Goal: Task Accomplishment & Management: Complete application form

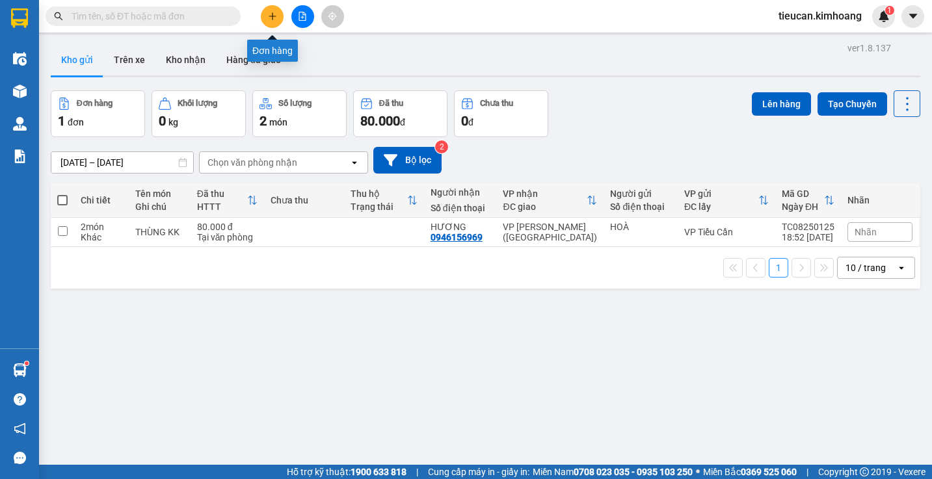
click at [271, 20] on icon "plus" at bounding box center [272, 16] width 9 height 9
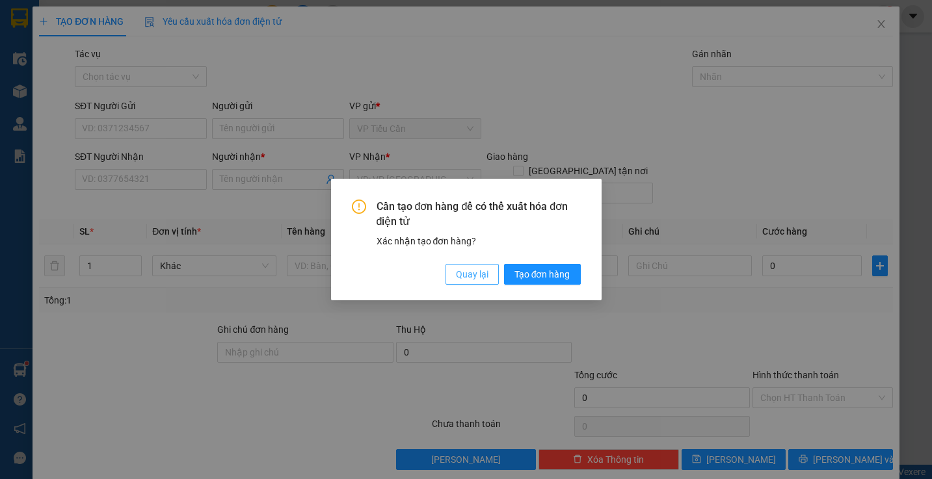
click at [464, 275] on span "Quay lại" at bounding box center [472, 274] width 33 height 14
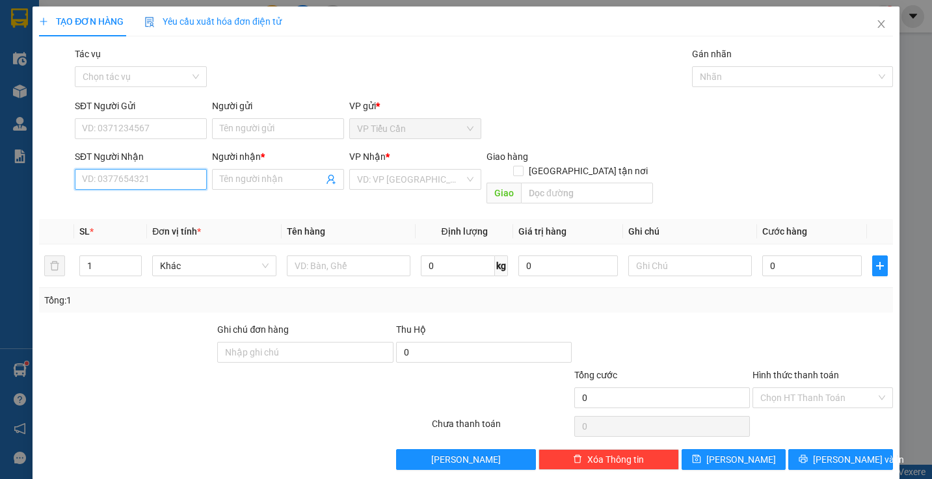
click at [193, 187] on input "SĐT Người Nhận" at bounding box center [141, 179] width 132 height 21
type input "9"
click at [141, 207] on div "0938218192 - hải" at bounding box center [139, 205] width 115 height 14
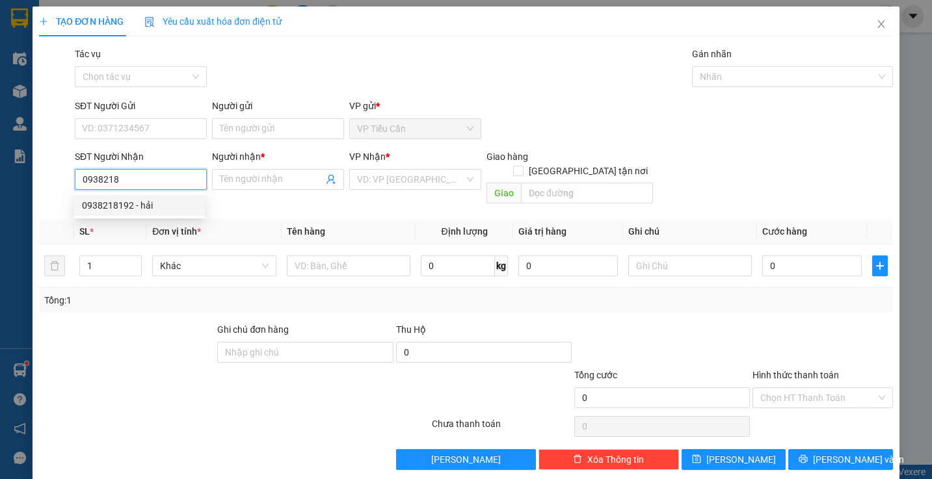
type input "0938218192"
type input "hải"
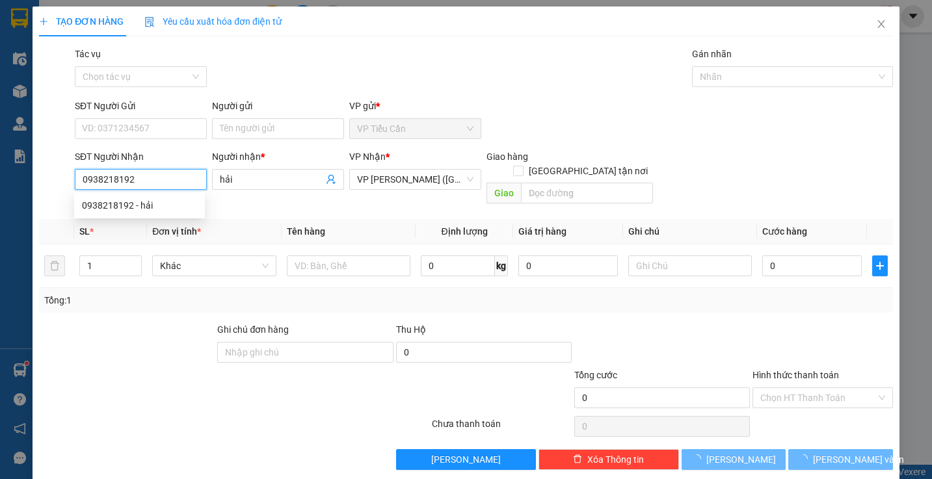
type input "90.000"
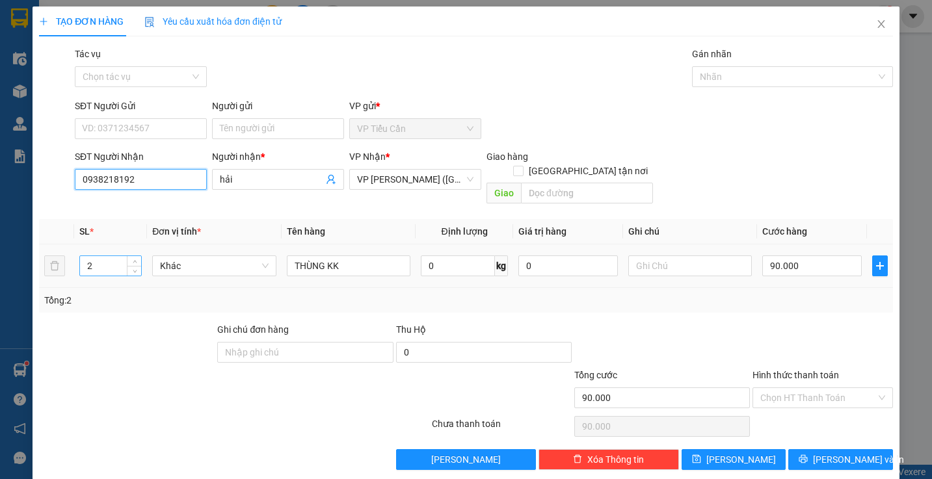
type input "0938218192"
click at [101, 256] on input "2" at bounding box center [111, 266] width 62 height 20
type input "1"
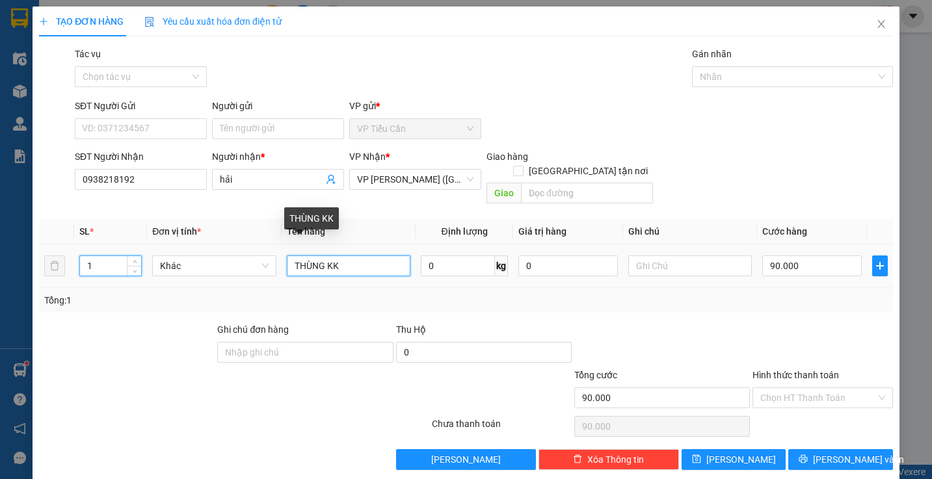
click at [324, 256] on input "THÙNG KK" at bounding box center [349, 266] width 124 height 21
type input "THÙNG [ CỤC MÁY]KK"
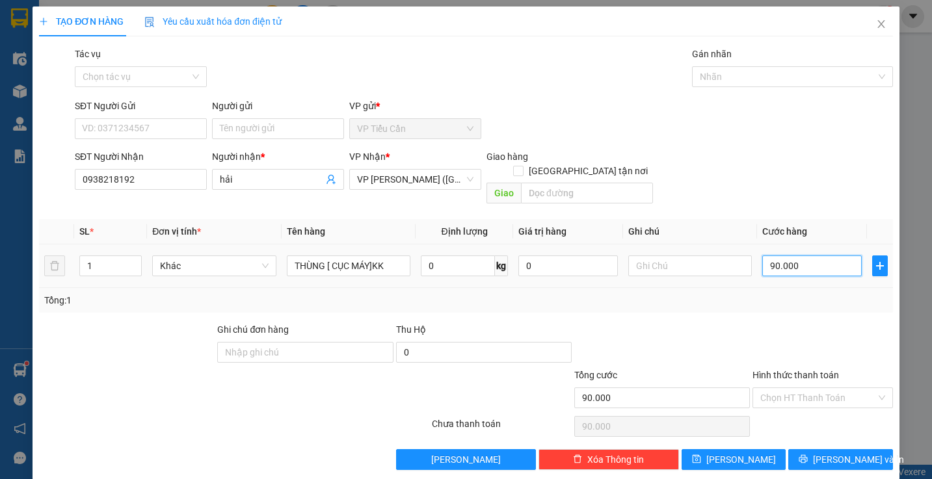
click at [796, 256] on input "90.000" at bounding box center [811, 266] width 99 height 21
type input "0"
click at [762, 256] on input "0" at bounding box center [811, 266] width 99 height 21
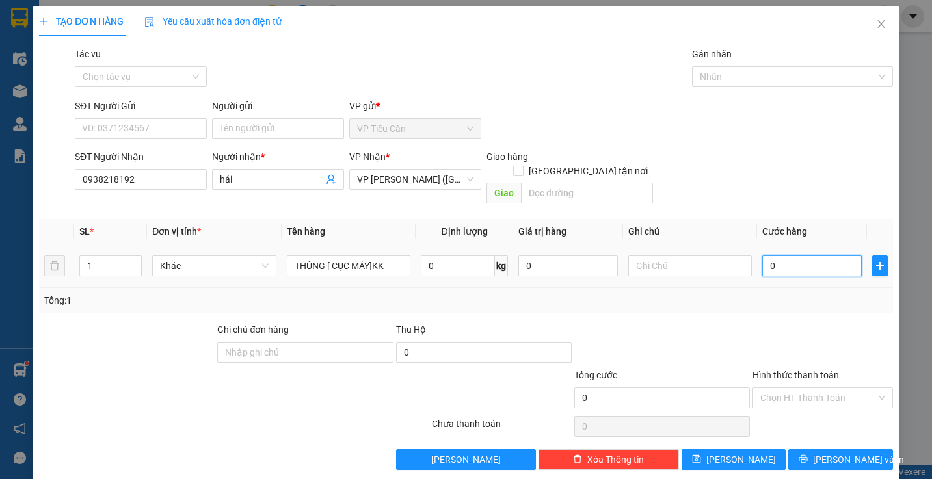
type input "70"
type input "70.000"
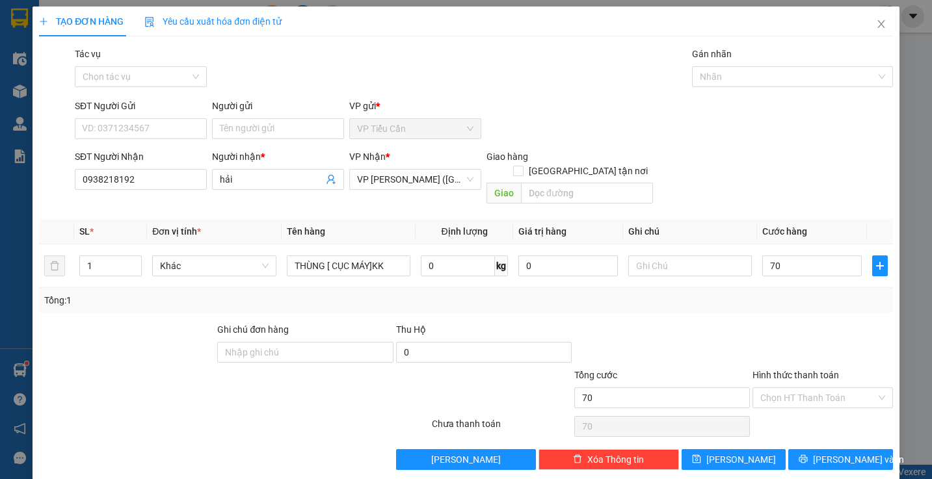
type input "70.000"
click at [742, 293] on div "Tổng: 1" at bounding box center [465, 300] width 843 height 14
click at [833, 452] on span "[PERSON_NAME] và In" at bounding box center [858, 459] width 91 height 14
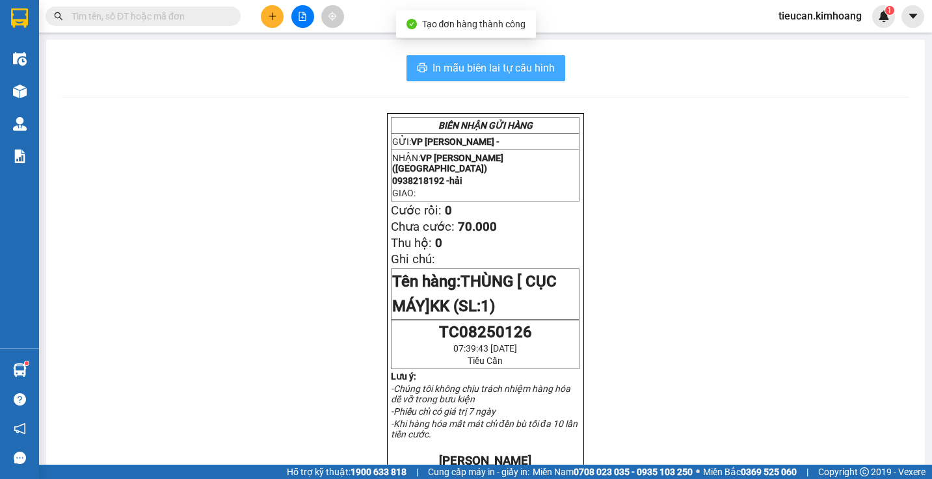
click at [535, 68] on span "In mẫu biên lai tự cấu hình" at bounding box center [493, 68] width 122 height 16
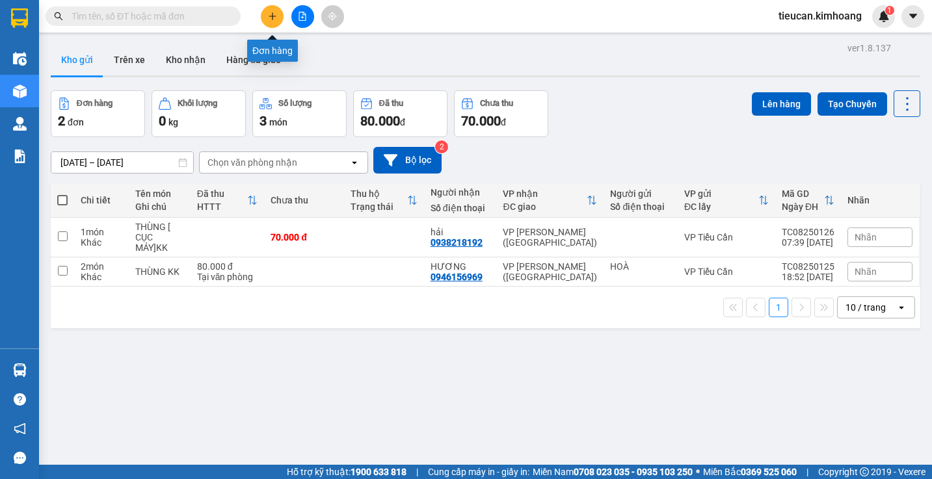
click at [276, 13] on icon "plus" at bounding box center [272, 16] width 9 height 9
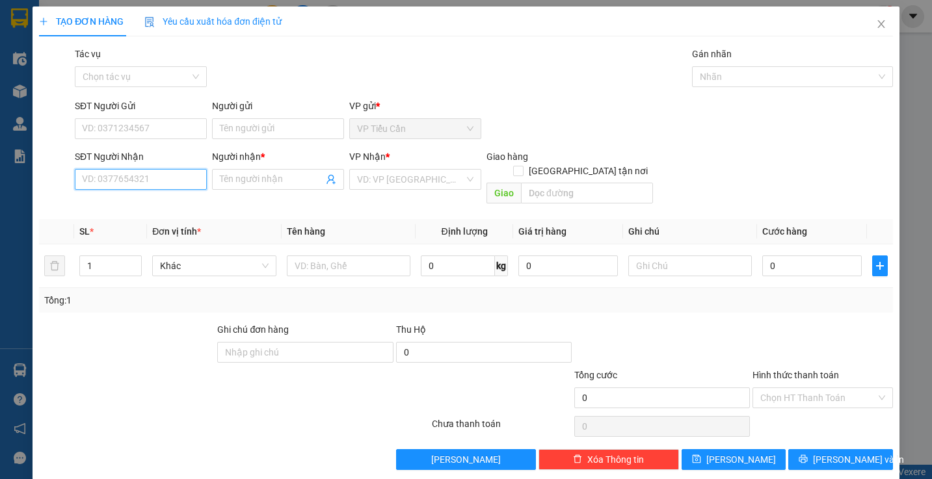
click at [173, 181] on input "SĐT Người Nhận" at bounding box center [141, 179] width 132 height 21
click at [154, 204] on div "0766974567 - THU PHƯỢNG" at bounding box center [142, 205] width 120 height 14
type input "0766974567"
type input "THU PHƯỢNG"
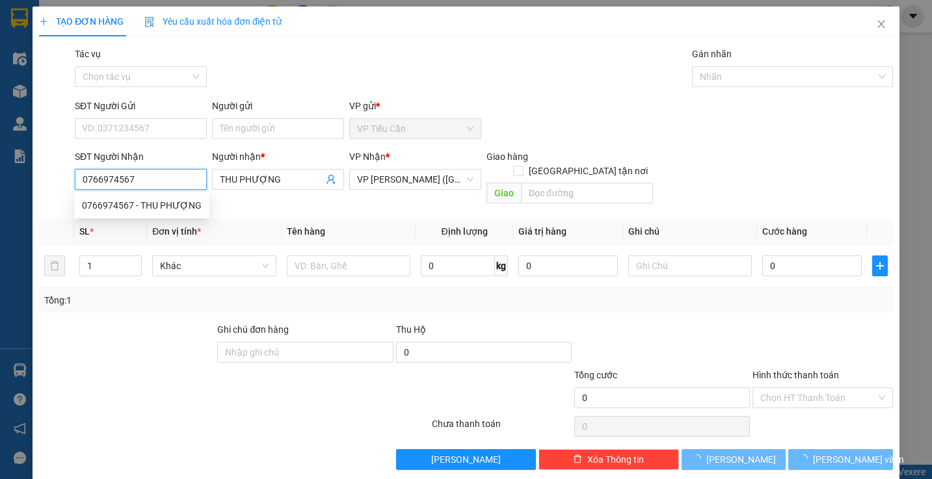
click at [154, 204] on div "0766974567 - THU PHƯỢNG" at bounding box center [142, 205] width 120 height 14
type input "120.000"
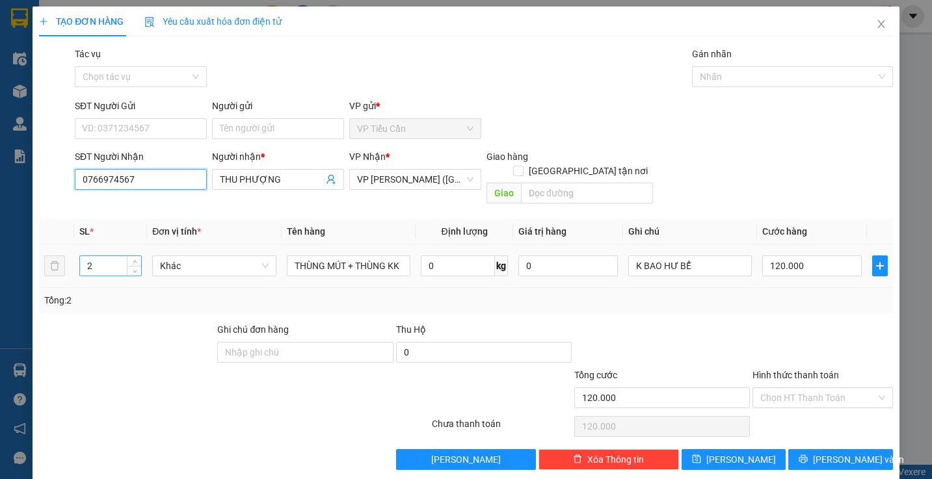
type input "0766974567"
click at [101, 256] on input "2" at bounding box center [111, 266] width 62 height 20
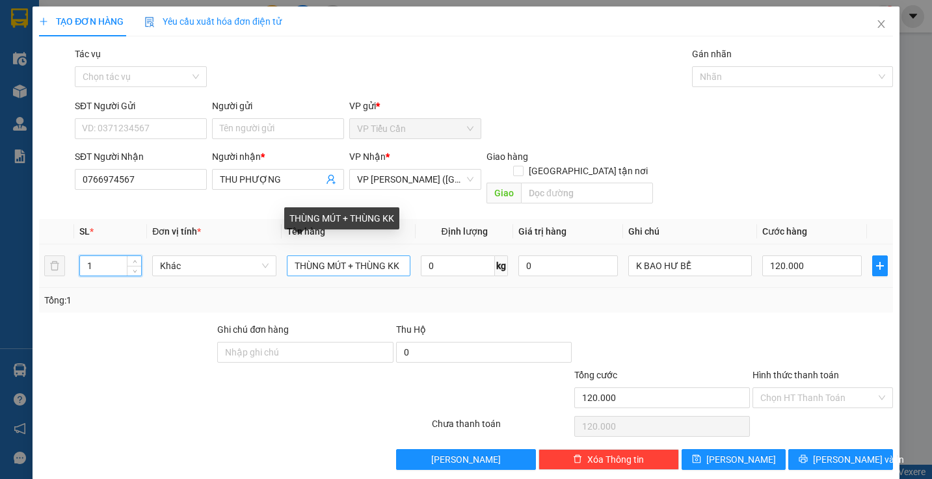
type input "1"
click at [387, 256] on input "THÙNG MÚT + THÙNG KK" at bounding box center [349, 266] width 124 height 21
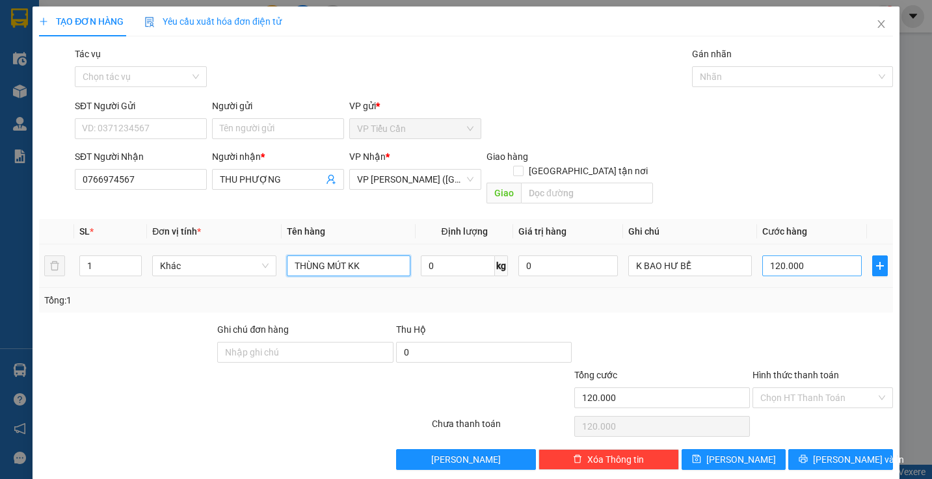
type input "THÙNG MÚT KK"
click at [802, 258] on input "120.000" at bounding box center [811, 266] width 99 height 21
type input "0"
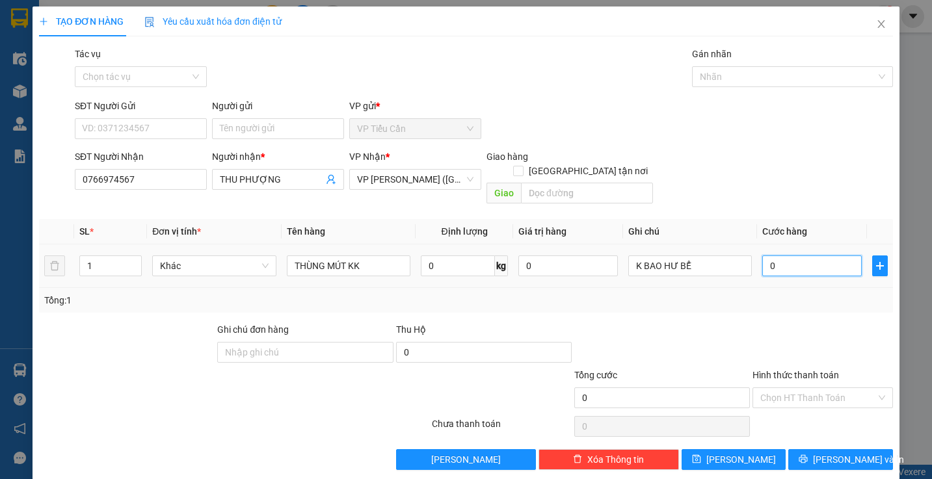
click at [762, 256] on input "0" at bounding box center [811, 266] width 99 height 21
type input "5"
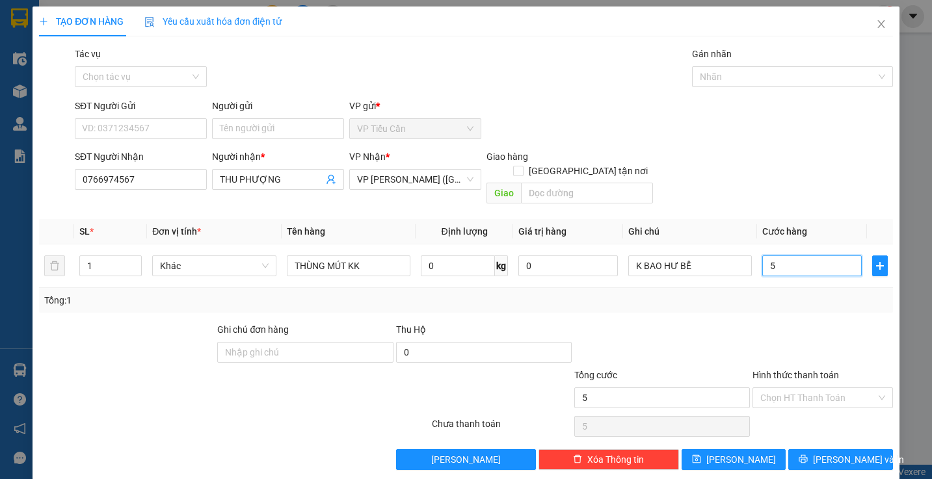
type input "50"
type input "50.000"
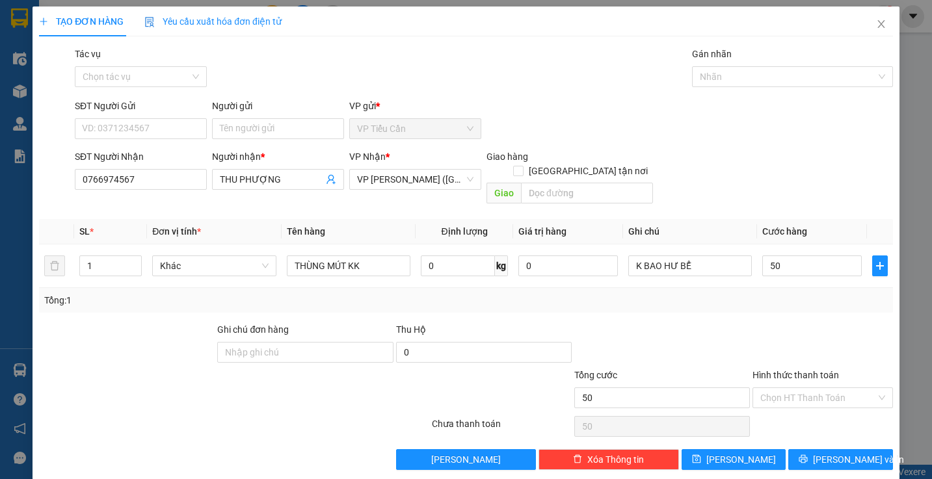
type input "50.000"
click at [731, 322] on div at bounding box center [662, 345] width 178 height 46
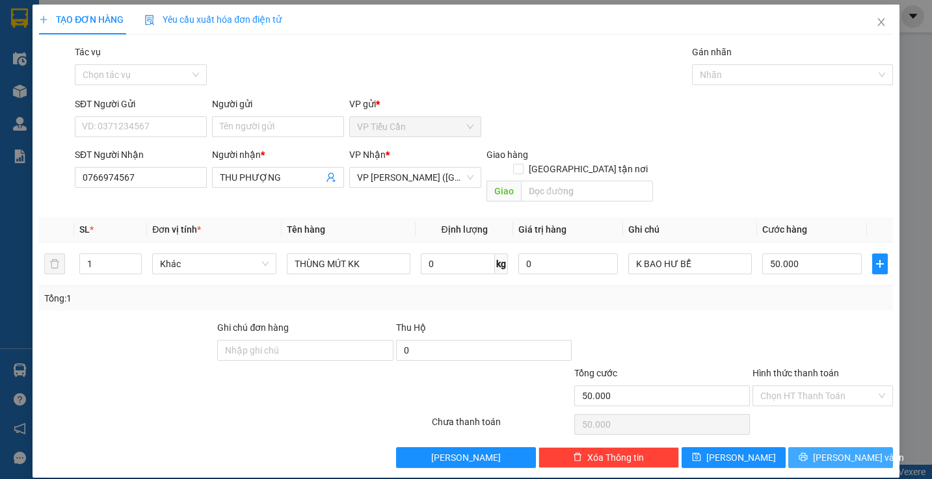
click at [830, 451] on span "[PERSON_NAME] và In" at bounding box center [858, 458] width 91 height 14
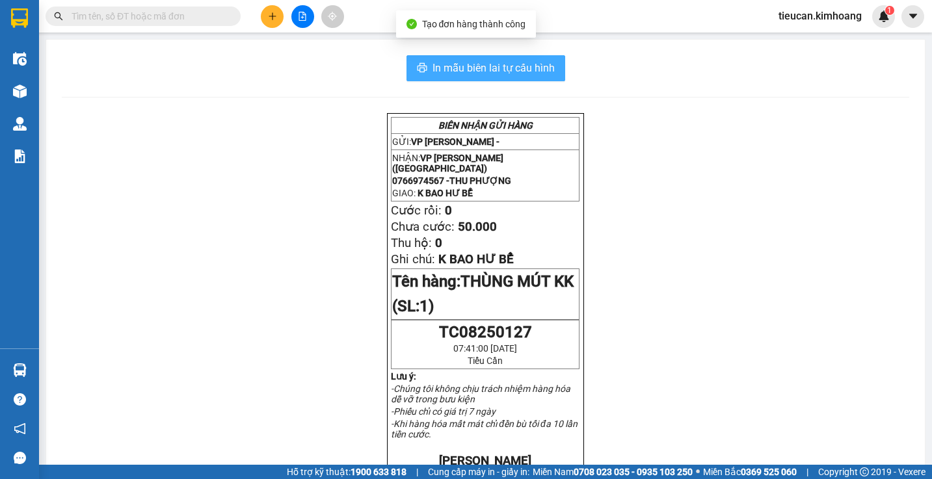
click at [477, 62] on span "In mẫu biên lai tự cấu hình" at bounding box center [493, 68] width 122 height 16
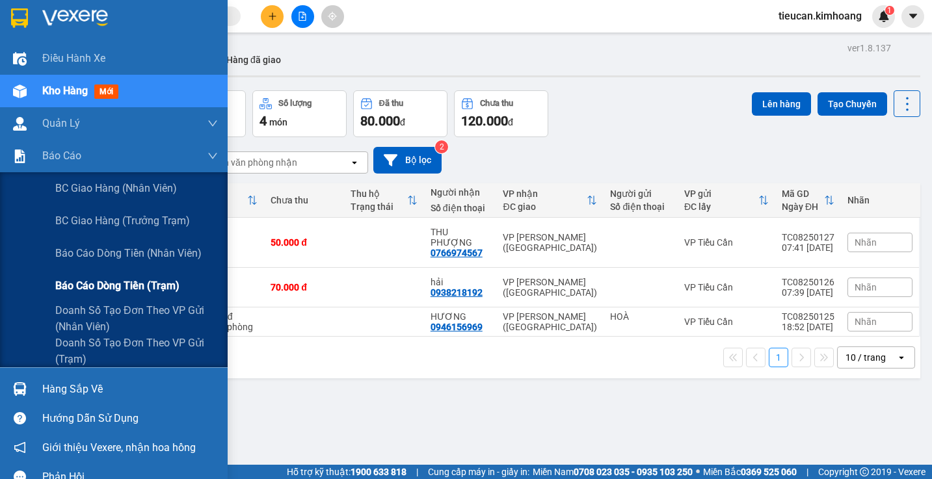
click at [112, 291] on span "Báo cáo dòng tiền (trạm)" at bounding box center [117, 286] width 124 height 16
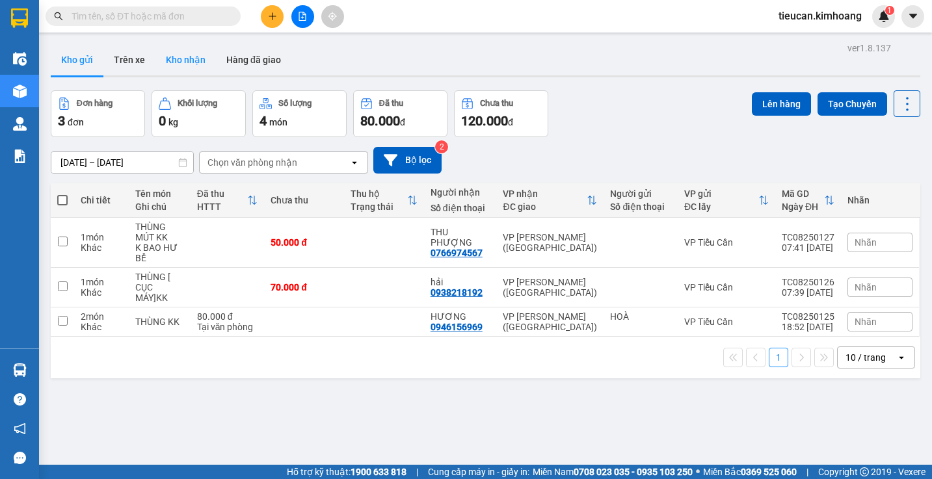
click at [187, 62] on button "Kho nhận" at bounding box center [185, 59] width 60 height 31
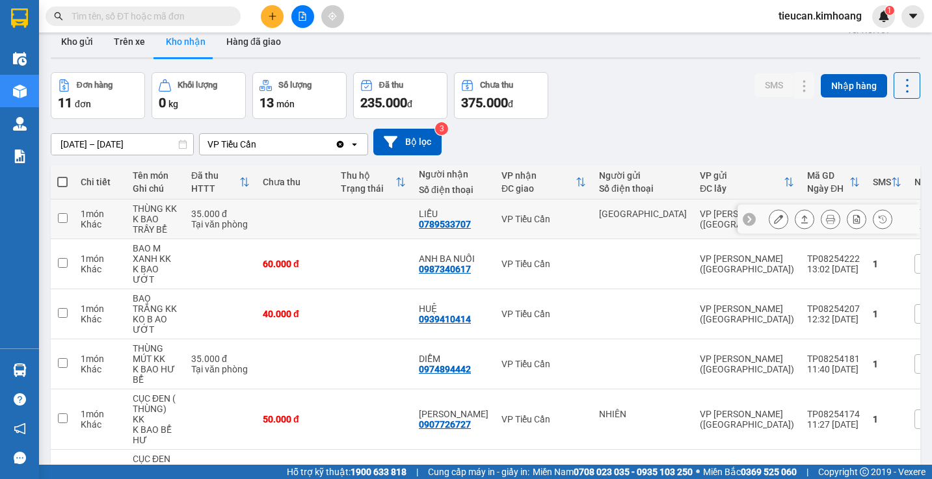
scroll to position [278, 0]
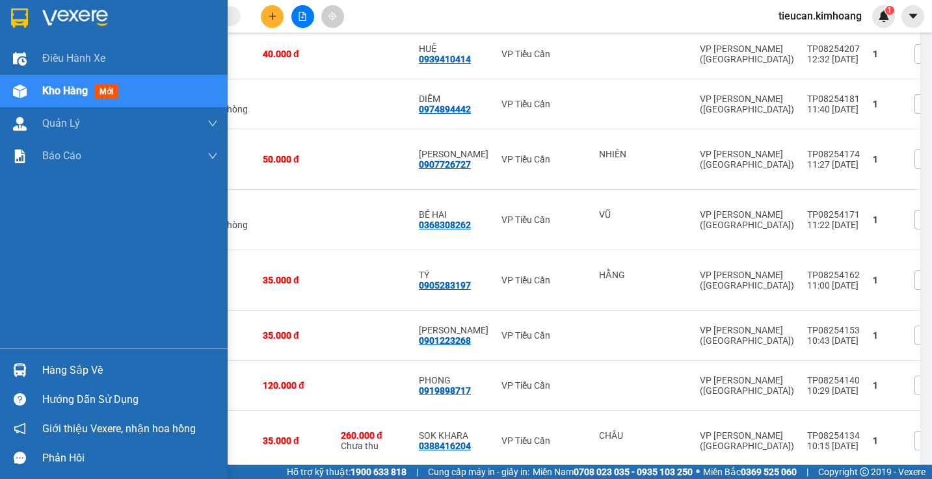
click at [72, 378] on div "Hàng sắp về" at bounding box center [130, 371] width 176 height 20
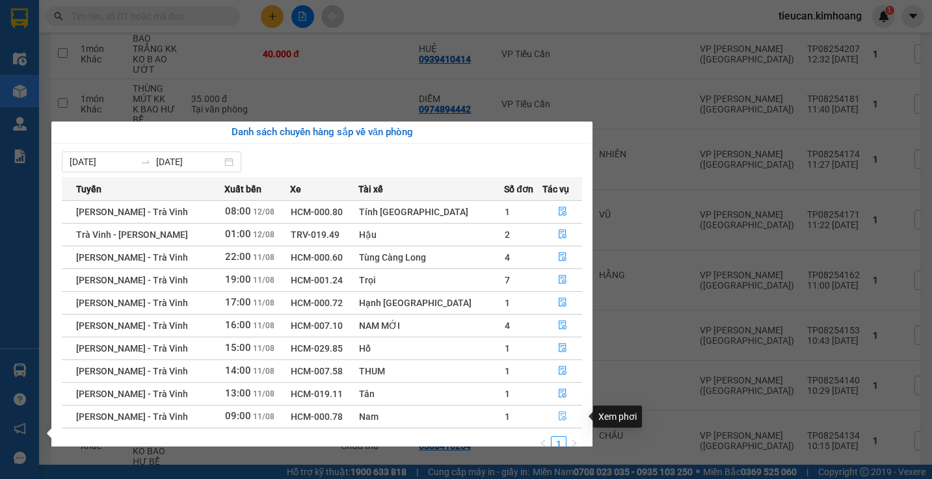
click at [553, 412] on button "button" at bounding box center [562, 416] width 39 height 21
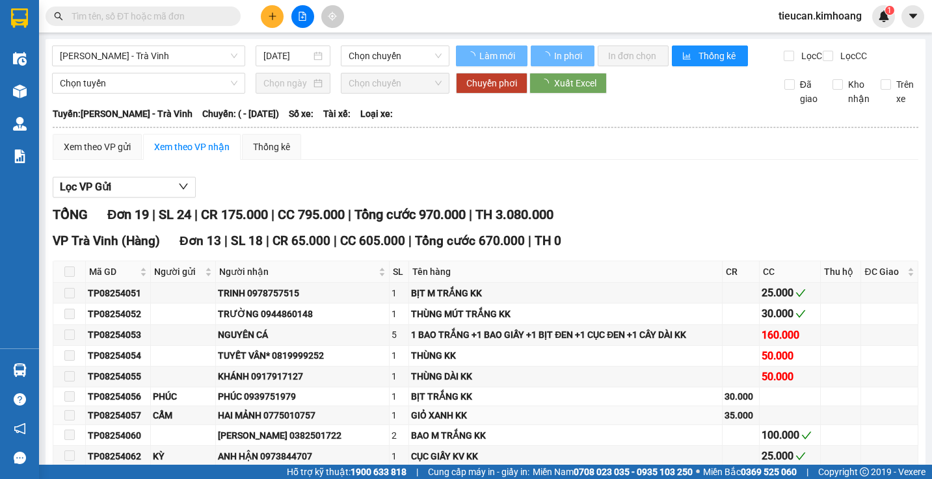
type input "11/08/2025"
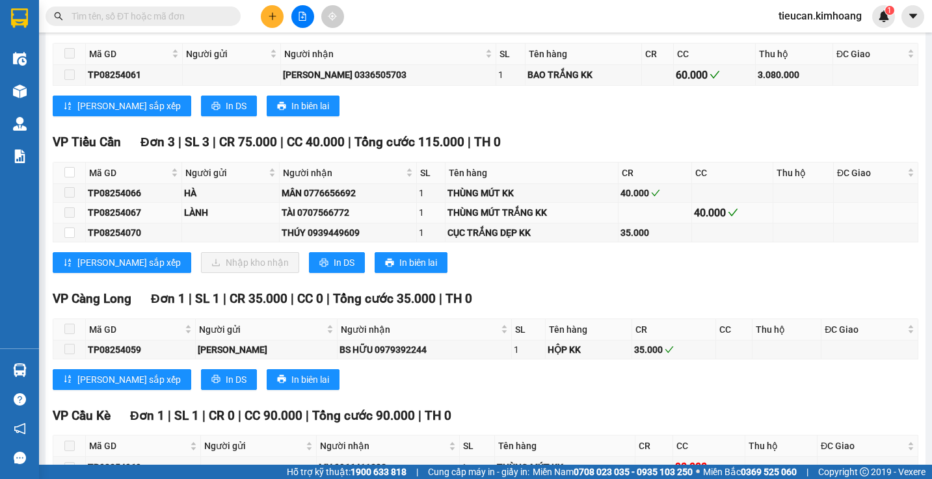
scroll to position [675, 0]
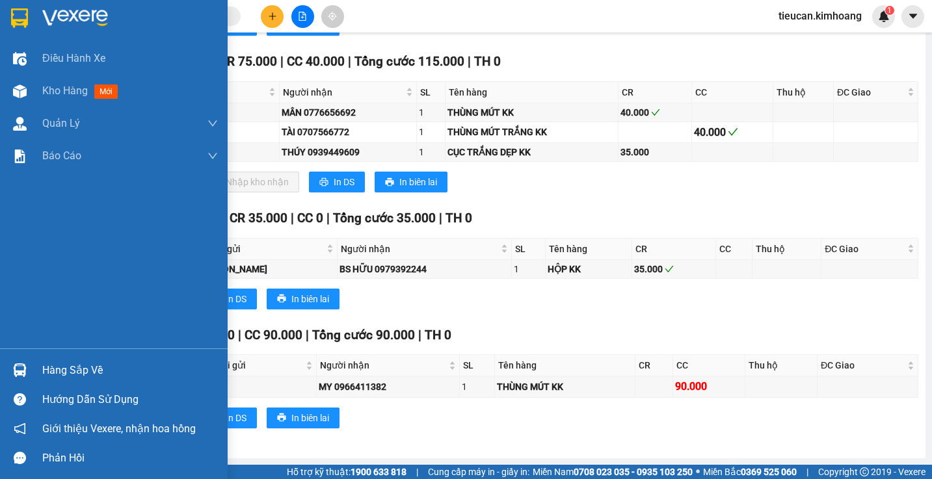
click at [53, 374] on div "Hàng sắp về" at bounding box center [130, 371] width 176 height 20
click at [53, 374] on div "Điều hành xe Kho hàng mới Quản Lý Quản lý chuyến Quản lý khách hàng mới Báo cáo…" at bounding box center [114, 239] width 228 height 479
click at [67, 372] on div "Hàng sắp về" at bounding box center [130, 371] width 176 height 20
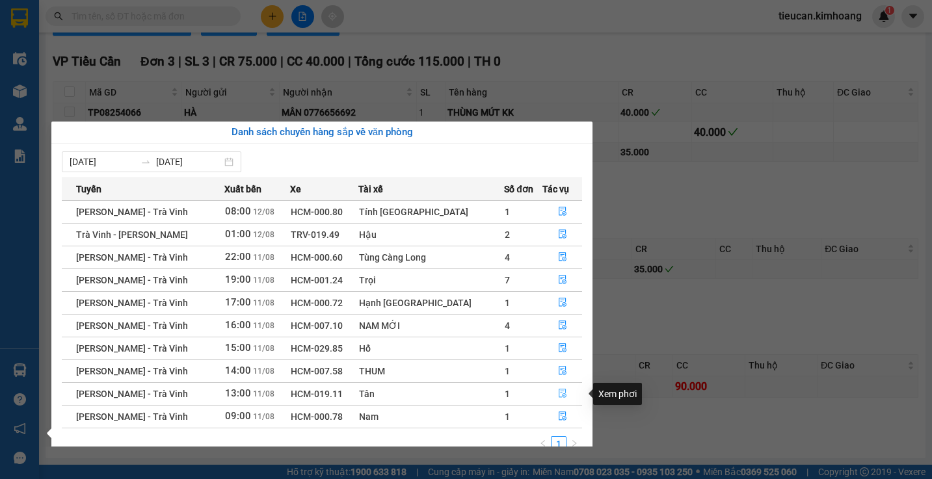
click at [560, 393] on icon "file-done" at bounding box center [562, 393] width 9 height 9
click at [560, 393] on div "THÙNG MÚT KK" at bounding box center [565, 387] width 136 height 14
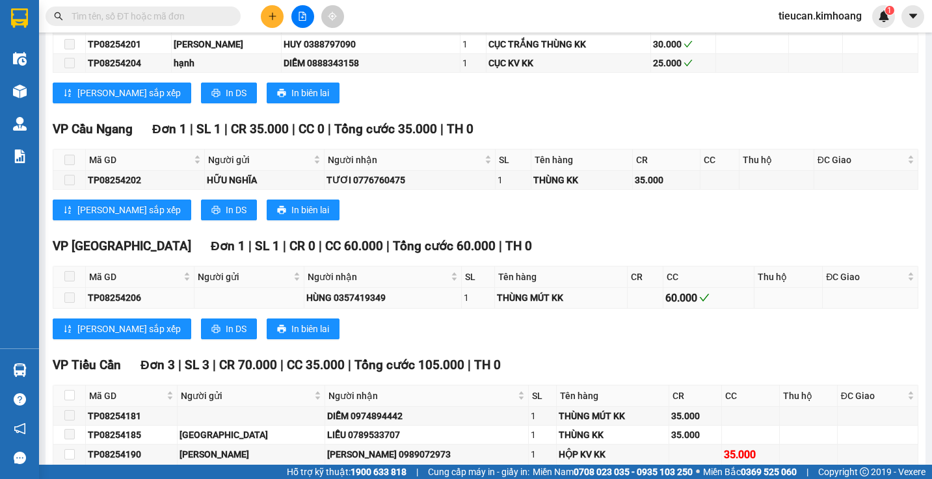
scroll to position [806, 0]
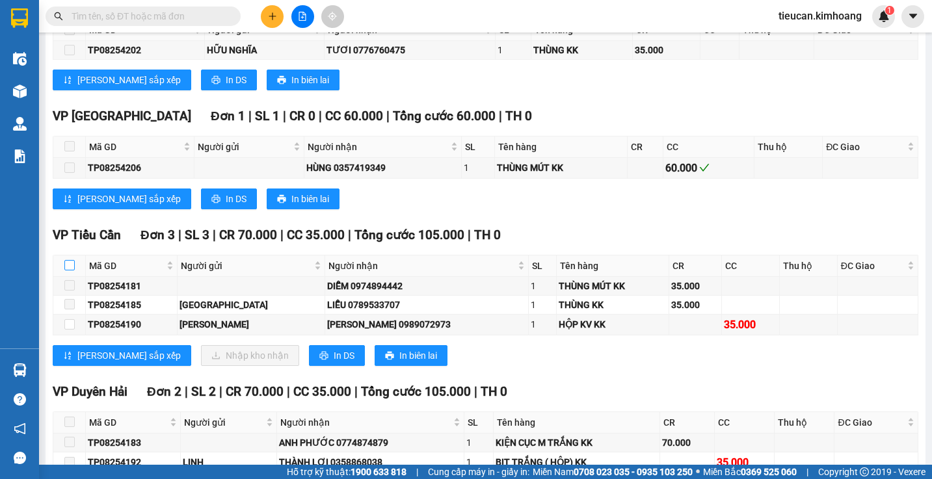
click at [69, 270] on input "checkbox" at bounding box center [69, 265] width 10 height 10
checkbox input "true"
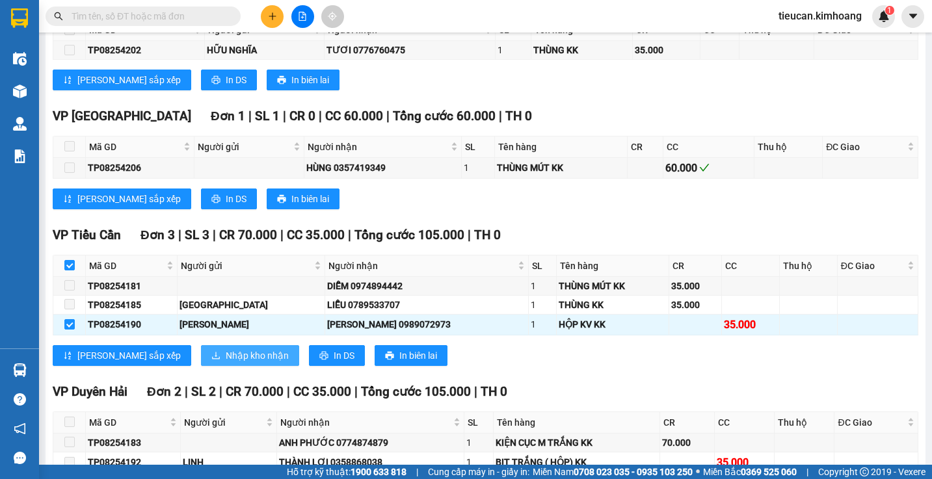
click at [226, 359] on span "Nhập kho nhận" at bounding box center [257, 355] width 63 height 14
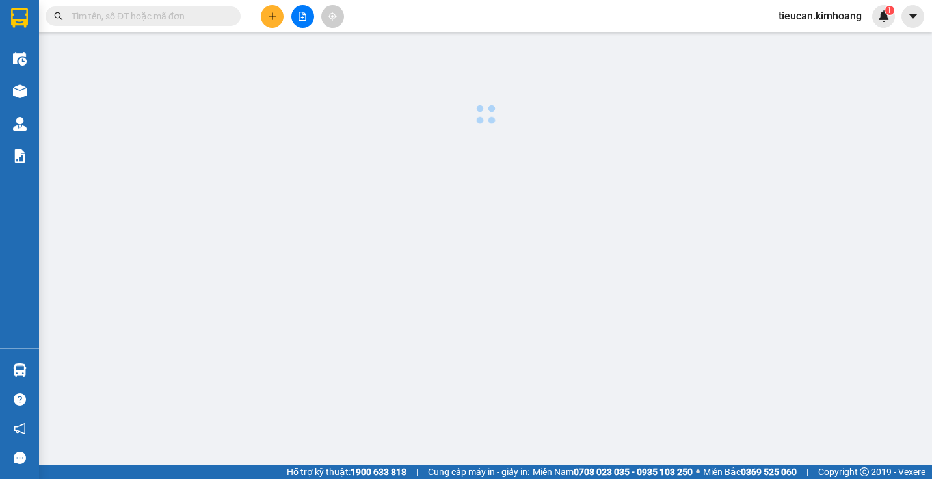
click at [192, 359] on body "Kết quả tìm kiếm ( 0 ) Bộ lọc No Data tieucan.kimhoang 1 Điều hành xe Kho hàng …" at bounding box center [466, 239] width 932 height 479
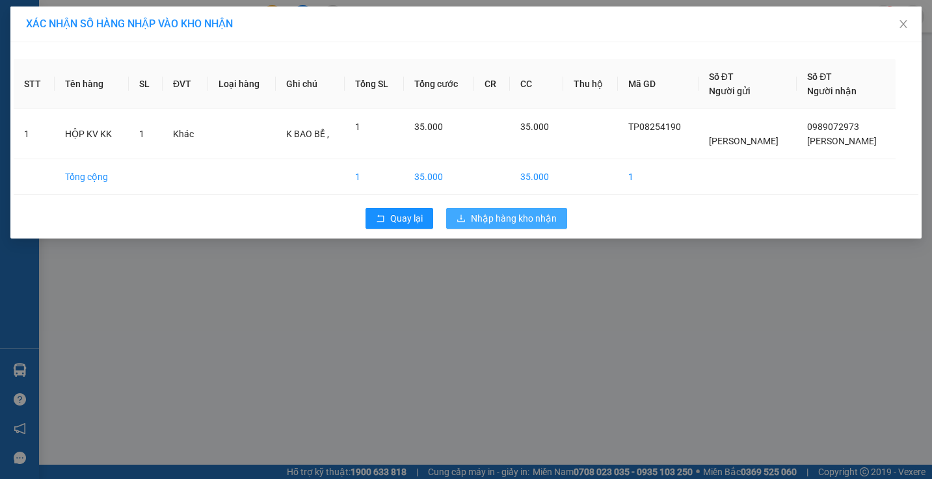
click at [494, 211] on span "Nhập hàng kho nhận" at bounding box center [514, 218] width 86 height 14
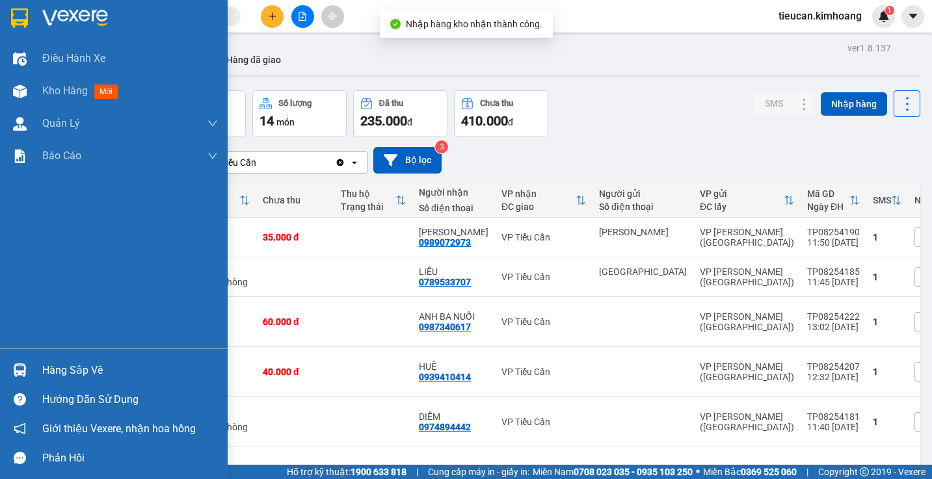
click at [55, 375] on div "Hàng sắp về" at bounding box center [130, 371] width 176 height 20
click at [55, 375] on div "Điều hành xe Kho hàng mới Quản Lý Quản lý chuyến Quản lý khách hàng mới Báo cáo…" at bounding box center [114, 239] width 228 height 479
click at [56, 377] on div "Hàng sắp về" at bounding box center [130, 371] width 176 height 20
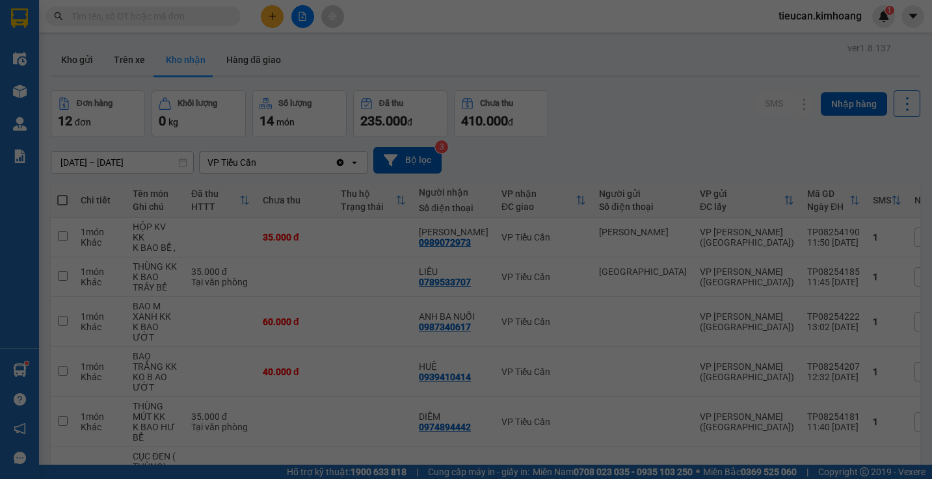
click at [39, 447] on div "06/08/2025 12/08/2025 Tuyến Xuất bến Xe Tài xế Số đơn Tác vụ Hồ Chí Minh - Trà …" at bounding box center [39, 447] width 0 height 0
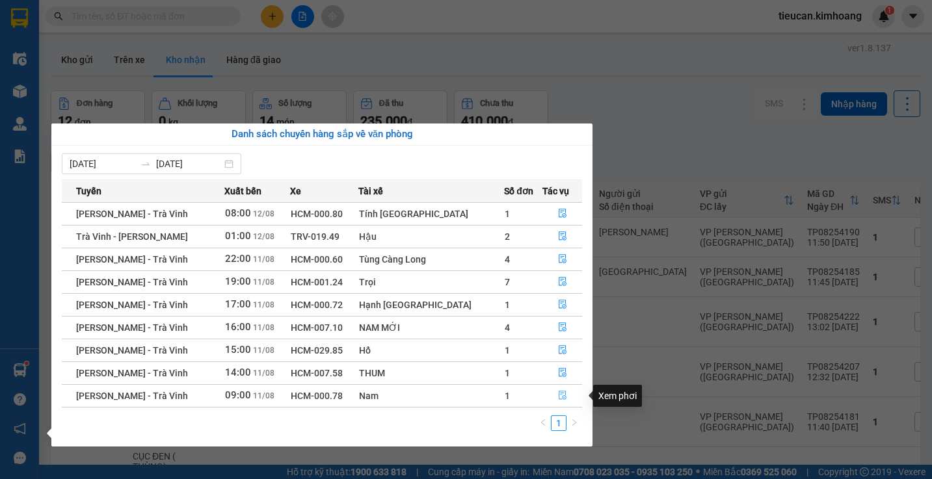
click at [558, 393] on icon "file-done" at bounding box center [562, 395] width 8 height 9
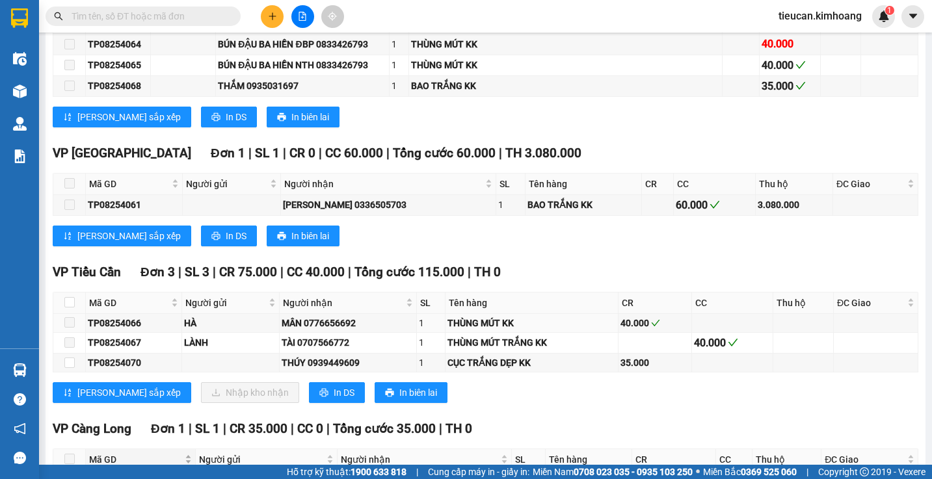
scroll to position [650, 0]
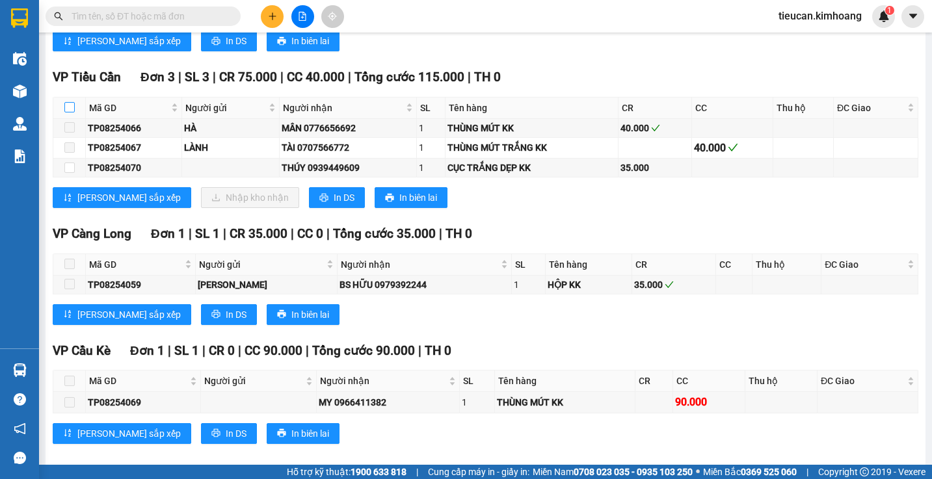
click at [68, 112] on input "checkbox" at bounding box center [69, 107] width 10 height 10
checkbox input "true"
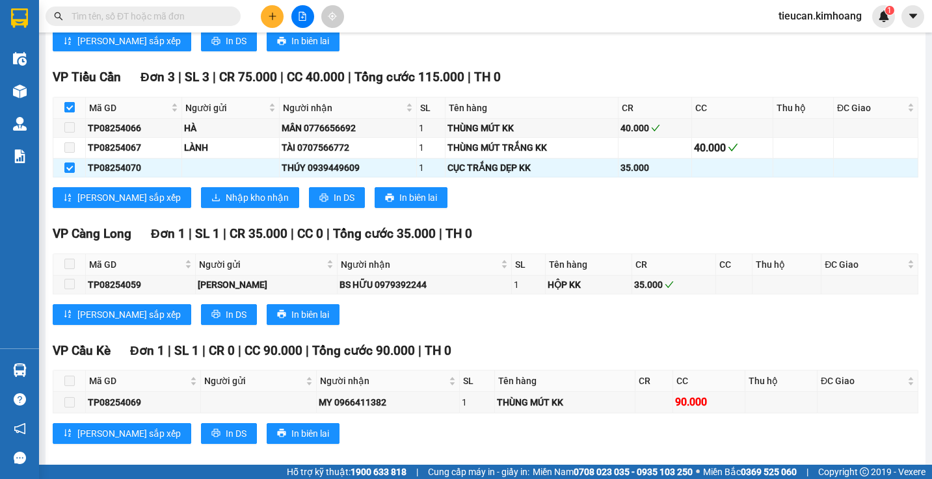
click at [68, 112] on input "checkbox" at bounding box center [69, 107] width 10 height 10
checkbox input "false"
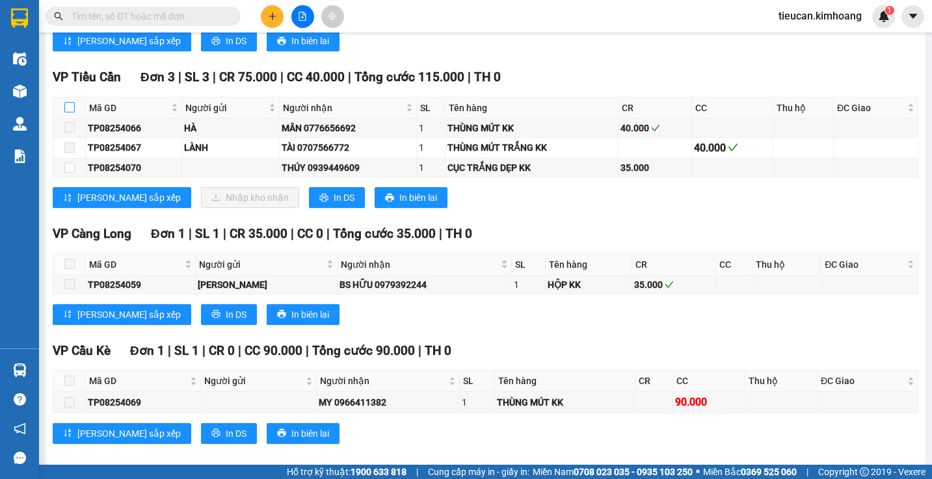
click at [68, 112] on input "checkbox" at bounding box center [69, 107] width 10 height 10
checkbox input "true"
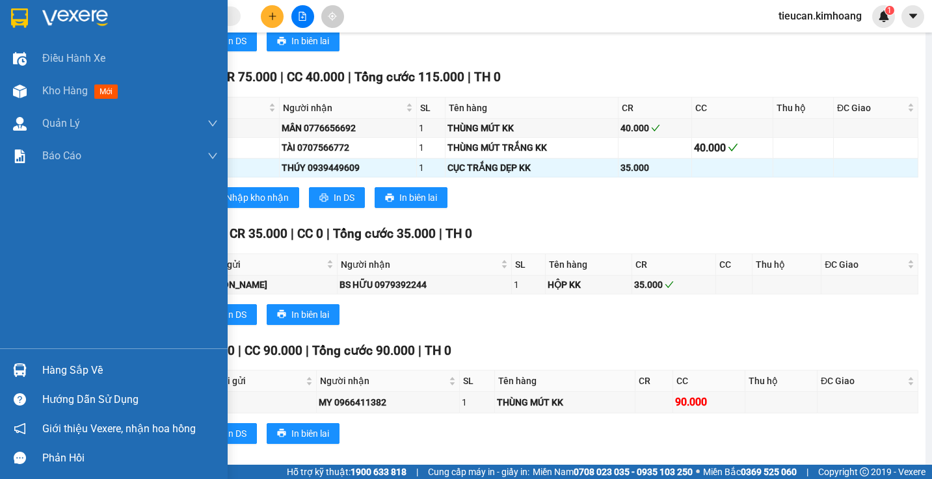
click at [27, 370] on div at bounding box center [19, 370] width 23 height 23
click at [27, 370] on div "Điều hành xe Kho hàng mới Quản Lý Quản lý chuyến Quản lý khách hàng mới Báo cáo…" at bounding box center [114, 239] width 228 height 479
click at [27, 370] on div at bounding box center [19, 370] width 23 height 23
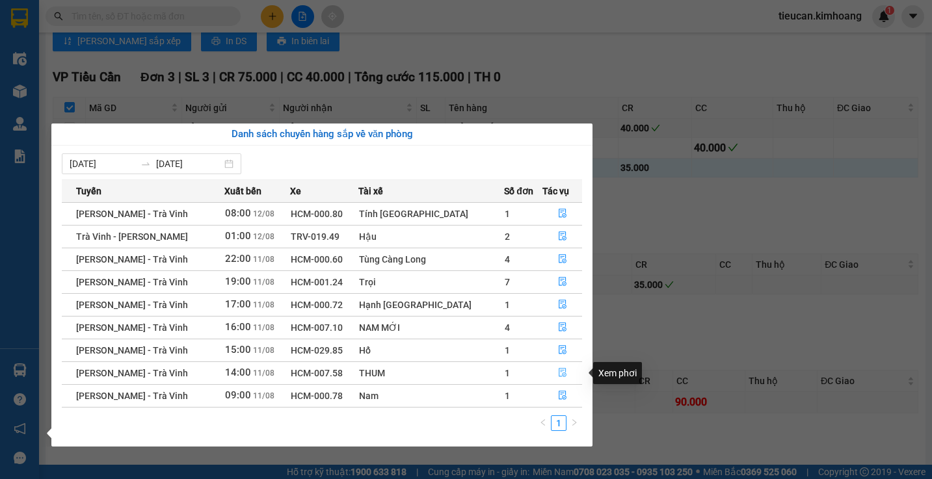
click at [559, 369] on icon "file-done" at bounding box center [562, 372] width 9 height 9
click at [559, 361] on div "VP Cầu Kè Đơn 1 | SL 1 | CR 0 | CC 90.000 | Tổng cước 90.000 | TH 0" at bounding box center [485, 351] width 865 height 20
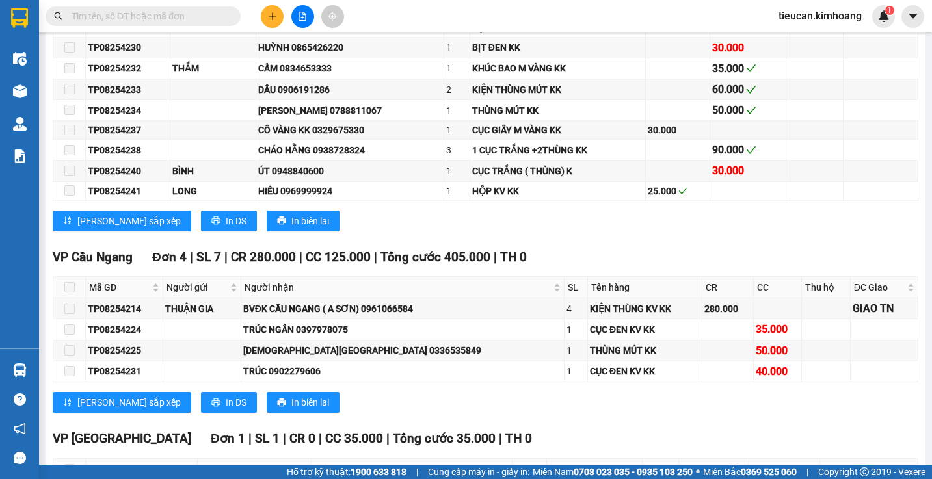
scroll to position [1040, 0]
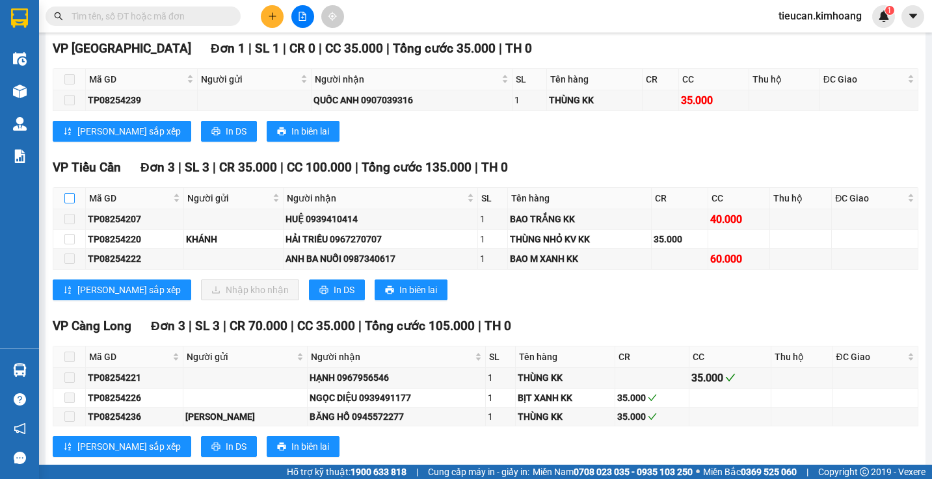
click at [70, 203] on input "checkbox" at bounding box center [69, 198] width 10 height 10
checkbox input "false"
click at [70, 203] on input "checkbox" at bounding box center [69, 198] width 10 height 10
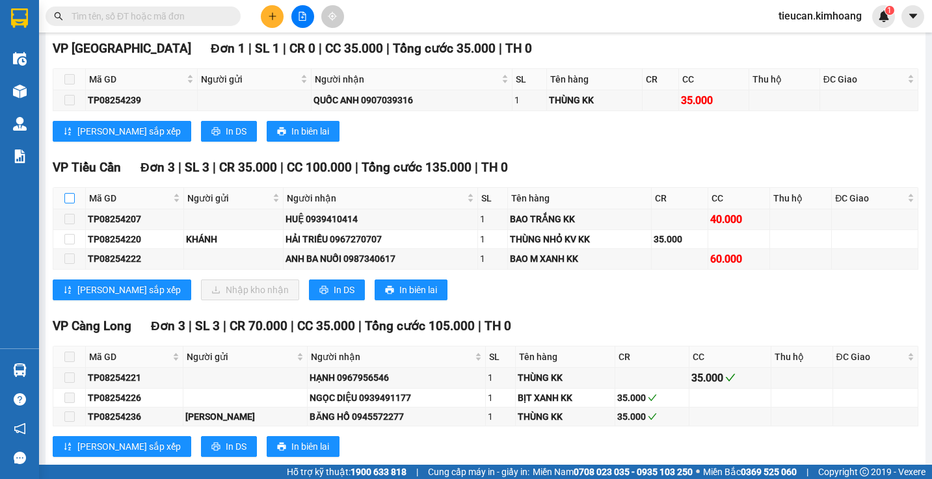
checkbox input "true"
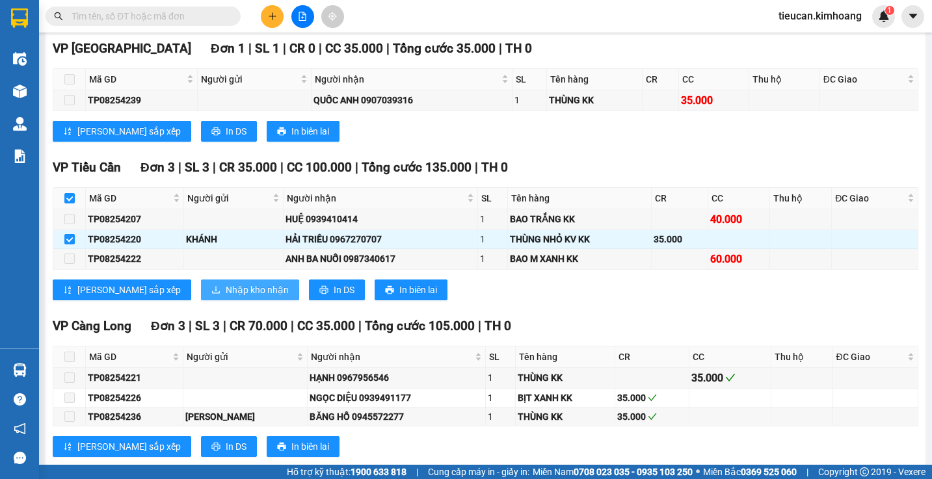
click at [226, 297] on span "Nhập kho nhận" at bounding box center [257, 290] width 63 height 14
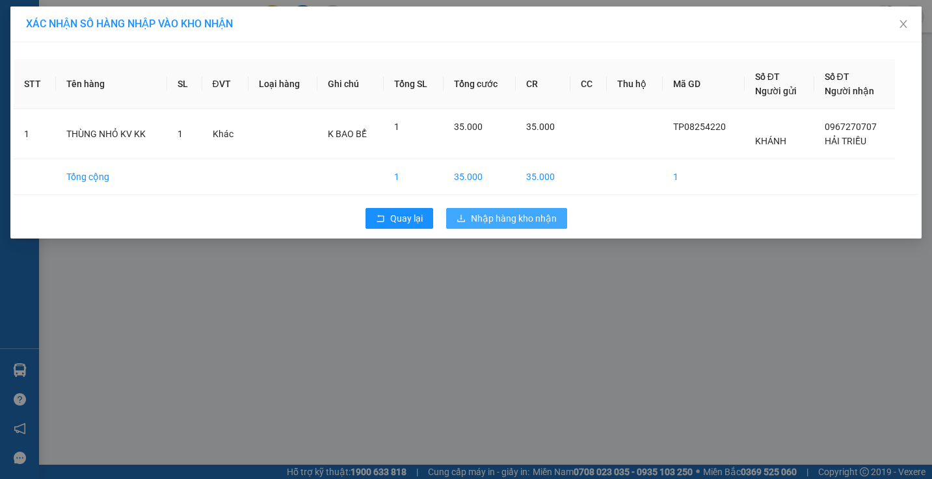
click at [460, 216] on icon "download" at bounding box center [460, 218] width 9 height 9
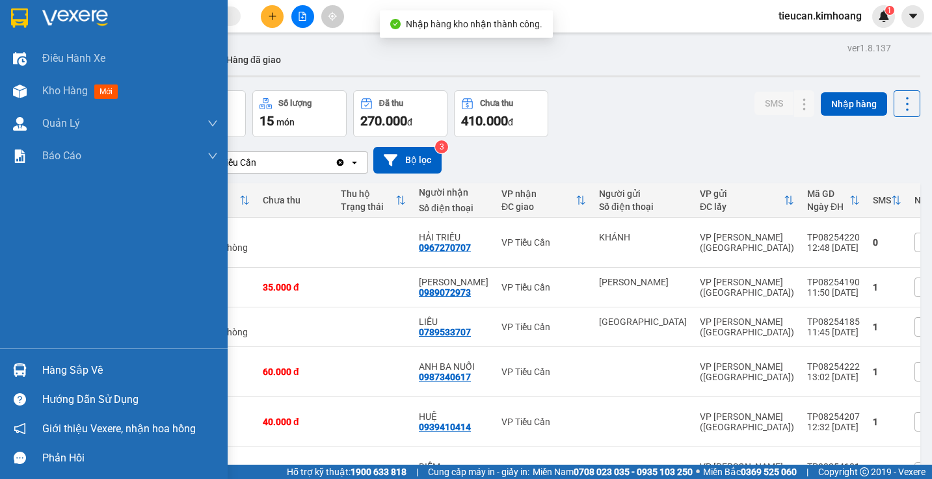
click at [26, 365] on img at bounding box center [20, 370] width 14 height 14
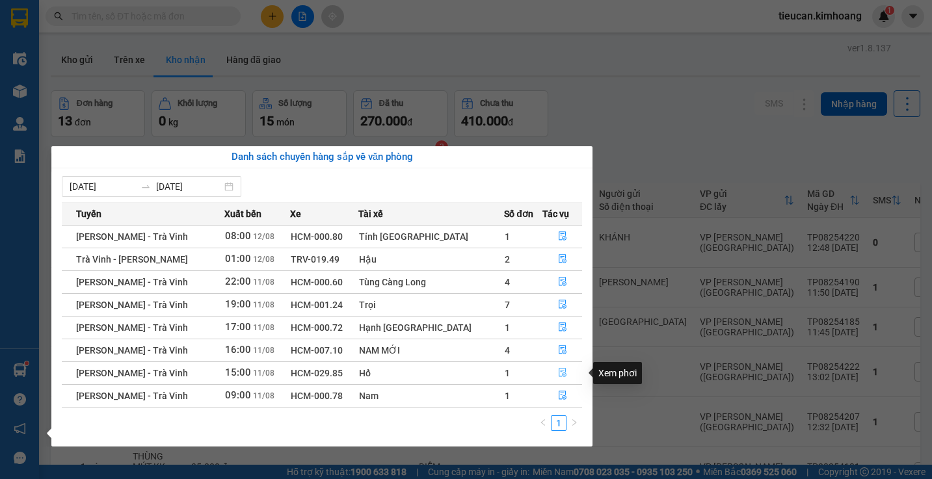
click at [558, 374] on icon "file-done" at bounding box center [562, 372] width 9 height 9
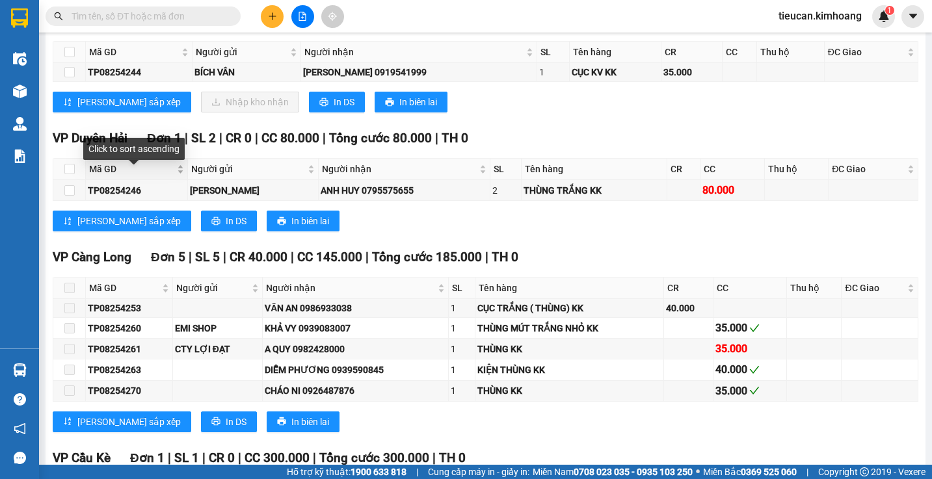
scroll to position [780, 0]
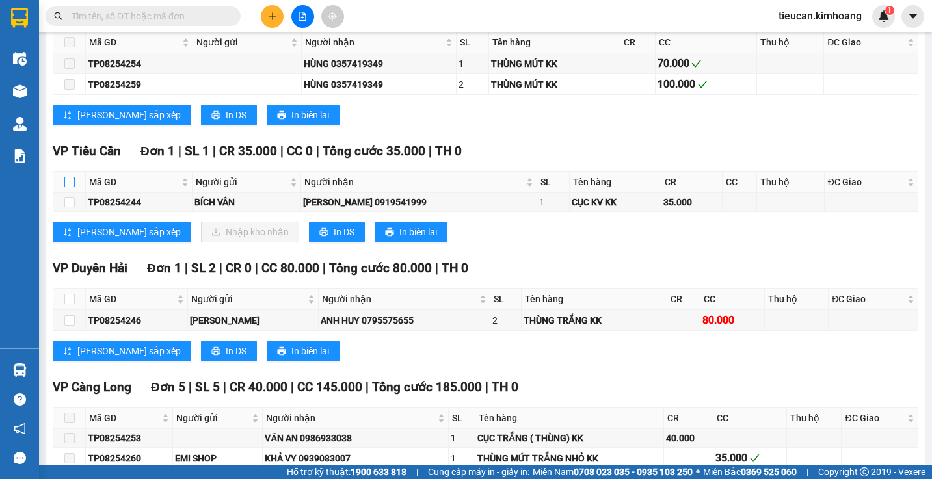
click at [70, 187] on input "checkbox" at bounding box center [69, 182] width 10 height 10
checkbox input "true"
click at [70, 187] on input "checkbox" at bounding box center [69, 182] width 10 height 10
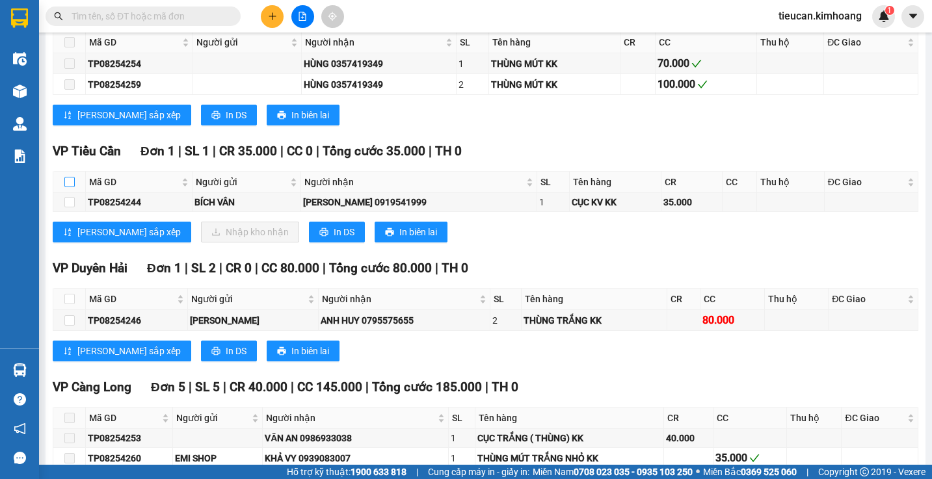
checkbox input "true"
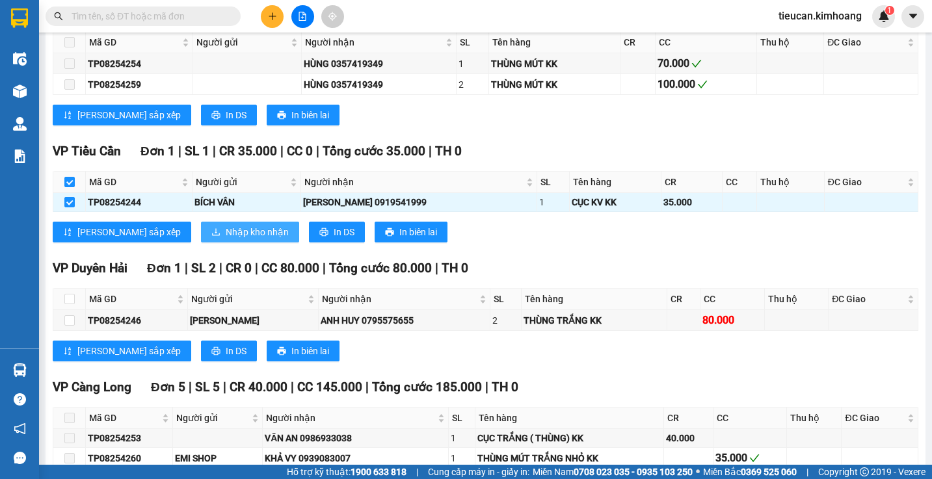
click at [201, 237] on button "Nhập kho nhận" at bounding box center [250, 232] width 98 height 21
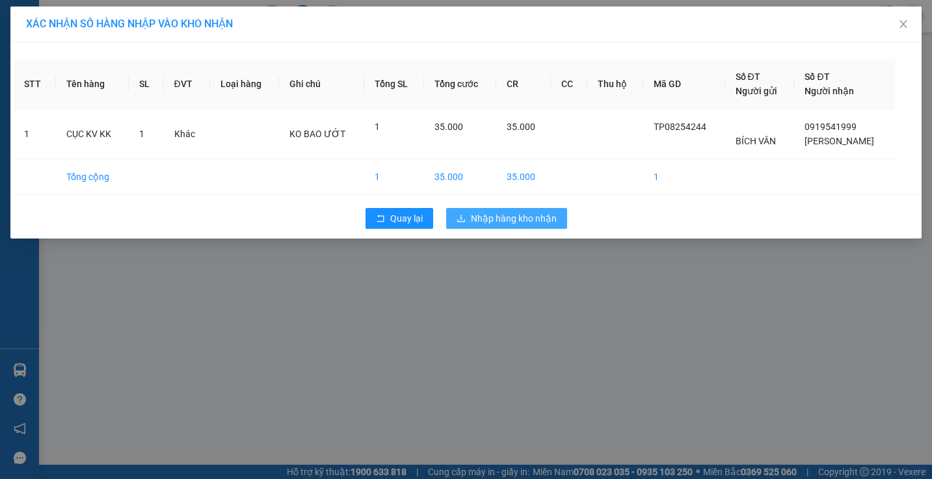
click at [454, 220] on button "Nhập hàng kho nhận" at bounding box center [506, 218] width 121 height 21
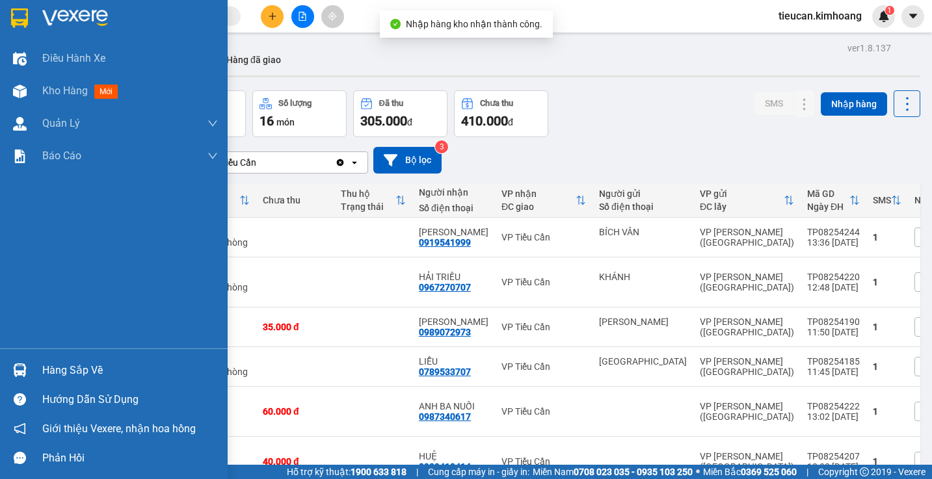
click at [64, 365] on div "Hàng sắp về" at bounding box center [130, 371] width 176 height 20
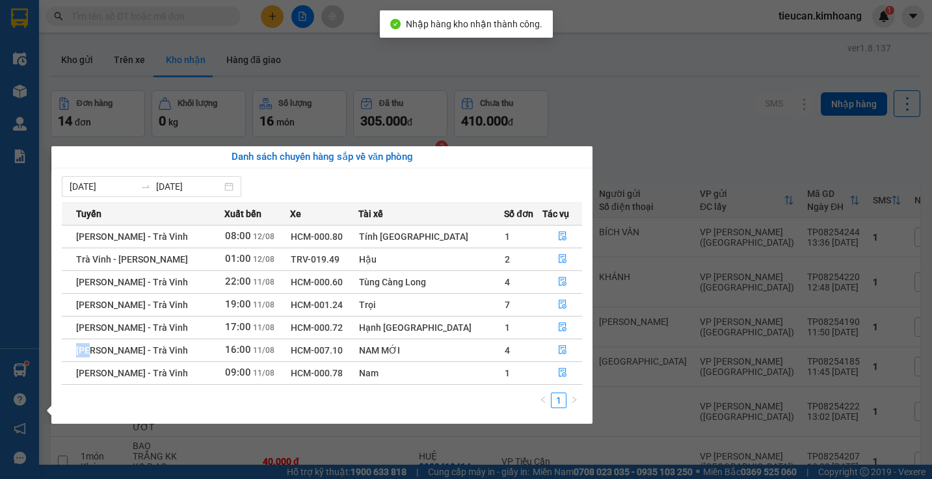
click at [64, 361] on td "Hồ Chí Minh - Trà Vinh" at bounding box center [143, 350] width 163 height 23
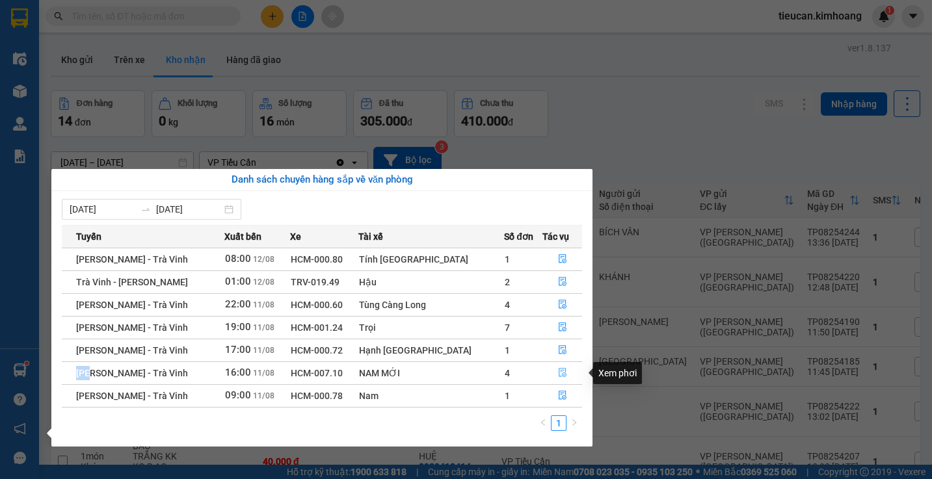
click at [558, 368] on icon "file-done" at bounding box center [562, 372] width 9 height 9
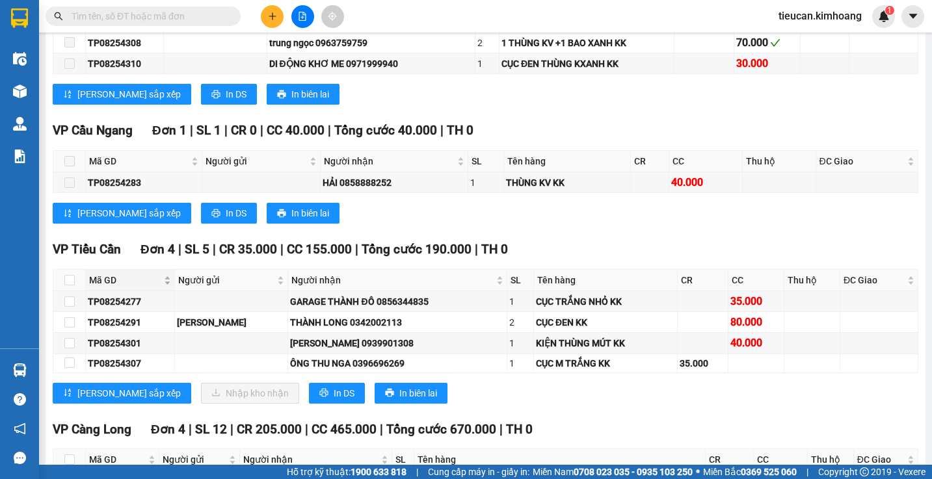
scroll to position [910, 0]
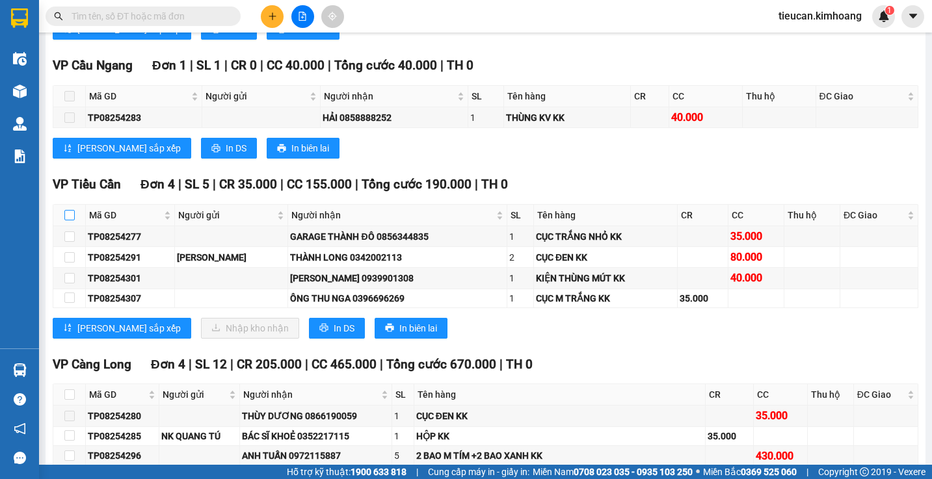
click at [68, 220] on input "checkbox" at bounding box center [69, 215] width 10 height 10
checkbox input "true"
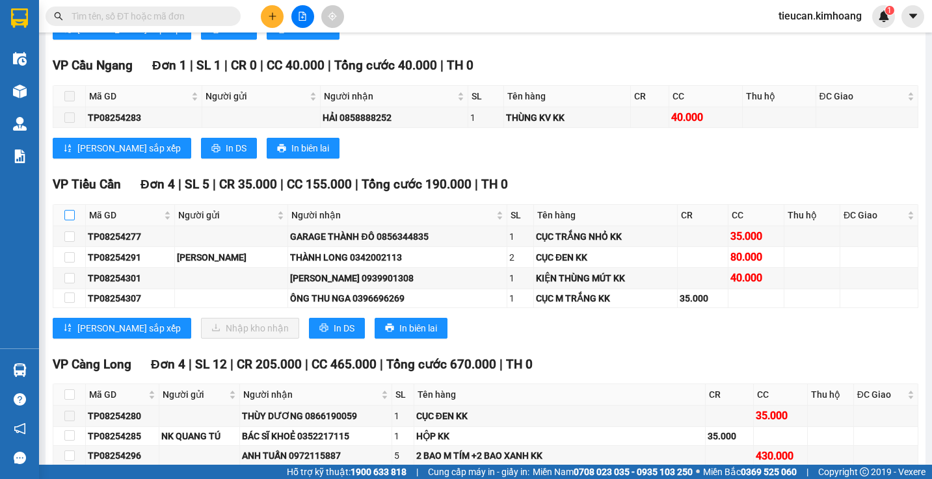
checkbox input "true"
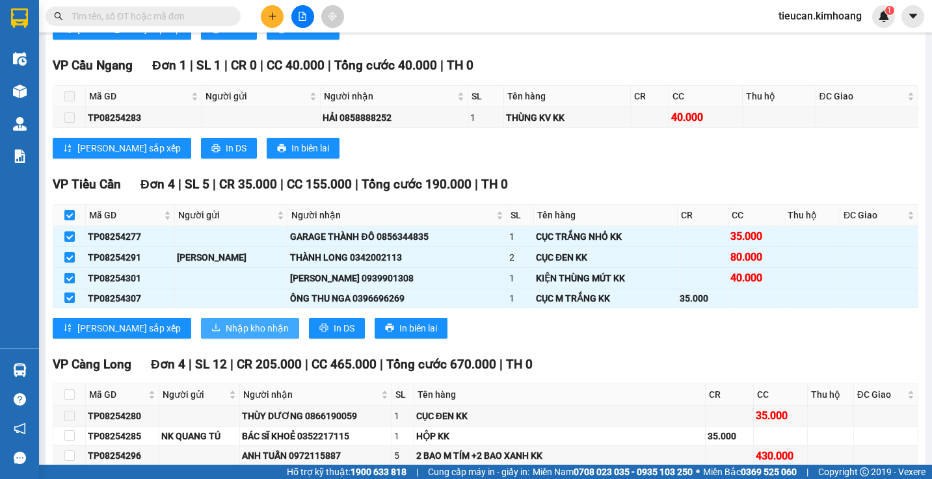
click at [226, 335] on span "Nhập kho nhận" at bounding box center [257, 328] width 63 height 14
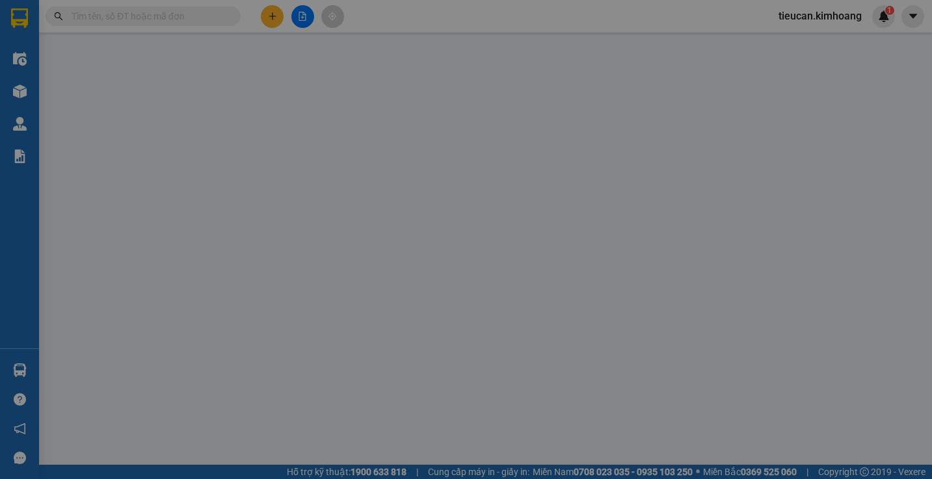
click at [187, 337] on div "XÁC NHẬN SỐ HÀNG NHẬP VÀO KHO NHẬN STT Tên hàng SL ĐVT Loại hàng Ghi chú Tổng S…" at bounding box center [466, 239] width 932 height 479
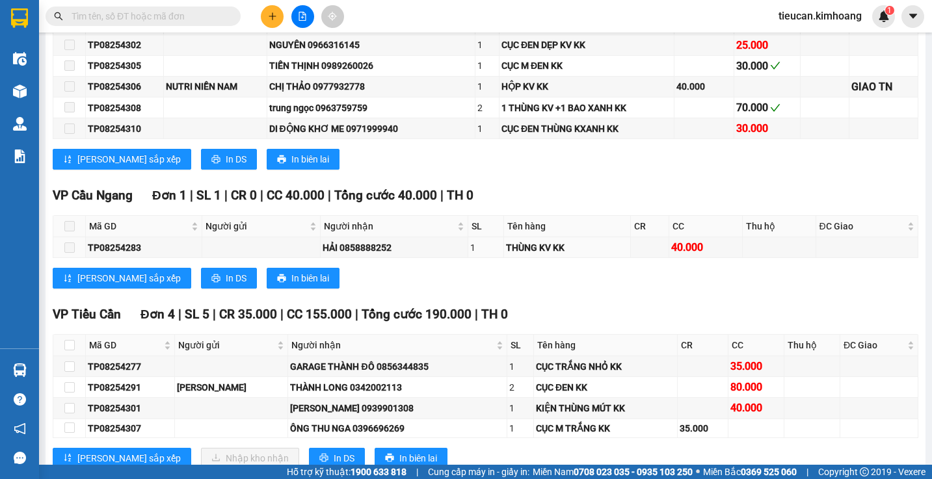
scroll to position [845, 0]
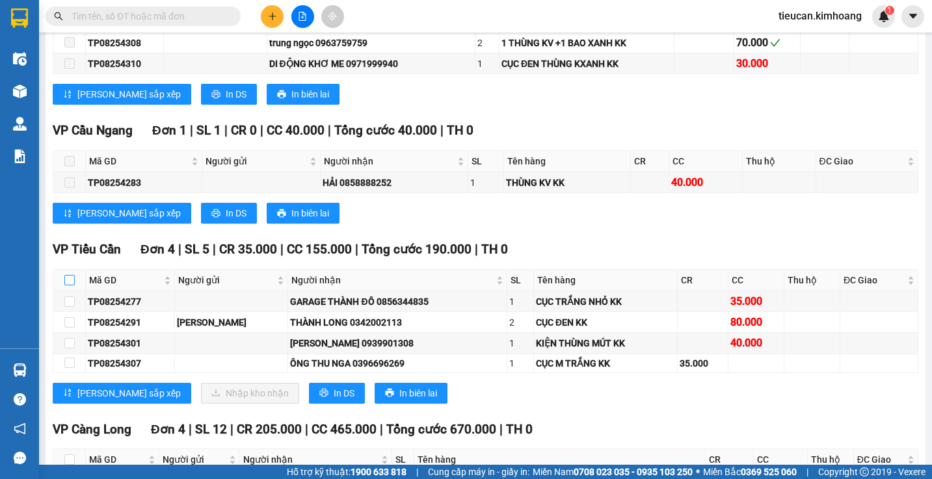
click at [70, 285] on input "checkbox" at bounding box center [69, 280] width 10 height 10
checkbox input "false"
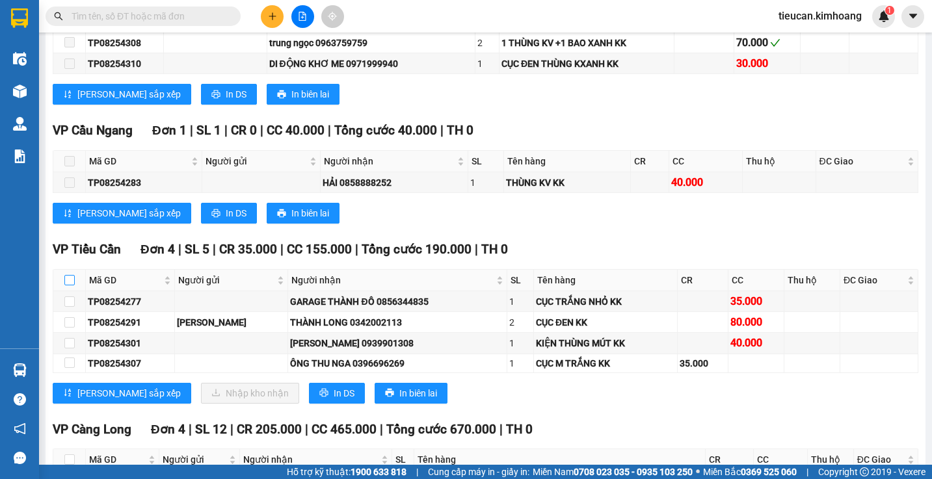
checkbox input "false"
click at [70, 285] on input "checkbox" at bounding box center [69, 280] width 10 height 10
checkbox input "false"
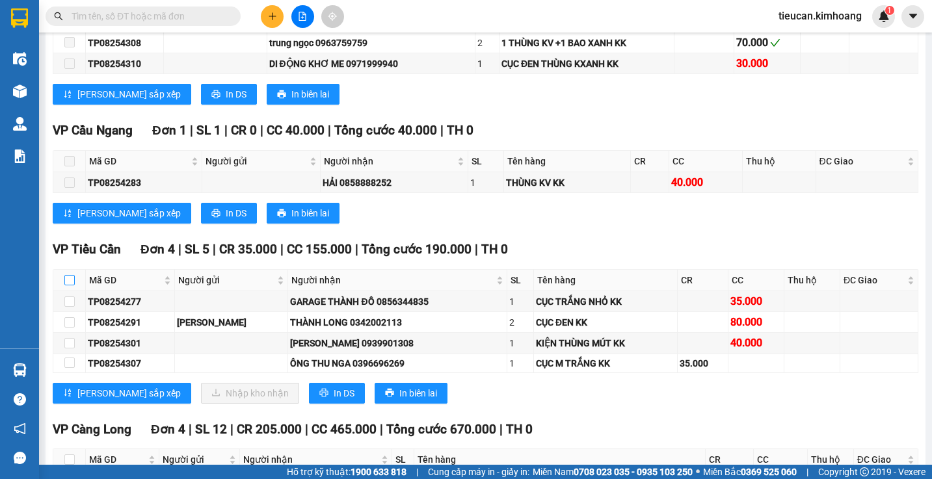
checkbox input "false"
click at [70, 285] on input "checkbox" at bounding box center [69, 280] width 10 height 10
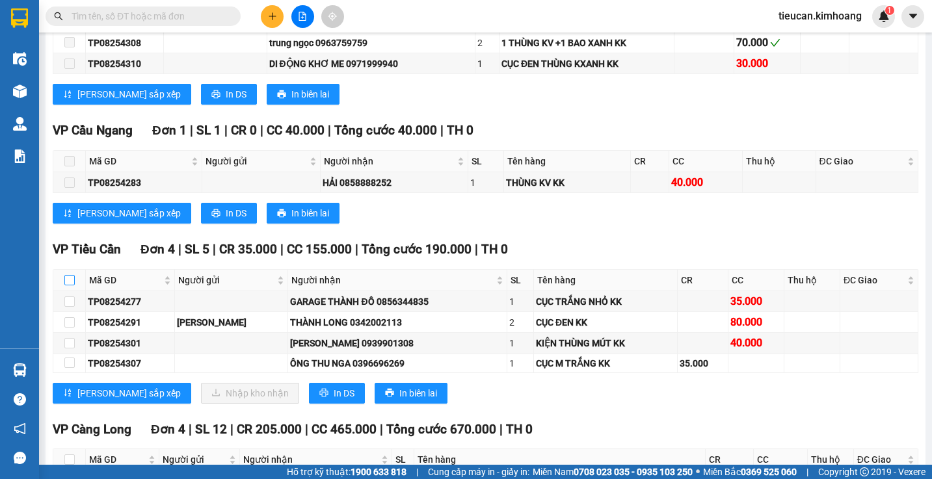
checkbox input "true"
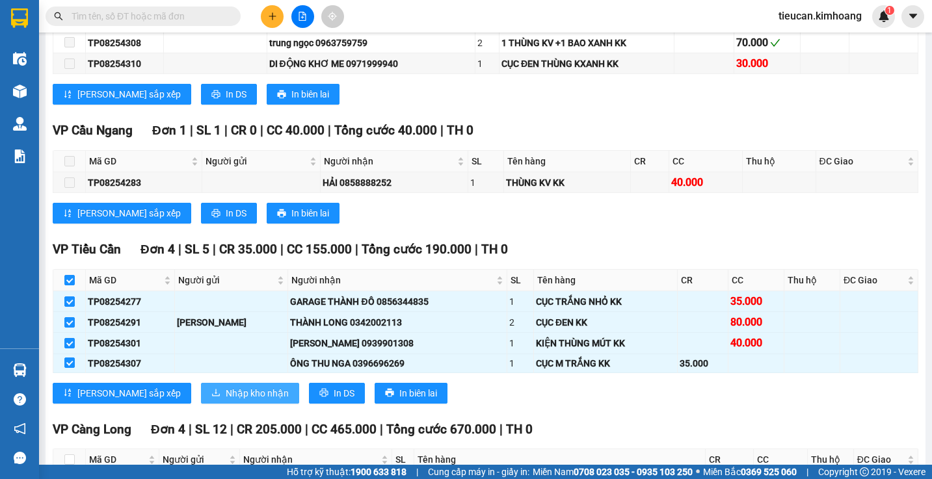
click at [227, 400] on span "Nhập kho nhận" at bounding box center [257, 393] width 63 height 14
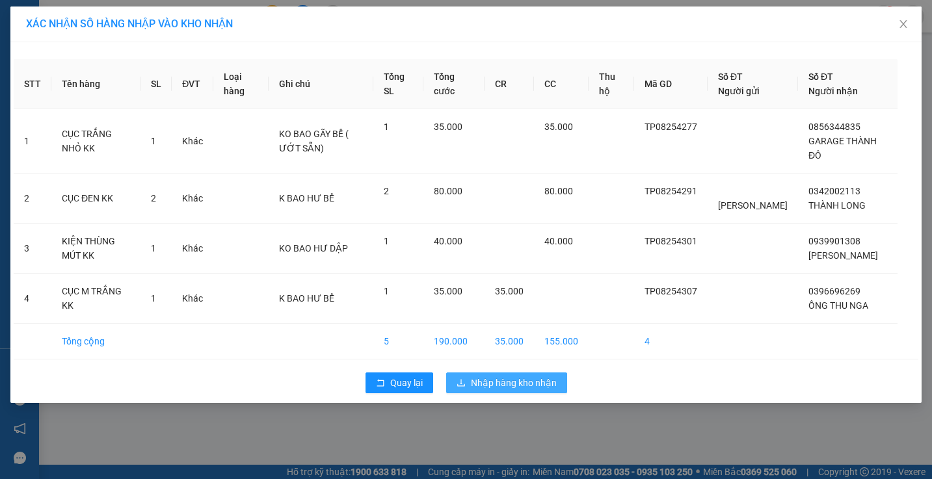
click at [491, 390] on span "Nhập hàng kho nhận" at bounding box center [514, 383] width 86 height 14
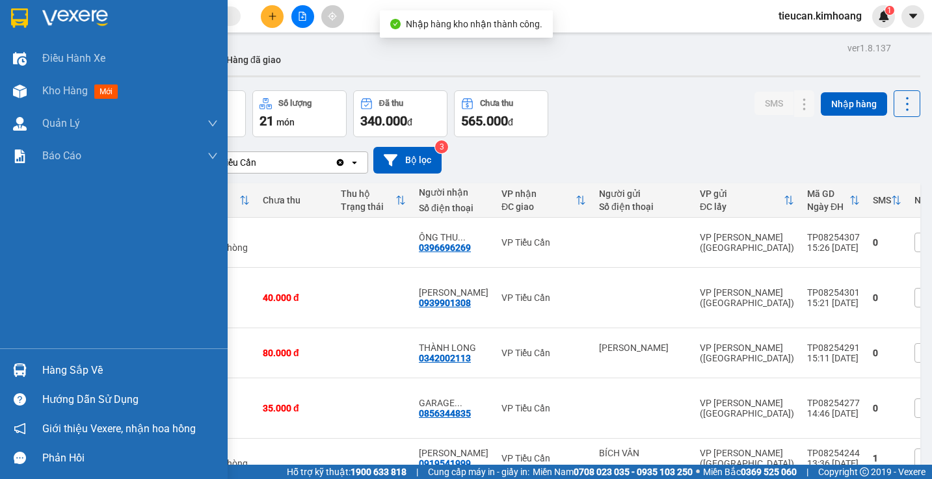
click at [84, 365] on div "Hàng sắp về" at bounding box center [130, 371] width 176 height 20
click at [84, 365] on body "Kết quả tìm kiếm ( 0 ) Bộ lọc No Data tieucan.kimhoang 1 Điều hành xe Kho hàng …" at bounding box center [466, 239] width 932 height 479
click at [84, 365] on div "Hàng sắp về" at bounding box center [130, 371] width 176 height 20
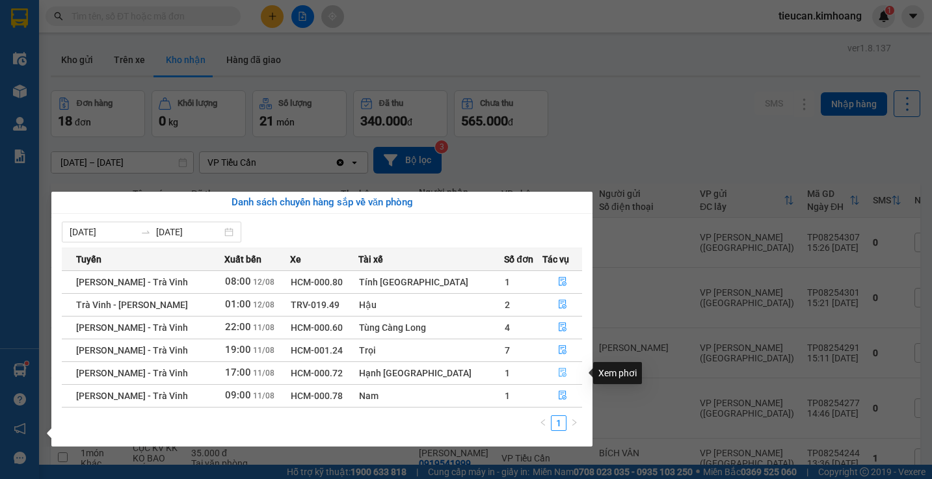
click at [559, 369] on icon "file-done" at bounding box center [562, 373] width 8 height 9
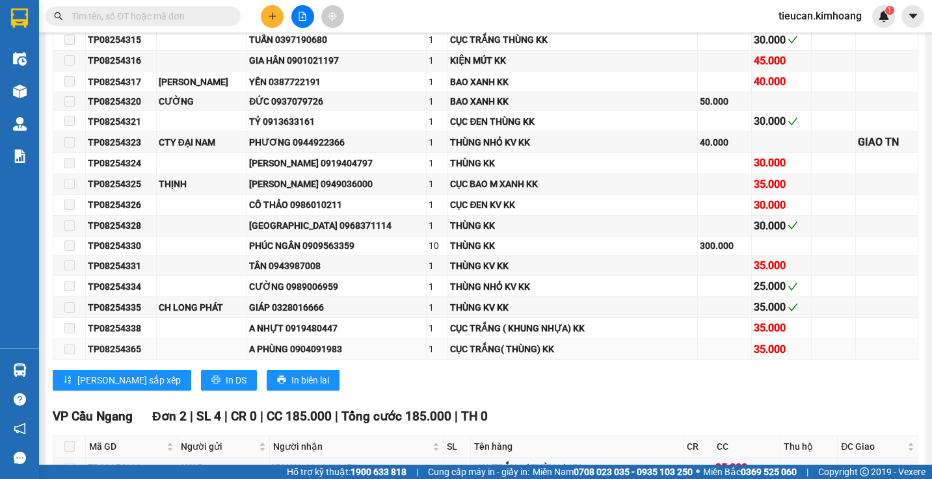
scroll to position [845, 0]
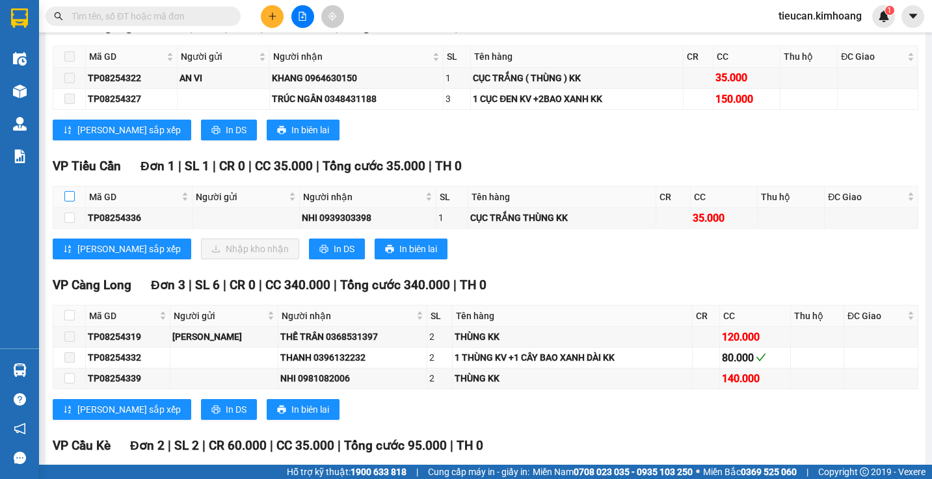
click at [68, 202] on input "checkbox" at bounding box center [69, 196] width 10 height 10
checkbox input "true"
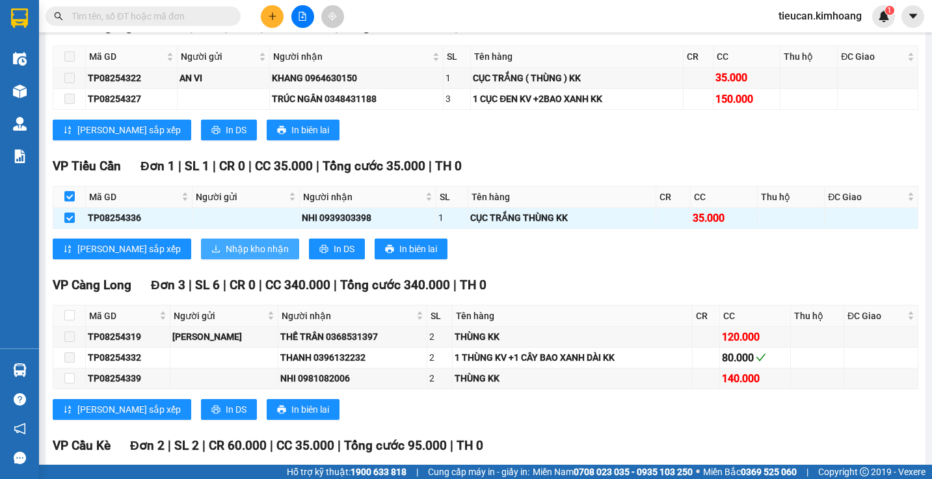
click at [226, 254] on span "Nhập kho nhận" at bounding box center [257, 249] width 63 height 14
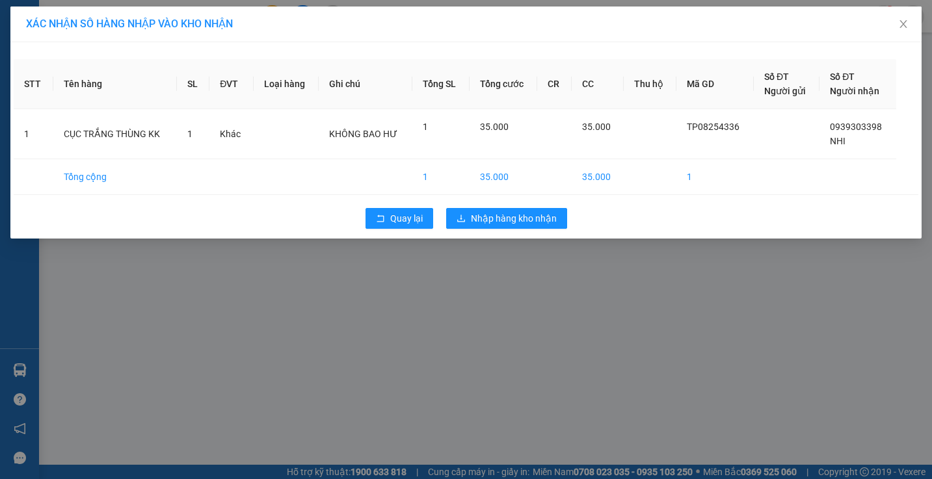
click at [205, 254] on div "XÁC NHẬN SỐ HÀNG NHẬP VÀO KHO NHẬN STT Tên hàng SL ĐVT Loại hàng Ghi chú Tổng S…" at bounding box center [466, 239] width 932 height 479
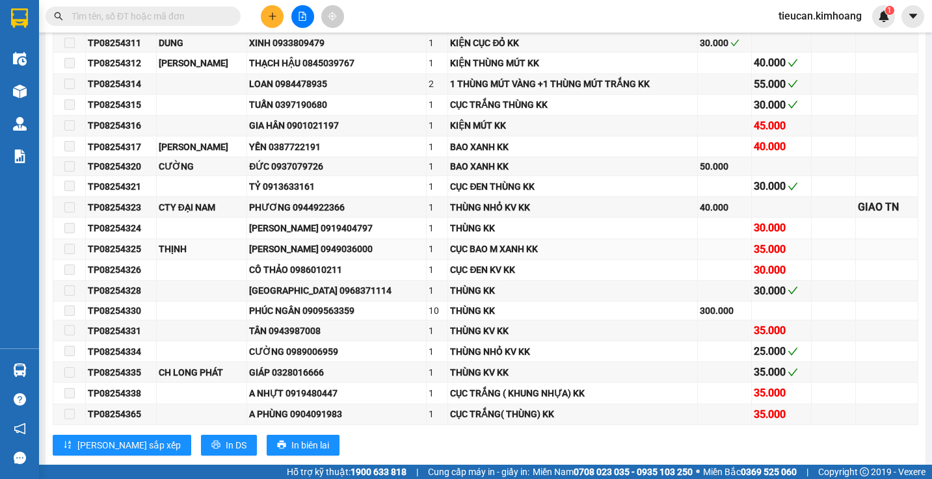
scroll to position [910, 0]
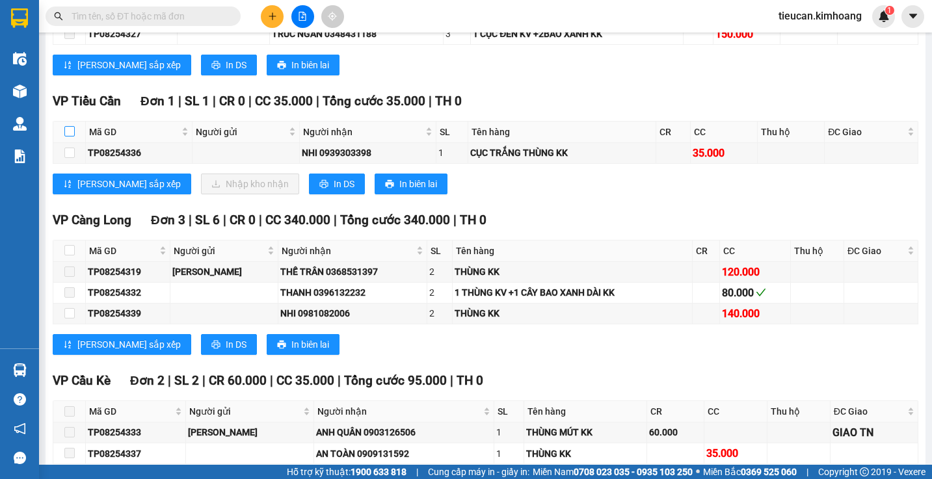
click at [70, 135] on label at bounding box center [69, 132] width 10 height 14
click at [70, 135] on input "checkbox" at bounding box center [69, 131] width 10 height 10
checkbox input "true"
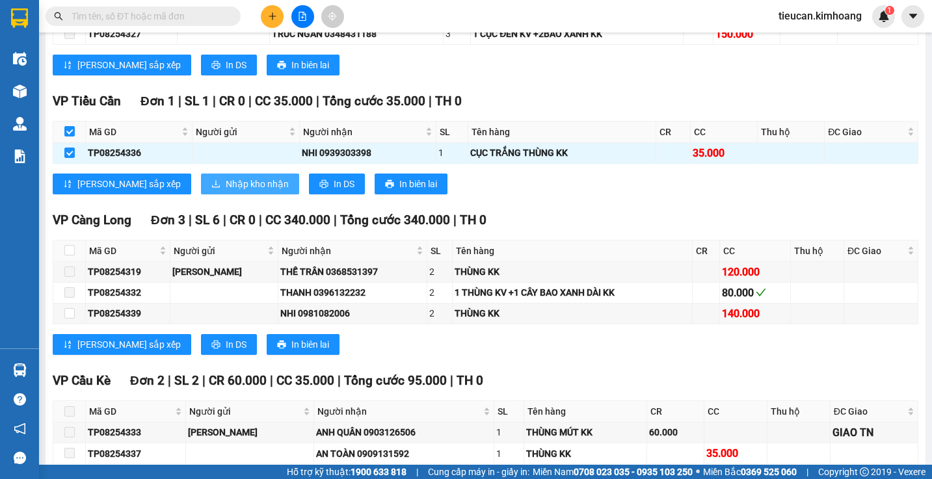
click at [226, 189] on span "Nhập kho nhận" at bounding box center [257, 184] width 63 height 14
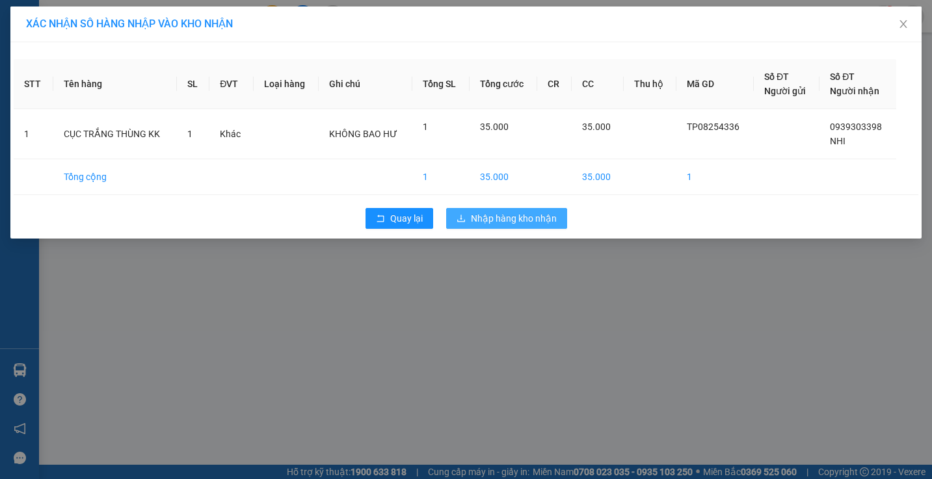
click at [468, 224] on button "Nhập hàng kho nhận" at bounding box center [506, 218] width 121 height 21
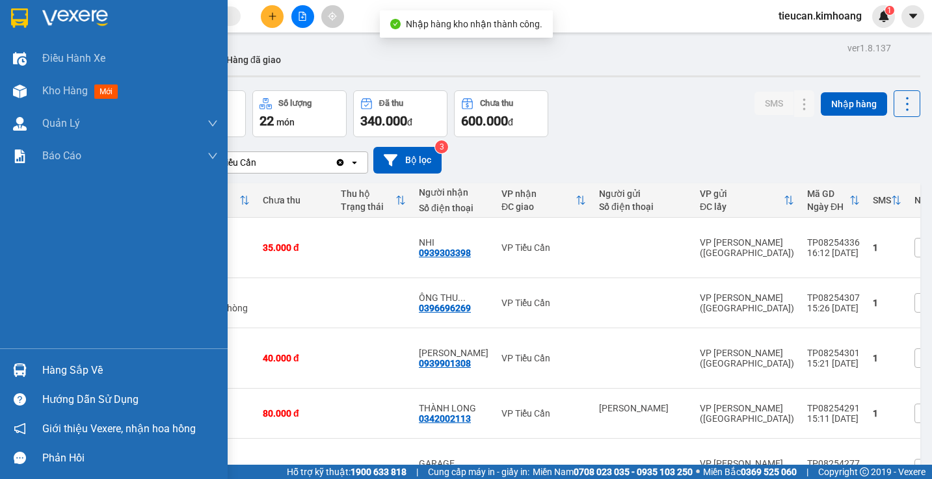
click at [49, 374] on div "Hàng sắp về" at bounding box center [130, 371] width 176 height 20
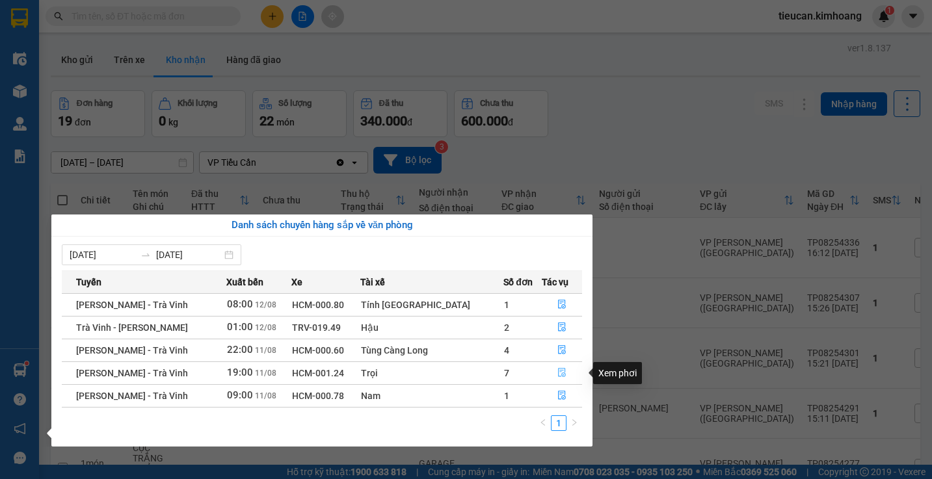
click at [557, 374] on icon "file-done" at bounding box center [561, 372] width 9 height 9
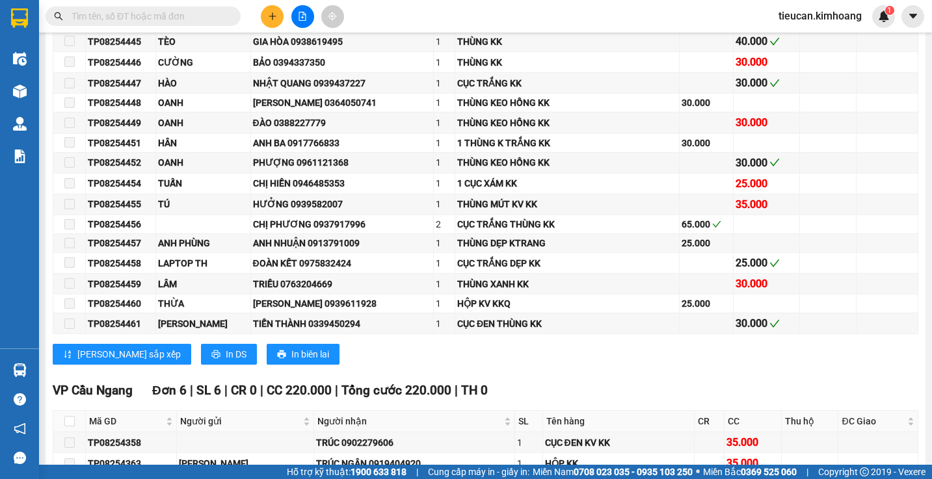
scroll to position [2470, 0]
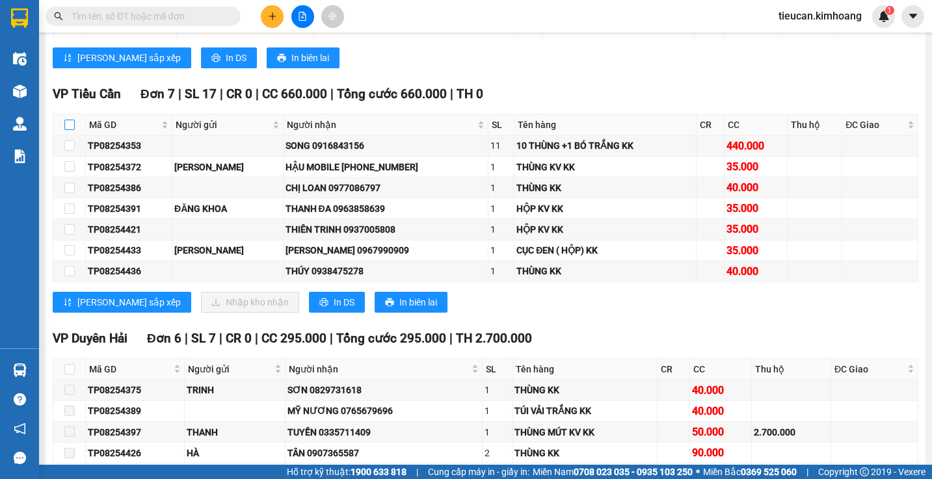
click at [67, 130] on input "checkbox" at bounding box center [69, 125] width 10 height 10
checkbox input "false"
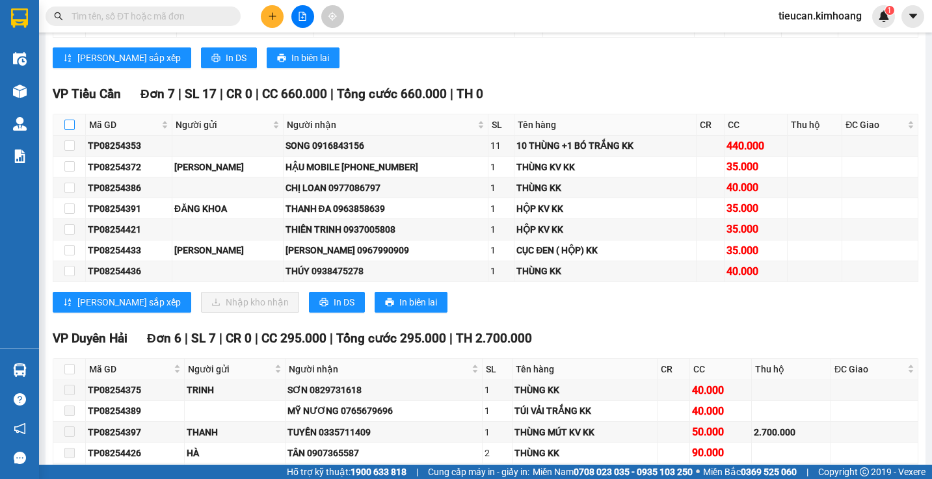
checkbox input "false"
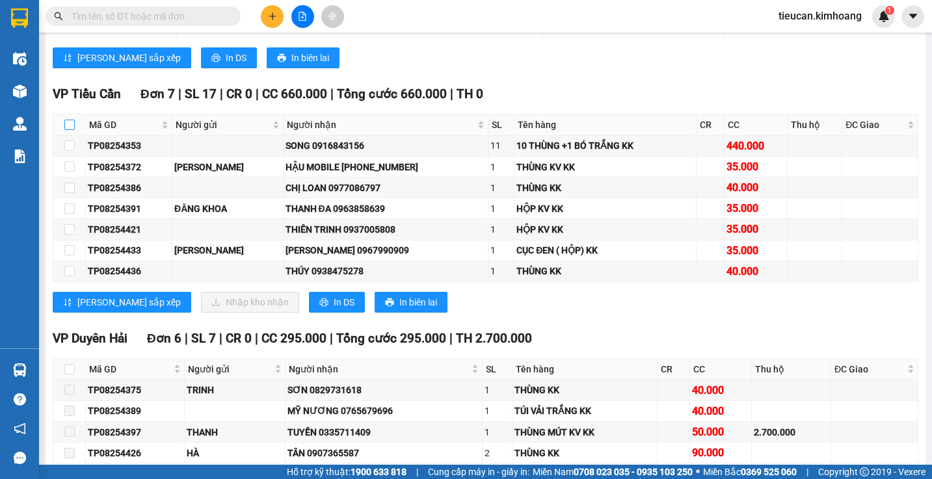
click at [67, 130] on input "checkbox" at bounding box center [69, 125] width 10 height 10
checkbox input "true"
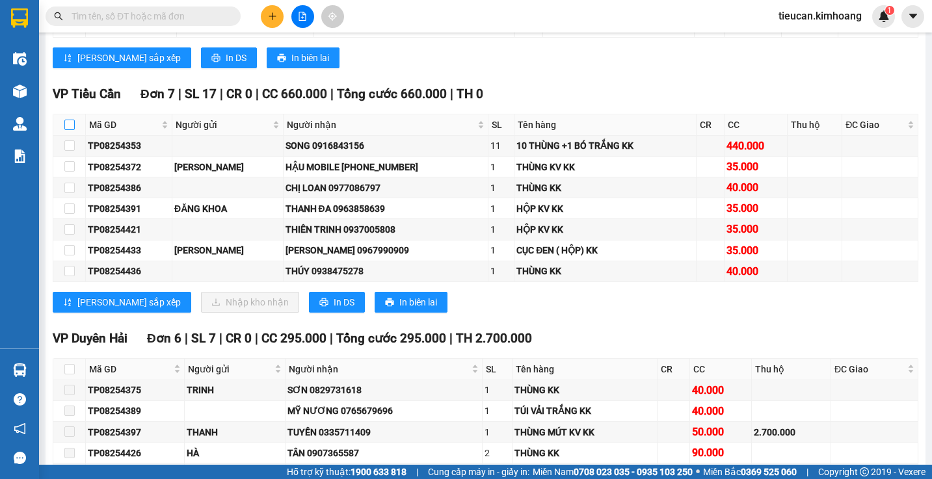
checkbox input "true"
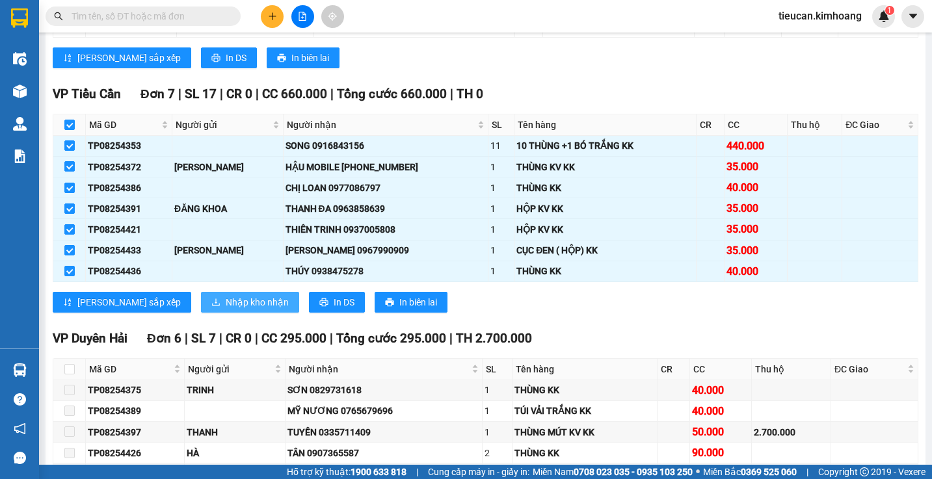
click at [226, 309] on span "Nhập kho nhận" at bounding box center [257, 302] width 63 height 14
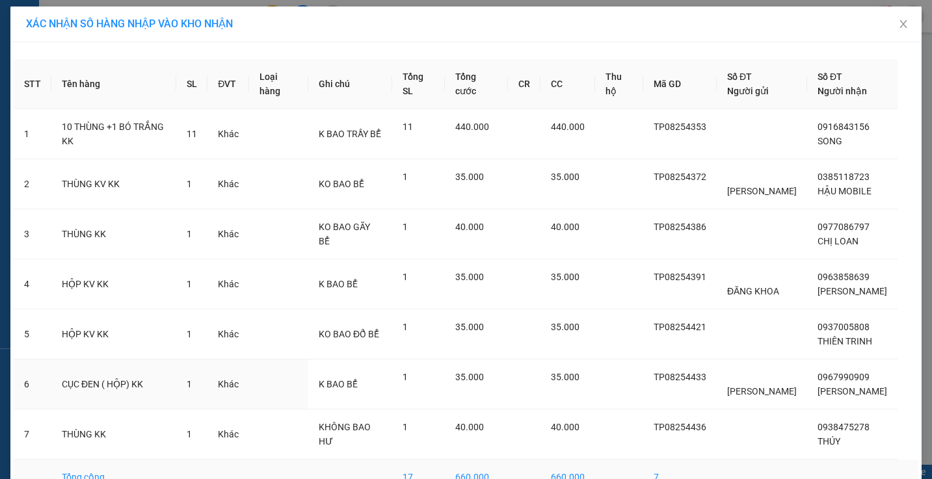
scroll to position [75, 0]
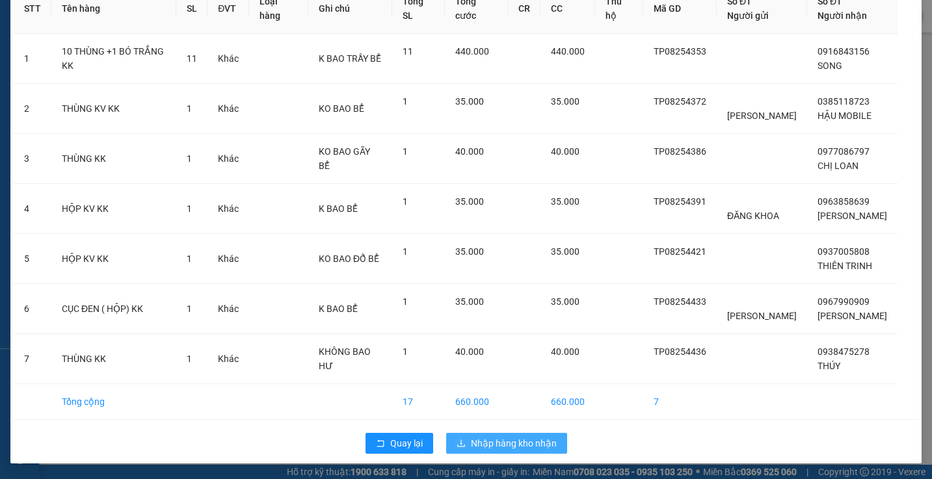
click at [551, 445] on span "Nhập hàng kho nhận" at bounding box center [514, 443] width 86 height 14
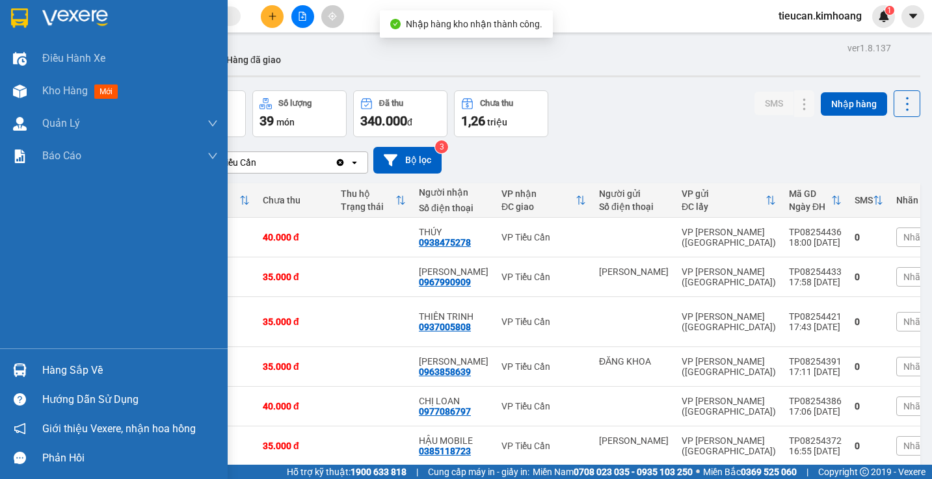
click at [43, 374] on div "Hàng sắp về" at bounding box center [130, 371] width 176 height 20
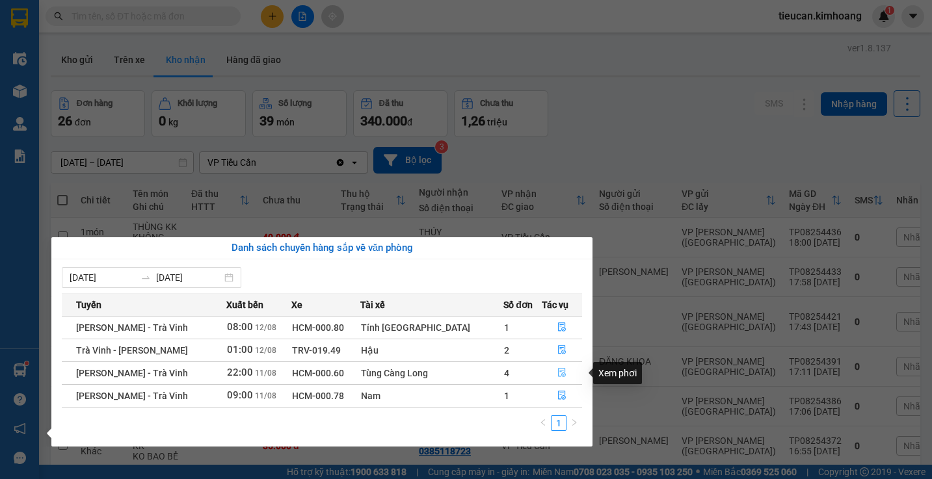
click at [558, 369] on icon "file-done" at bounding box center [561, 372] width 9 height 9
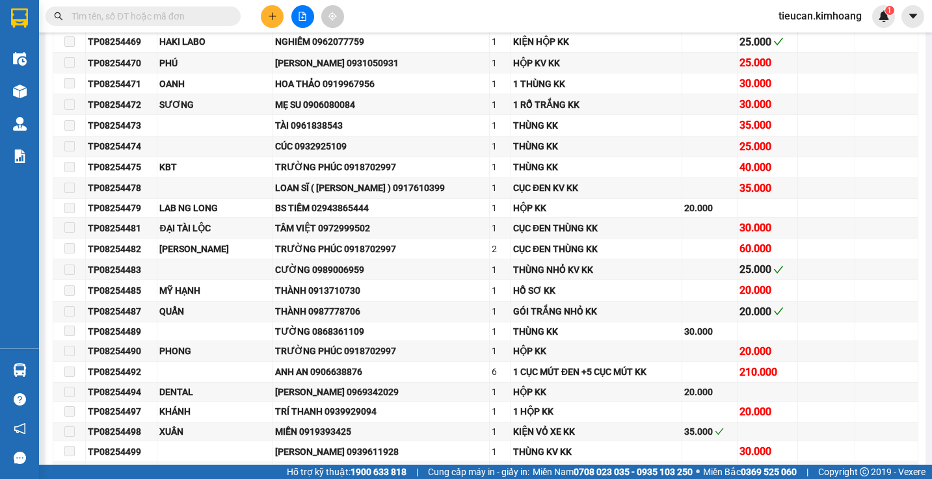
scroll to position [1430, 0]
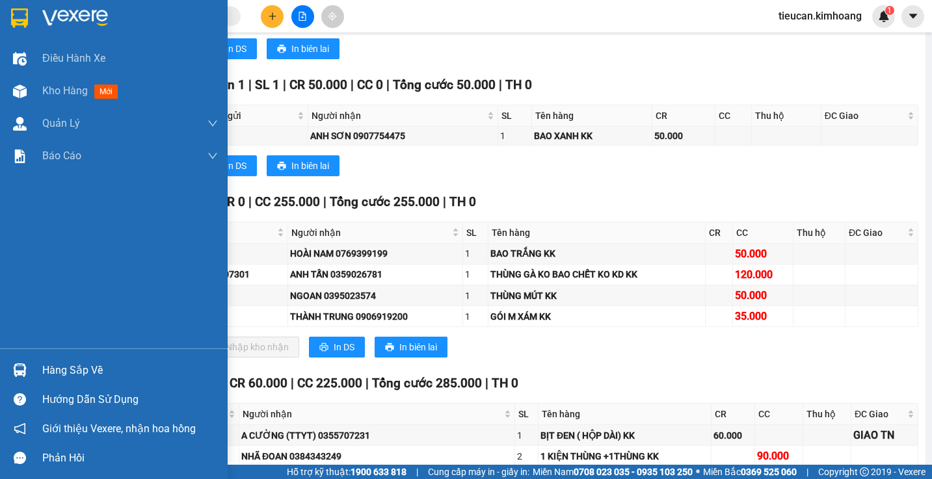
click at [38, 366] on div "Hàng sắp về" at bounding box center [114, 370] width 228 height 29
click at [38, 366] on div "Điều hành xe Kho hàng mới Quản Lý Quản lý chuyến Quản lý khách hàng mới Báo cáo…" at bounding box center [114, 239] width 228 height 479
click at [46, 371] on div "Hàng sắp về" at bounding box center [130, 371] width 176 height 20
click at [46, 371] on div "Điều hành xe Kho hàng mới Quản Lý Quản lý chuyến Quản lý khách hàng mới Báo cáo…" at bounding box center [114, 239] width 228 height 479
click at [46, 371] on div "Hàng sắp về" at bounding box center [130, 371] width 176 height 20
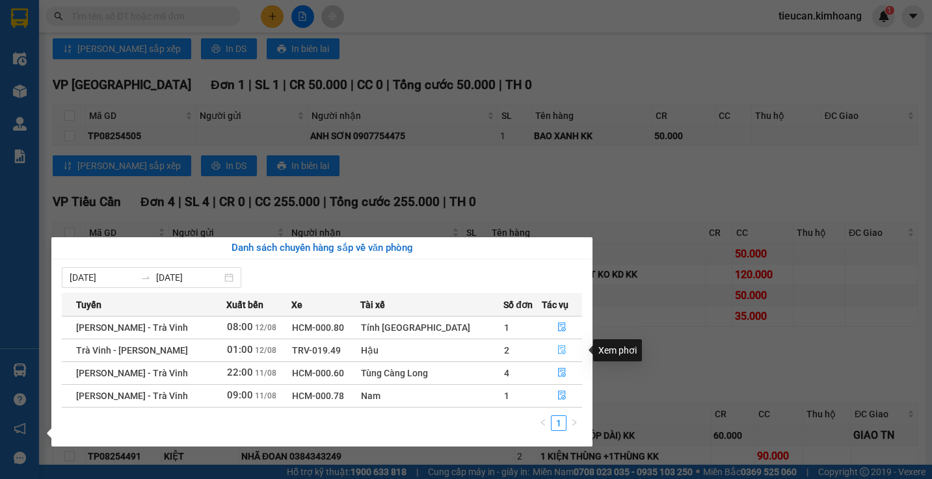
click at [560, 350] on icon "file-done" at bounding box center [561, 349] width 9 height 9
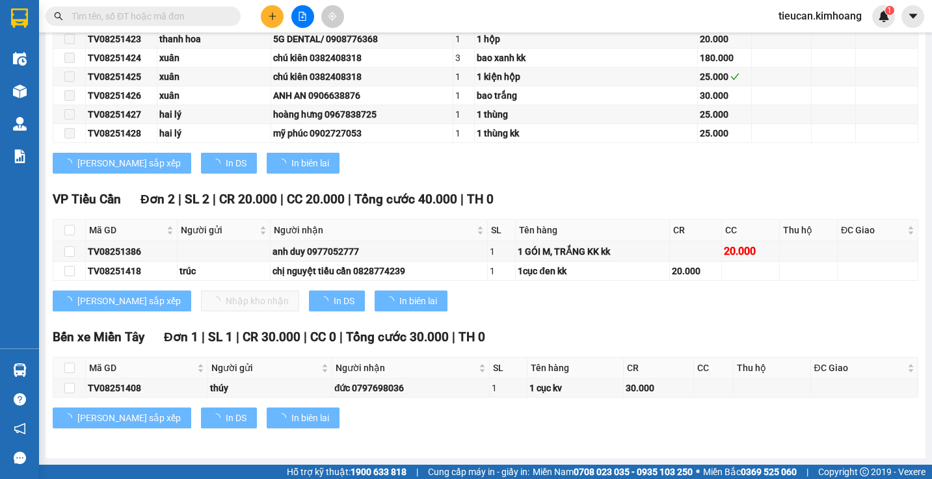
scroll to position [1199, 0]
type input "12/08/2025"
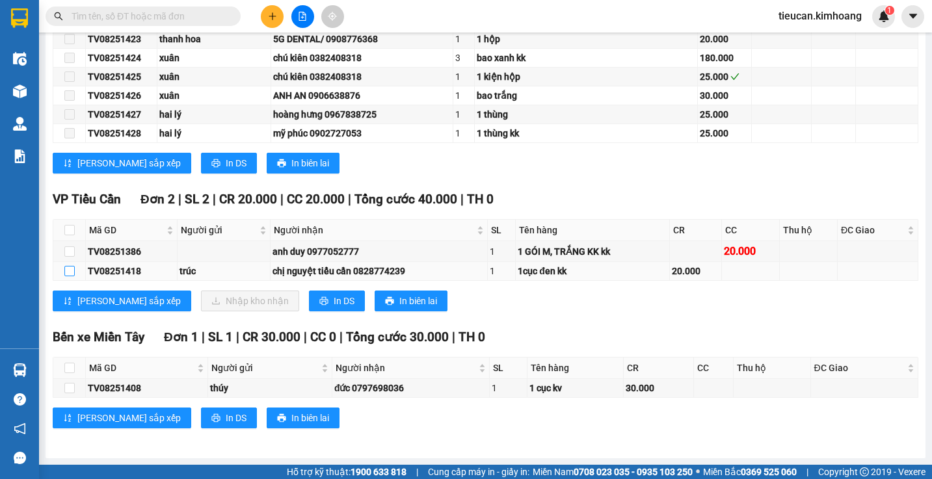
click at [65, 272] on input "checkbox" at bounding box center [69, 271] width 10 height 10
checkbox input "true"
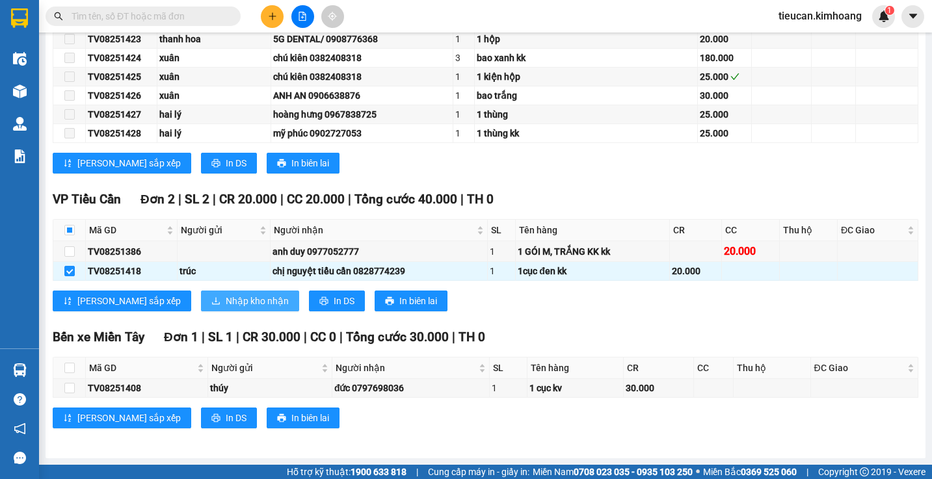
click at [226, 301] on span "Nhập kho nhận" at bounding box center [257, 301] width 63 height 14
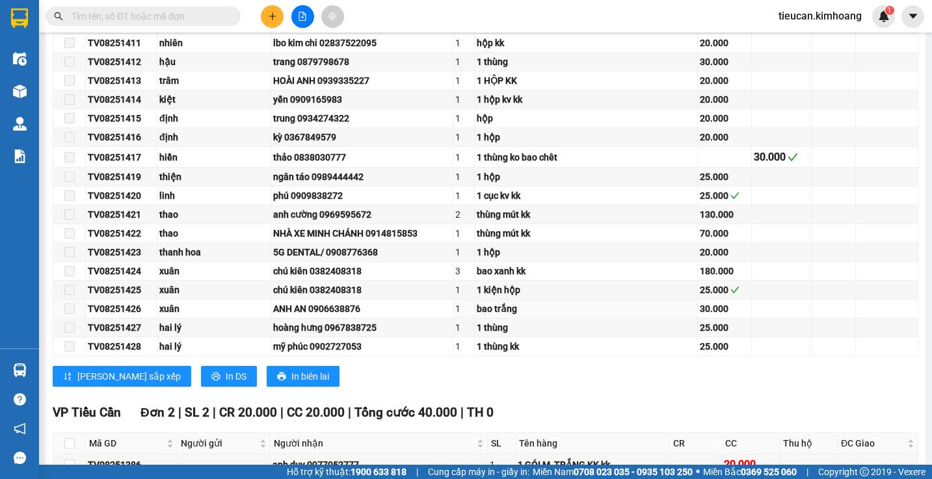
scroll to position [1199, 0]
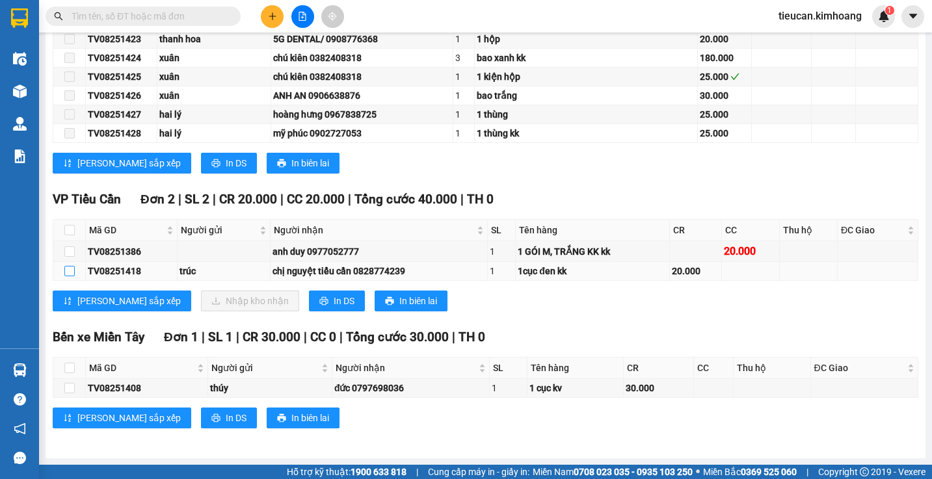
click at [70, 264] on label at bounding box center [69, 271] width 10 height 14
click at [70, 266] on input "checkbox" at bounding box center [69, 271] width 10 height 10
checkbox input "true"
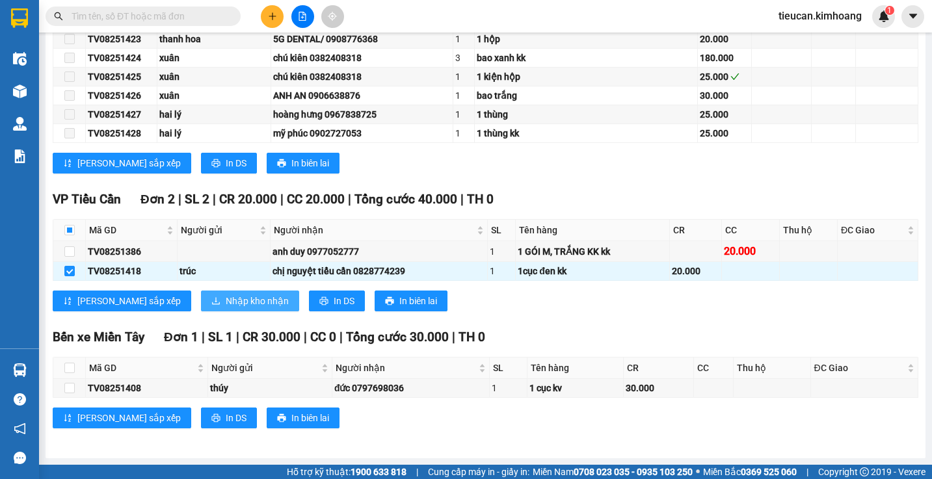
click at [226, 297] on span "Nhập kho nhận" at bounding box center [257, 301] width 63 height 14
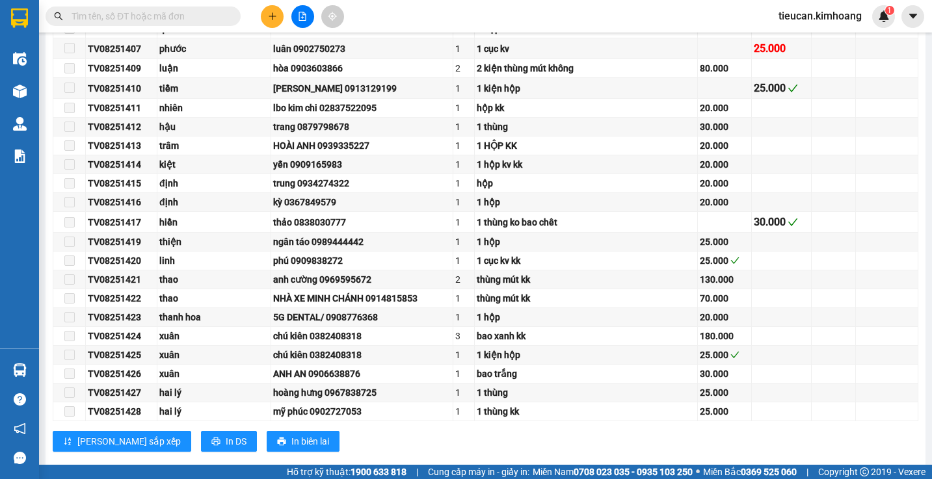
scroll to position [1199, 0]
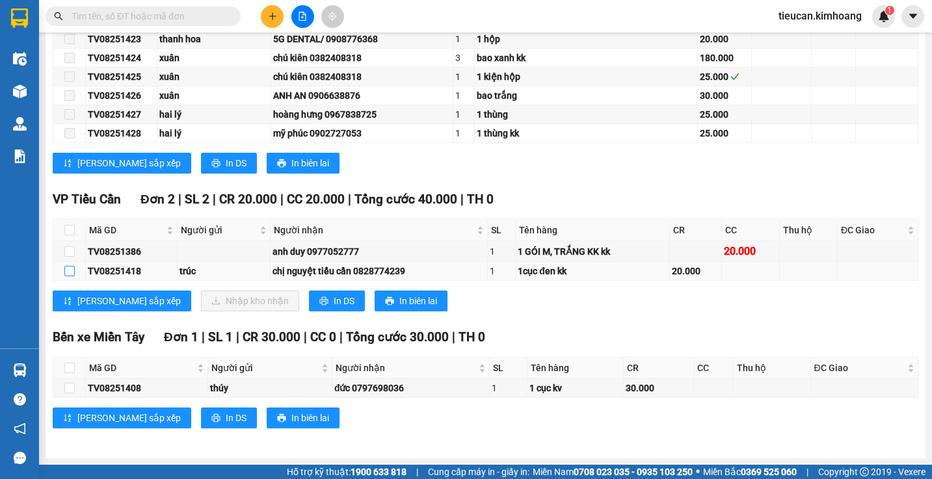
click at [72, 269] on input "checkbox" at bounding box center [69, 271] width 10 height 10
checkbox input "true"
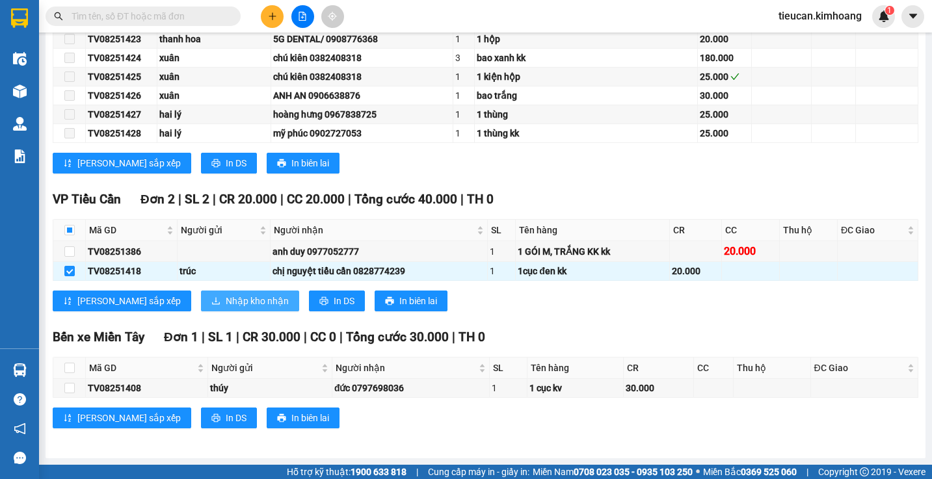
click at [226, 296] on span "Nhập kho nhận" at bounding box center [257, 301] width 63 height 14
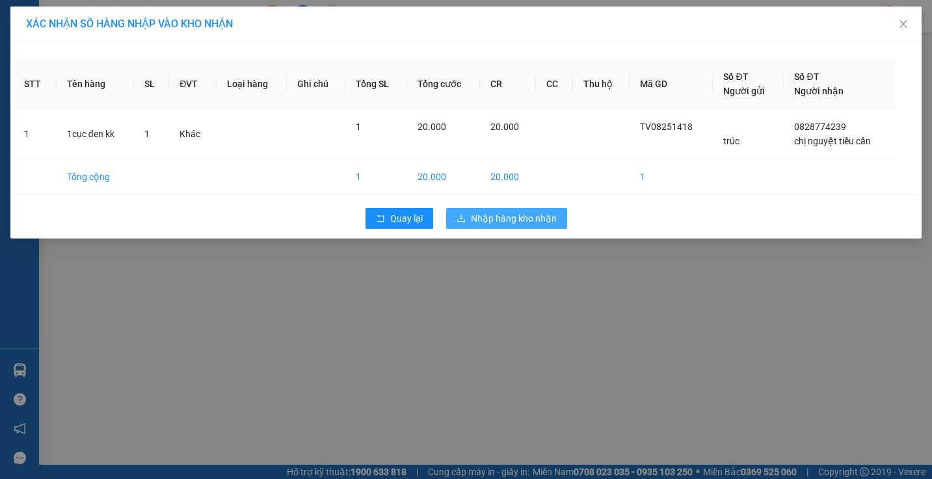
click at [469, 220] on button "Nhập hàng kho nhận" at bounding box center [506, 218] width 121 height 21
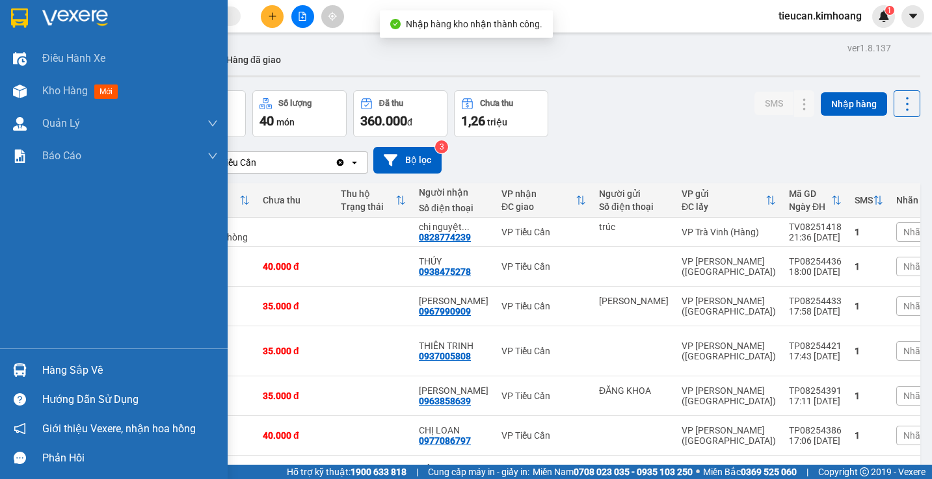
click at [32, 370] on div "Hàng sắp về" at bounding box center [114, 370] width 228 height 29
click at [32, 370] on div "Điều hành xe Kho hàng mới Quản Lý Quản lý chuyến Quản lý khách hàng mới Báo cáo…" at bounding box center [114, 239] width 228 height 479
click at [32, 370] on div "Hàng sắp về" at bounding box center [114, 370] width 228 height 29
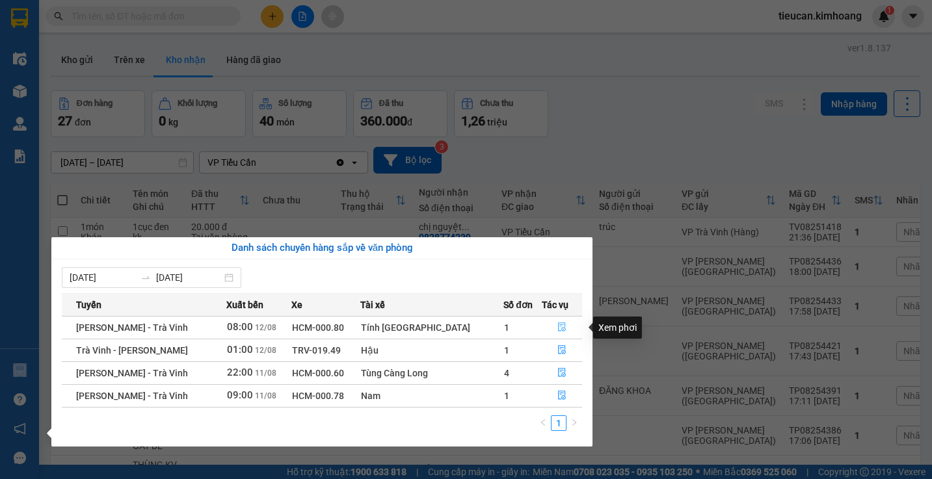
click at [557, 325] on icon "file-done" at bounding box center [561, 326] width 9 height 9
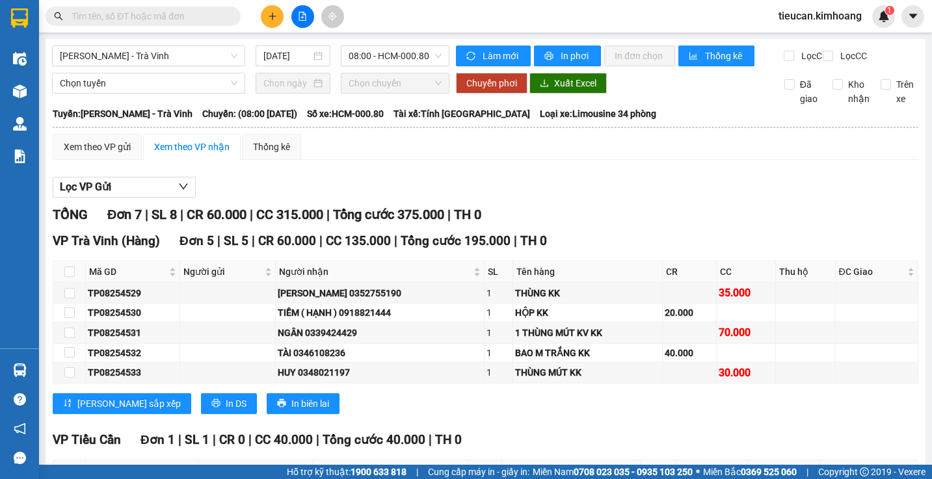
scroll to position [235, 0]
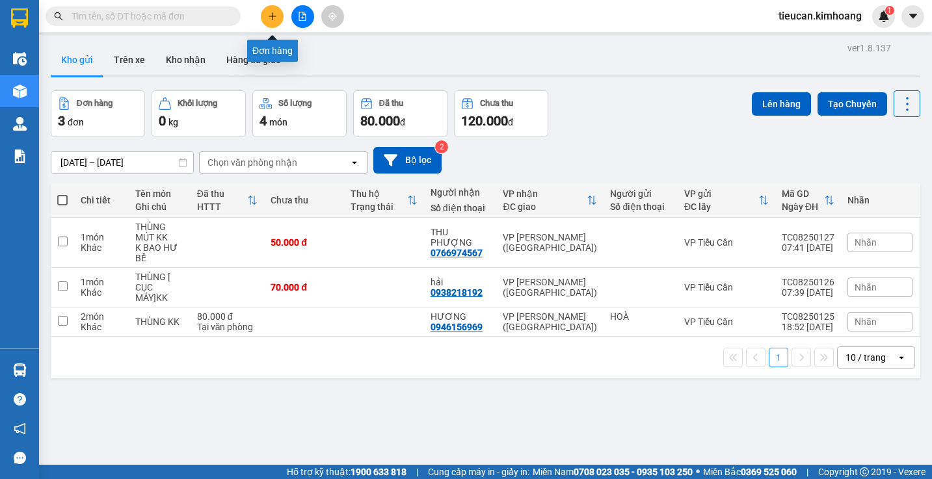
click at [273, 18] on icon "plus" at bounding box center [272, 16] width 9 height 9
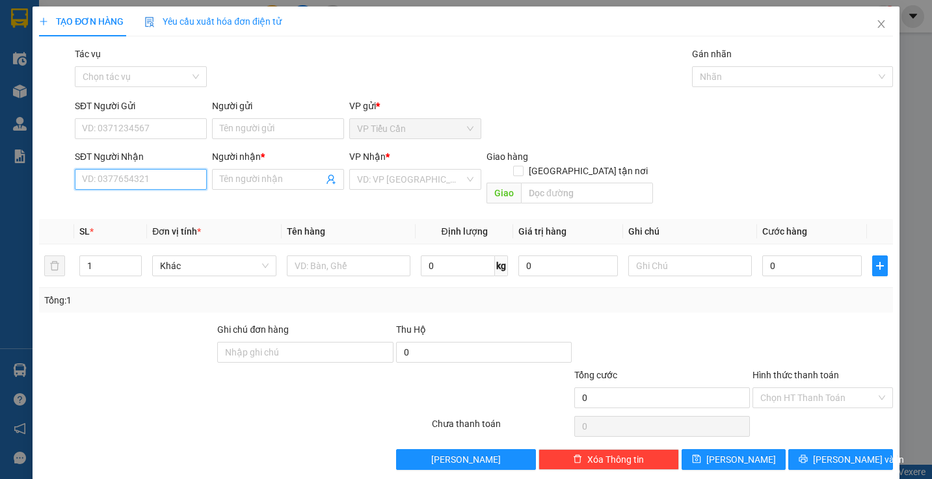
click at [164, 176] on input "SĐT Người Nhận" at bounding box center [141, 179] width 132 height 21
click at [140, 207] on div "0903999292 - [GEOGRAPHIC_DATA]" at bounding box center [155, 205] width 146 height 14
type input "0903999292"
type input "HÀ"
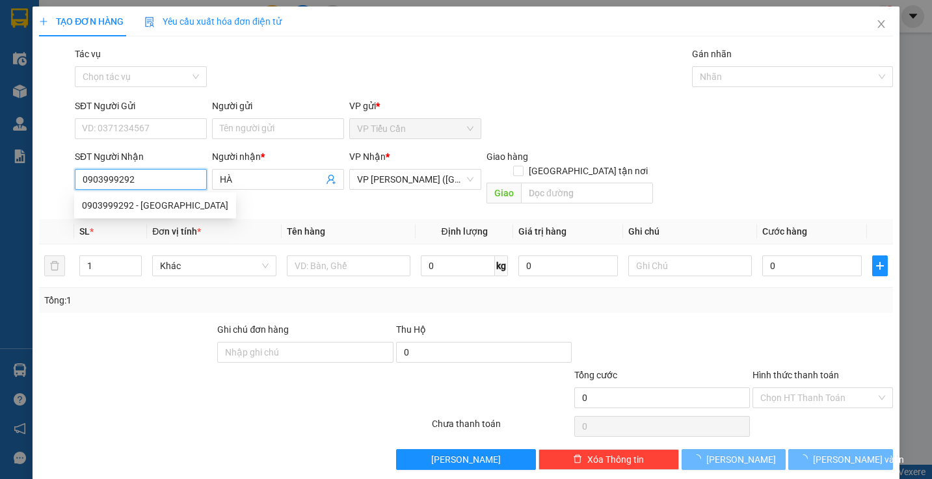
type input "50.000"
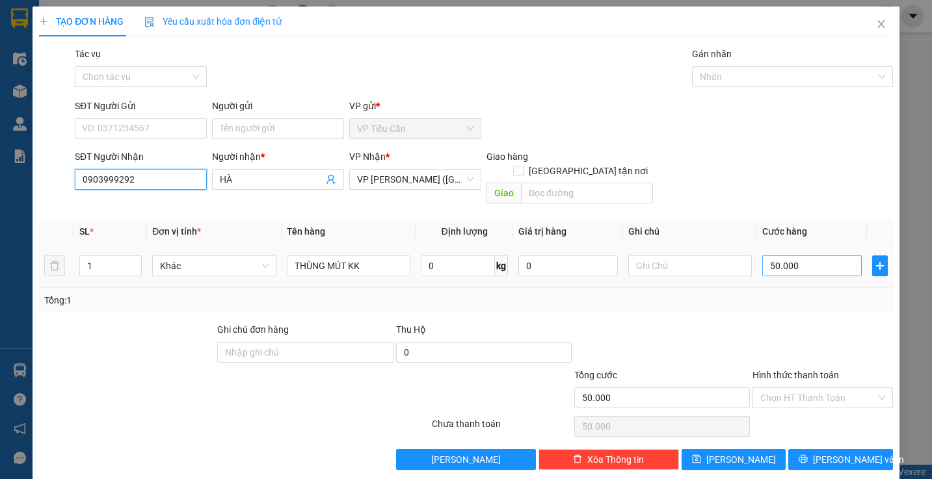
type input "0903999292"
click at [796, 258] on input "50.000" at bounding box center [811, 266] width 99 height 21
type input "0"
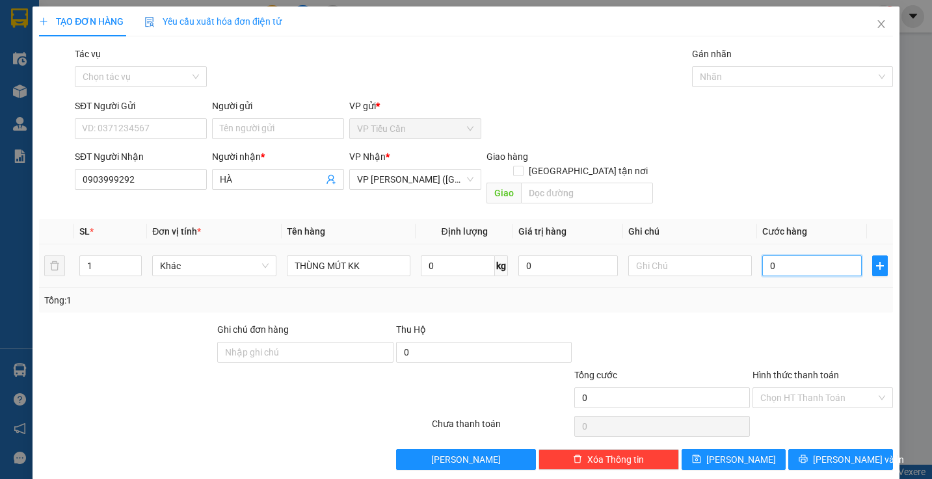
click at [762, 256] on input "0" at bounding box center [811, 266] width 99 height 21
type input "4"
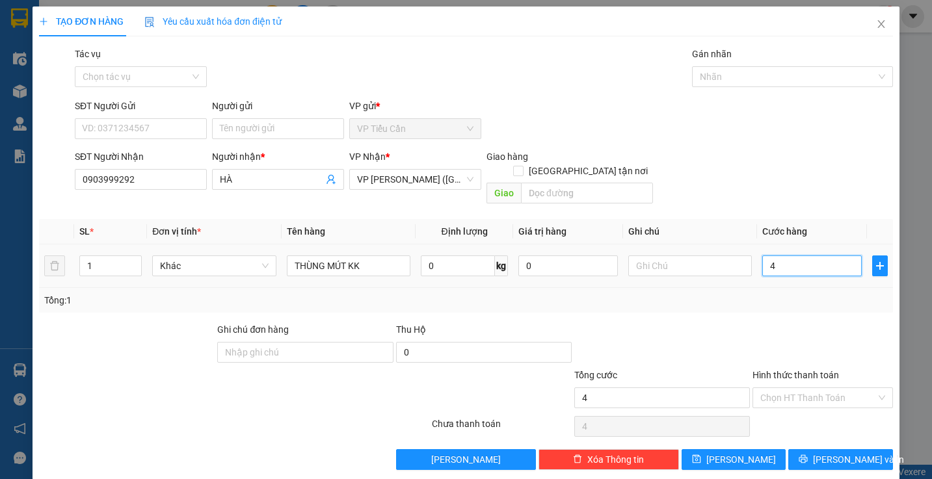
type input "40"
type input "40.000"
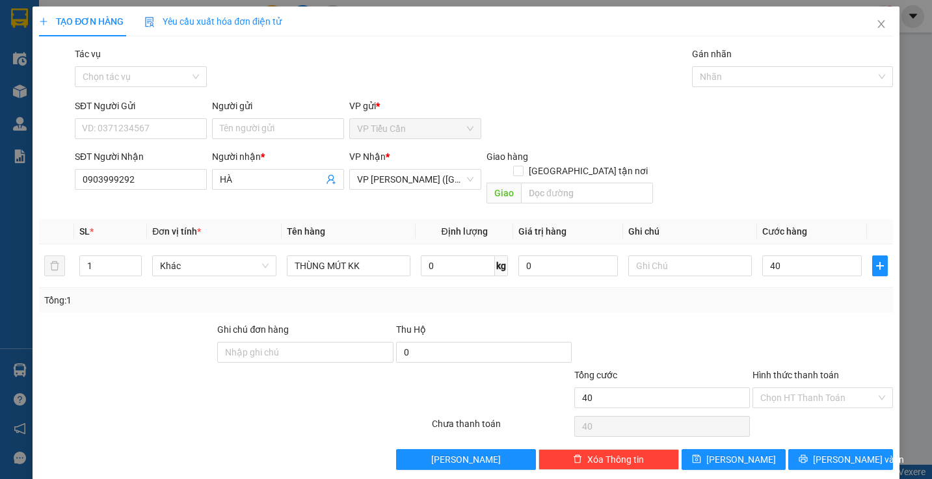
type input "40.000"
click at [730, 309] on div "Transit Pickup Surcharge Ids Transit Deliver Surcharge Ids Transit Deliver Surc…" at bounding box center [466, 258] width 854 height 423
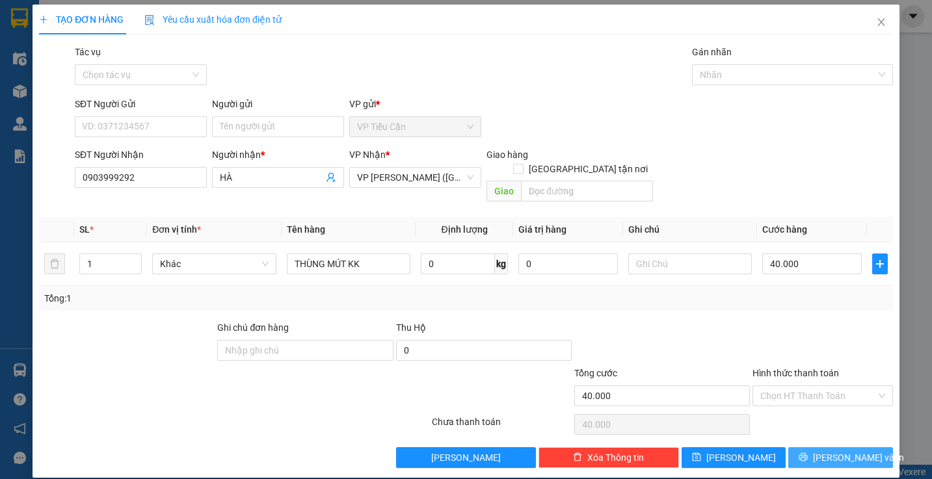
click at [817, 447] on button "[PERSON_NAME] và In" at bounding box center [840, 457] width 105 height 21
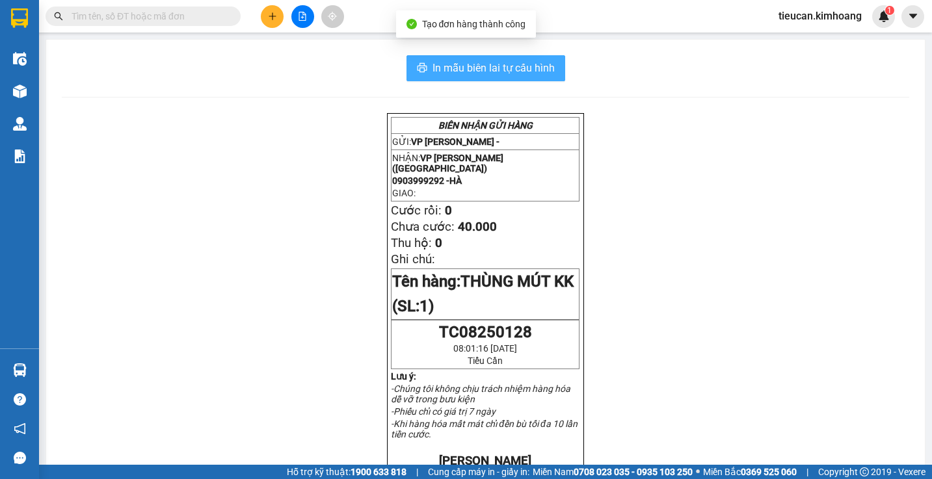
click at [451, 70] on span "In mẫu biên lai tự cấu hình" at bounding box center [493, 68] width 122 height 16
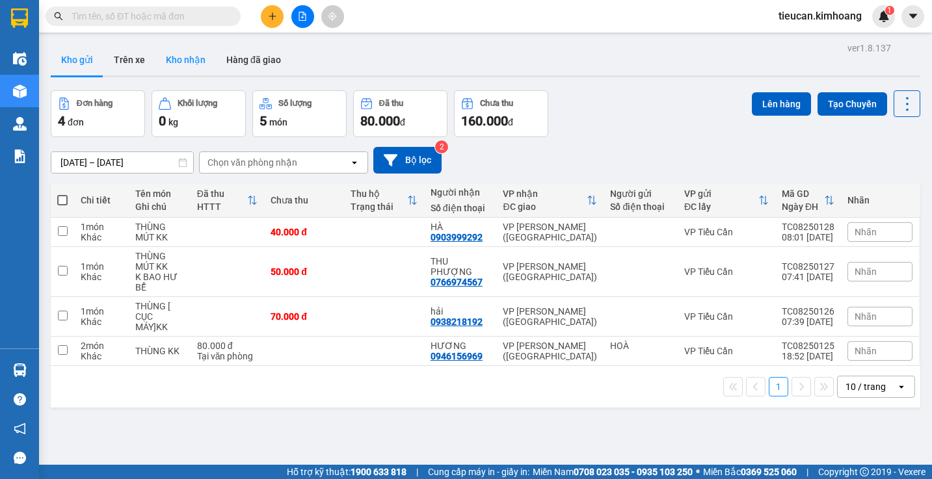
click at [196, 54] on button "Kho nhận" at bounding box center [185, 59] width 60 height 31
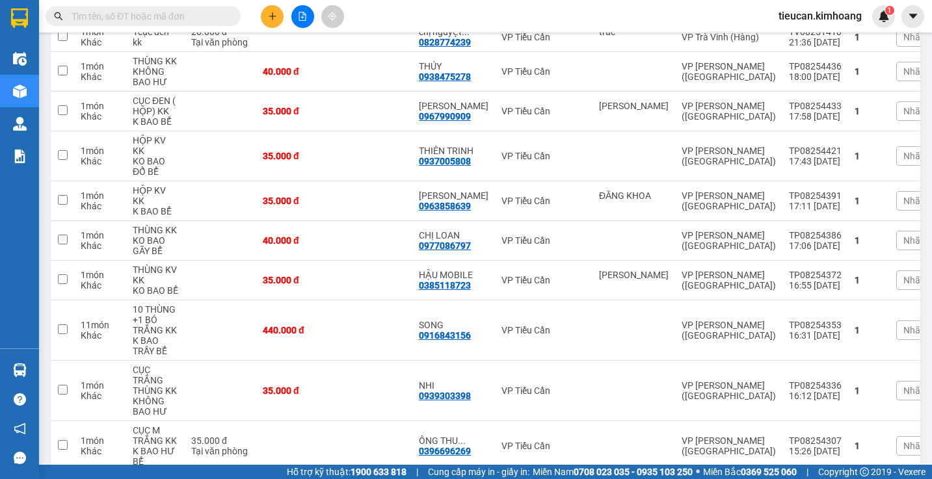
scroll to position [239, 0]
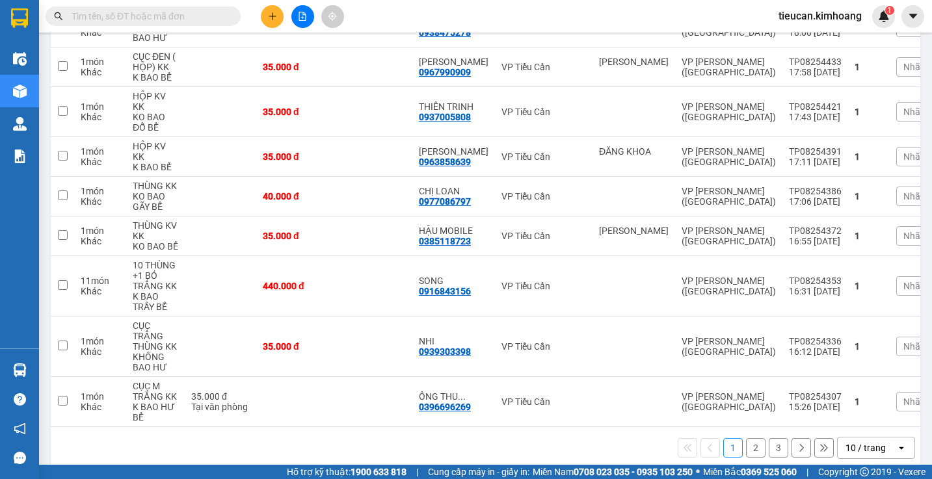
click at [846, 441] on div "10 / trang" at bounding box center [865, 447] width 40 height 13
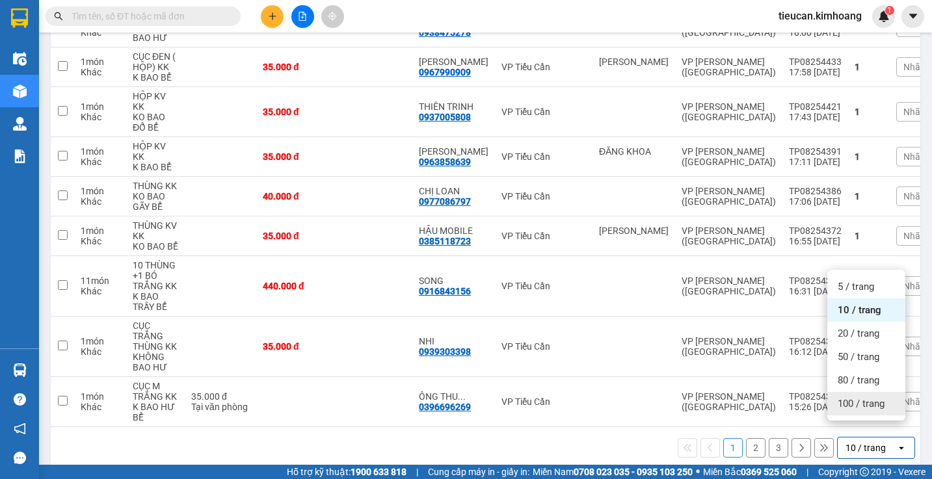
click at [847, 406] on span "100 / trang" at bounding box center [860, 403] width 47 height 13
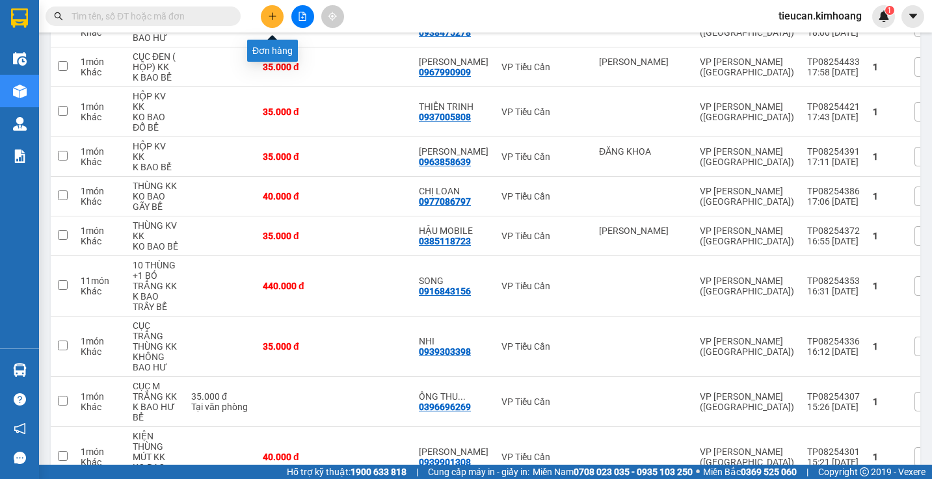
click at [270, 15] on icon "plus" at bounding box center [272, 16] width 9 height 9
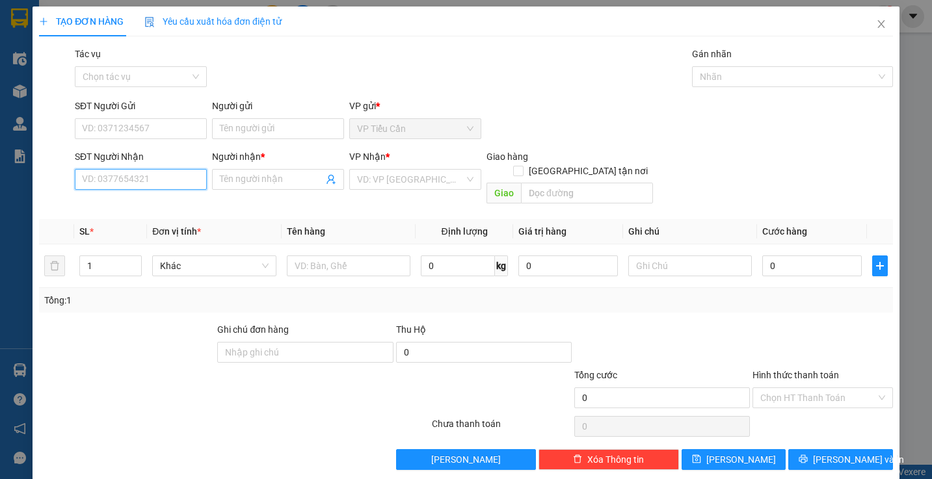
click at [174, 183] on input "SĐT Người Nhận" at bounding box center [141, 179] width 132 height 21
click at [131, 211] on div "0909288828 - anh tài" at bounding box center [139, 205] width 115 height 14
type input "0909288828"
type input "anh tài"
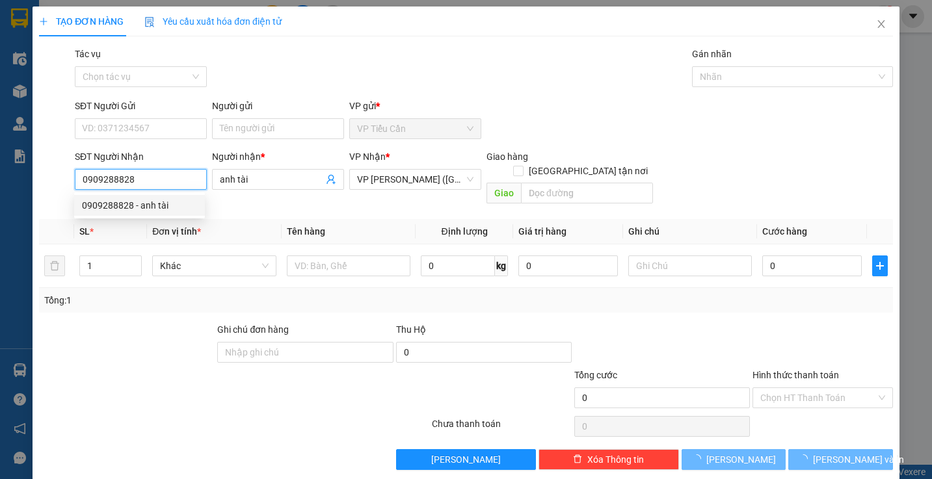
type input "35.000"
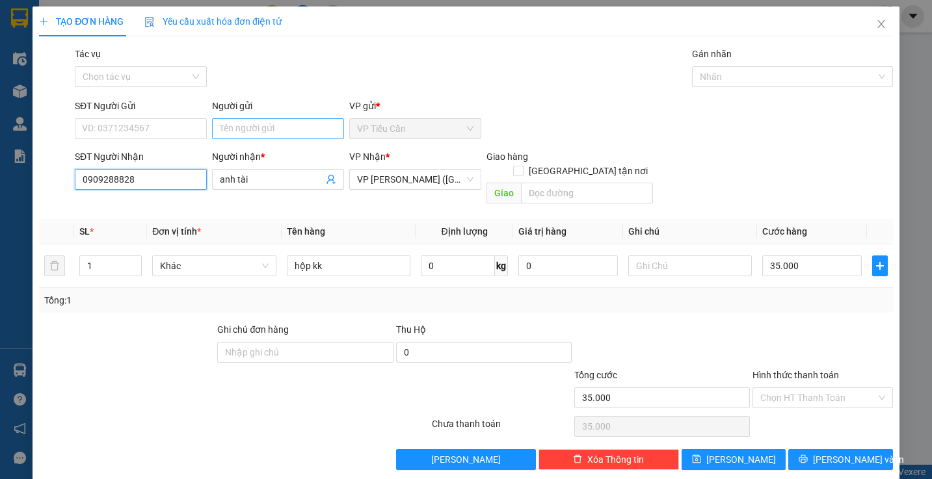
type input "0909288828"
click at [246, 134] on input "Người gửi" at bounding box center [278, 128] width 132 height 21
type input "SANHA"
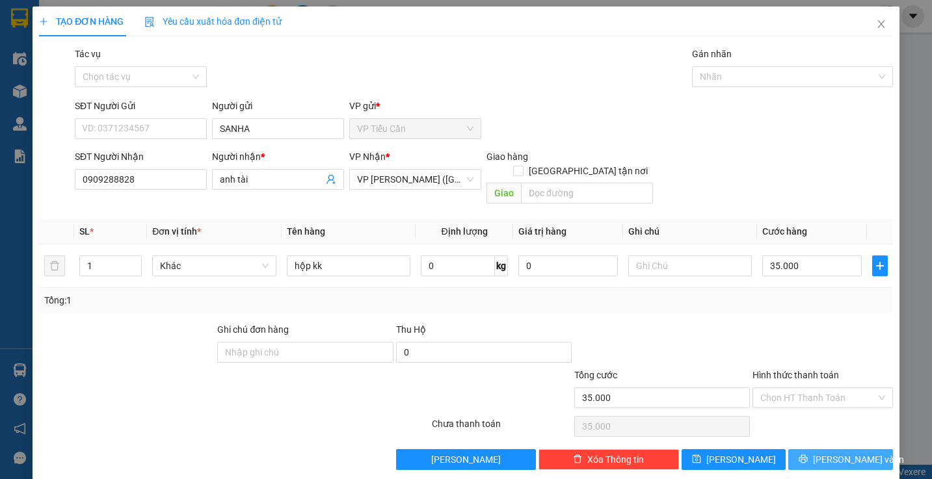
click at [822, 452] on span "[PERSON_NAME] và In" at bounding box center [858, 459] width 91 height 14
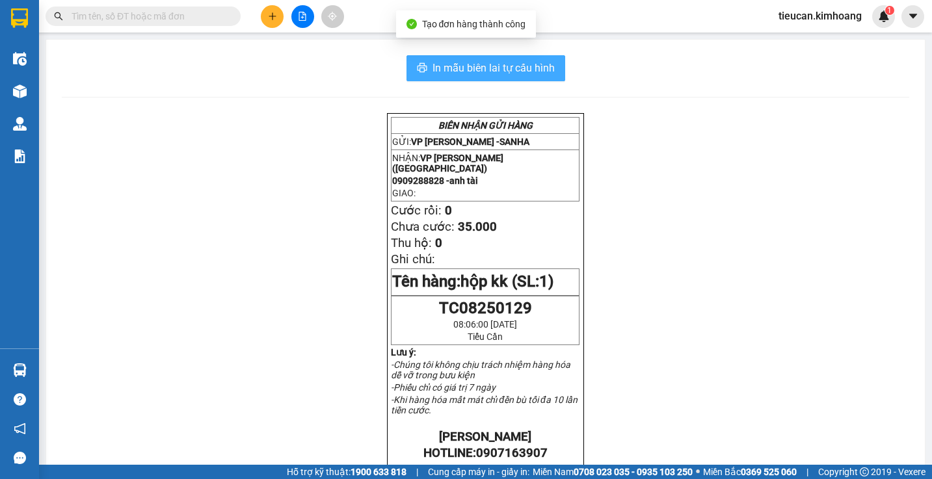
click at [510, 67] on span "In mẫu biên lai tự cấu hình" at bounding box center [493, 68] width 122 height 16
drag, startPoint x: 510, startPoint y: 67, endPoint x: 549, endPoint y: 111, distance: 58.0
click at [510, 67] on span "In mẫu biên lai tự cấu hình" at bounding box center [493, 68] width 122 height 16
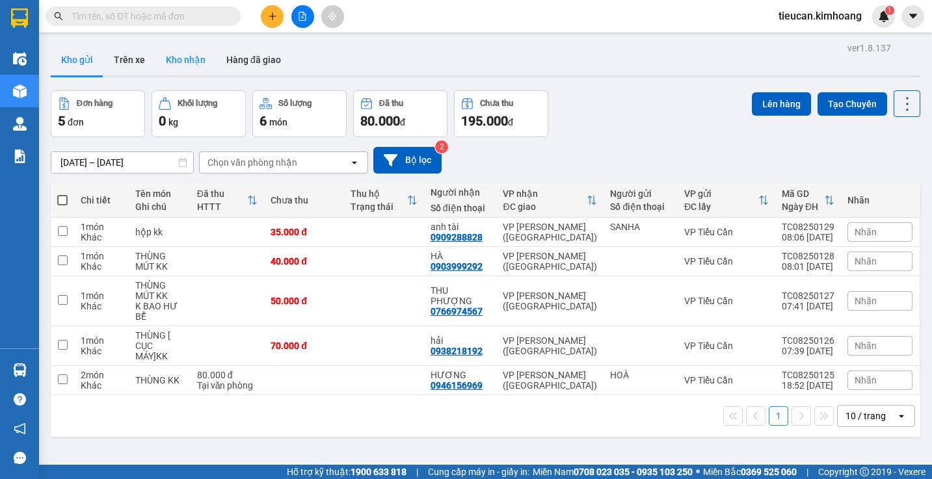
click at [177, 54] on button "Kho nhận" at bounding box center [185, 59] width 60 height 31
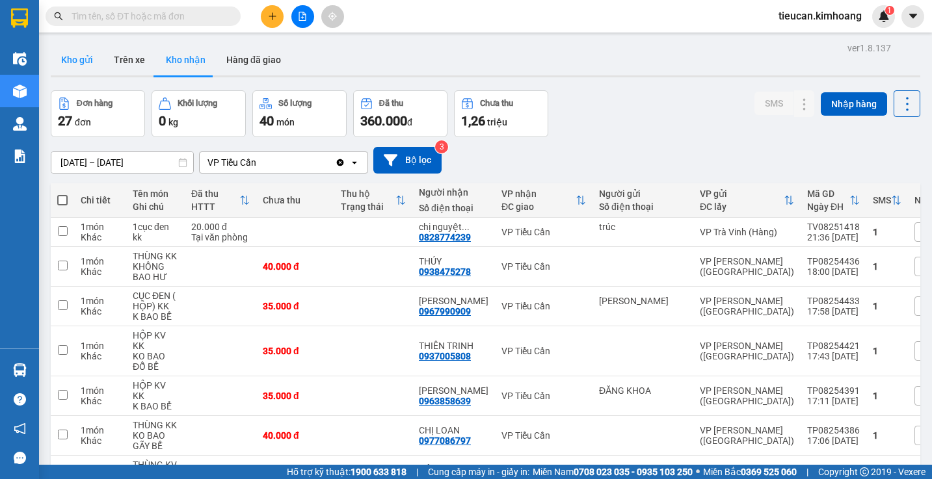
click at [79, 52] on button "Kho gửi" at bounding box center [77, 59] width 53 height 31
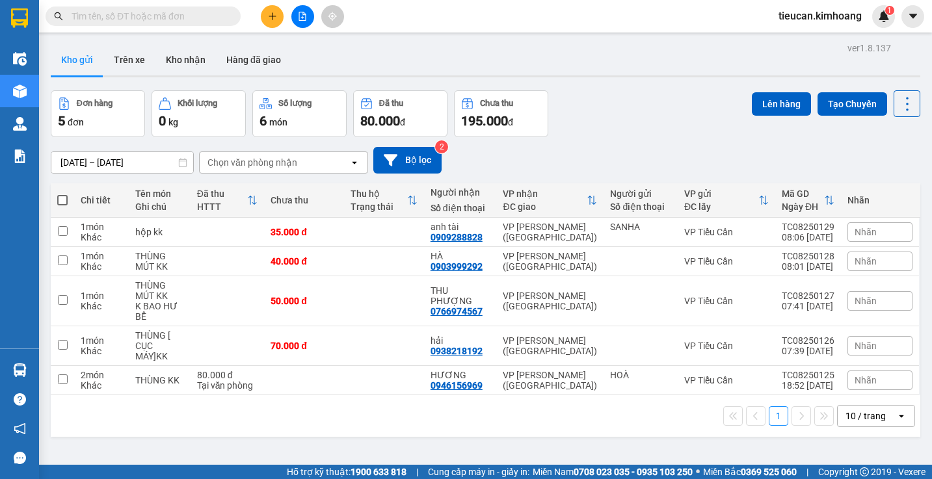
click at [59, 196] on span at bounding box center [62, 200] width 10 height 10
click at [62, 194] on input "checkbox" at bounding box center [62, 194] width 0 height 0
checkbox input "true"
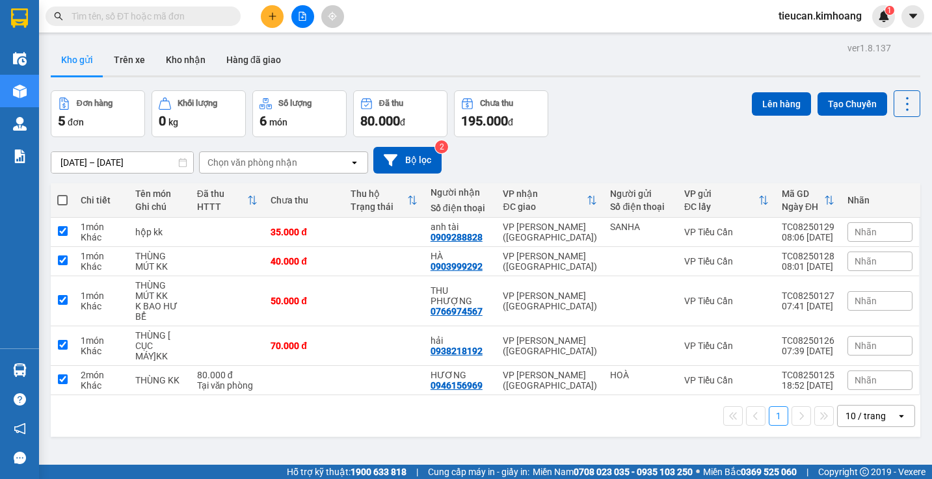
checkbox input "true"
click at [59, 196] on span at bounding box center [62, 200] width 10 height 10
click at [62, 194] on input "checkbox" at bounding box center [62, 194] width 0 height 0
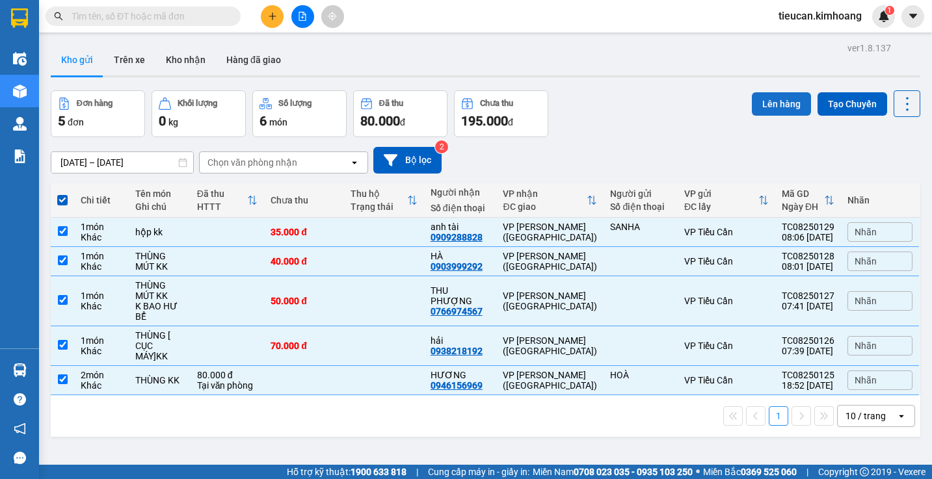
click at [771, 108] on button "Lên hàng" at bounding box center [781, 103] width 59 height 23
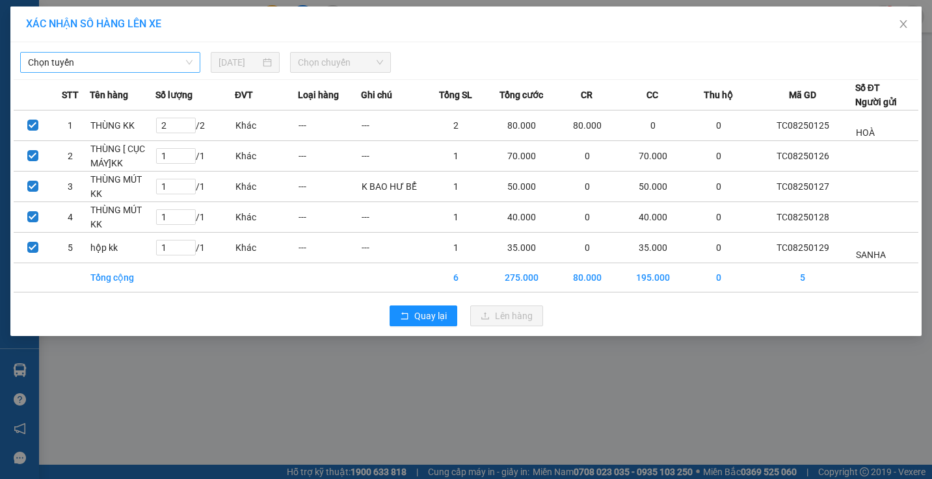
click at [128, 59] on span "Chọn tuyến" at bounding box center [110, 63] width 164 height 20
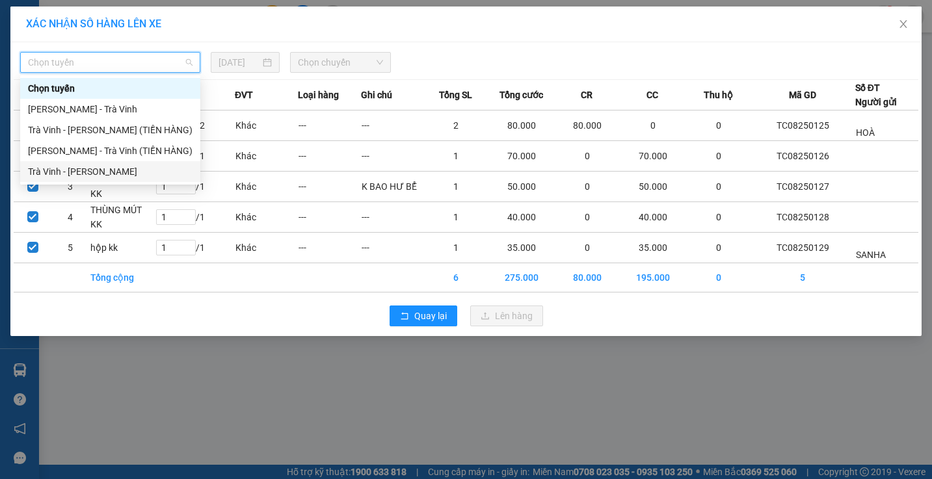
click at [118, 172] on div "Trà Vinh - Hồ Chí Minh" at bounding box center [110, 171] width 164 height 14
click at [118, 172] on td "THÙNG MÚT KK" at bounding box center [123, 187] width 66 height 31
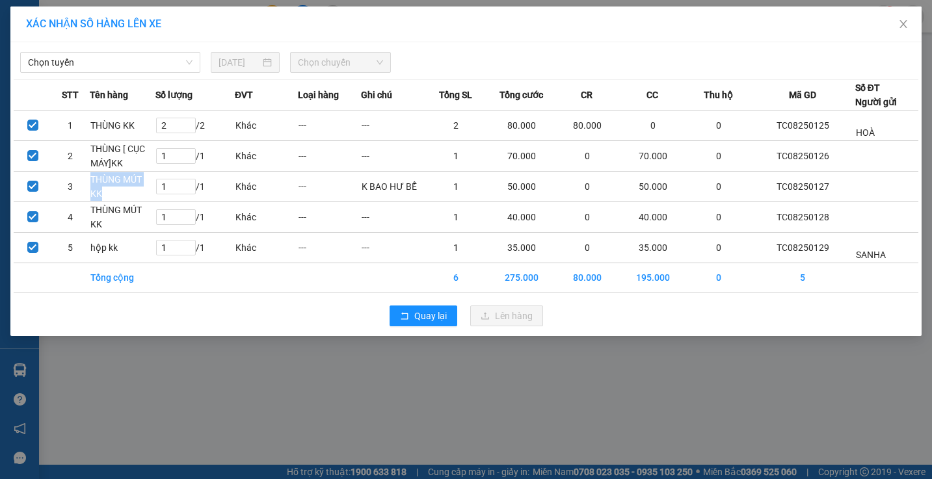
click at [118, 172] on td "THÙNG MÚT KK" at bounding box center [123, 187] width 66 height 31
click at [324, 59] on span "Chọn chuyến" at bounding box center [340, 63] width 85 height 20
click at [345, 57] on span "Chọn chuyến" at bounding box center [340, 63] width 85 height 20
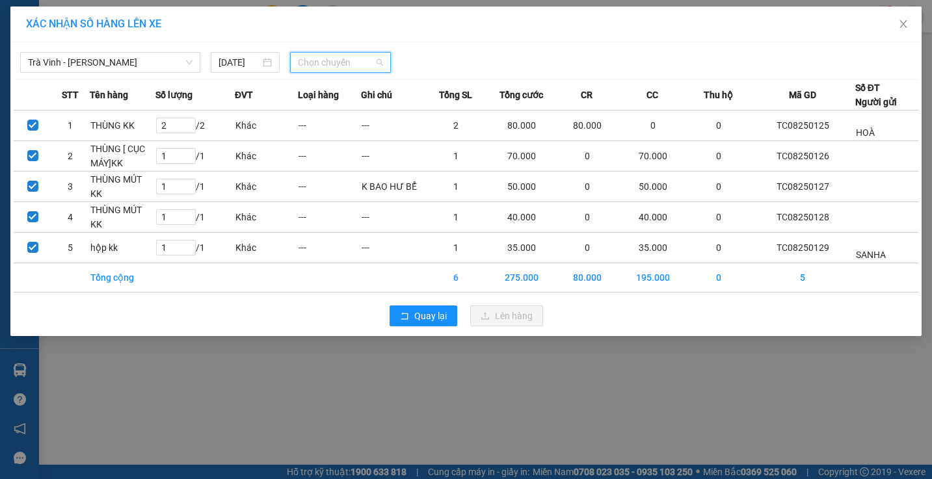
click at [345, 57] on span "Chọn chuyến" at bounding box center [340, 63] width 85 height 20
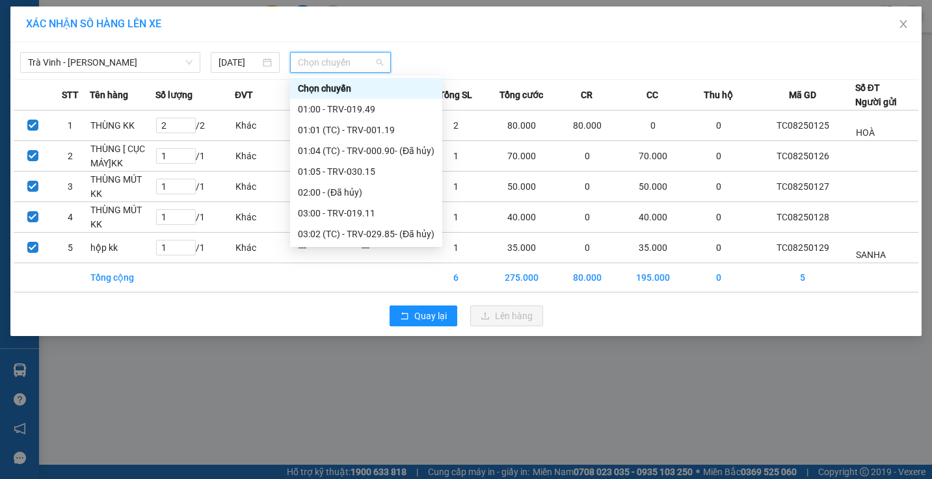
click at [345, 57] on span "Chọn chuyến" at bounding box center [340, 63] width 85 height 20
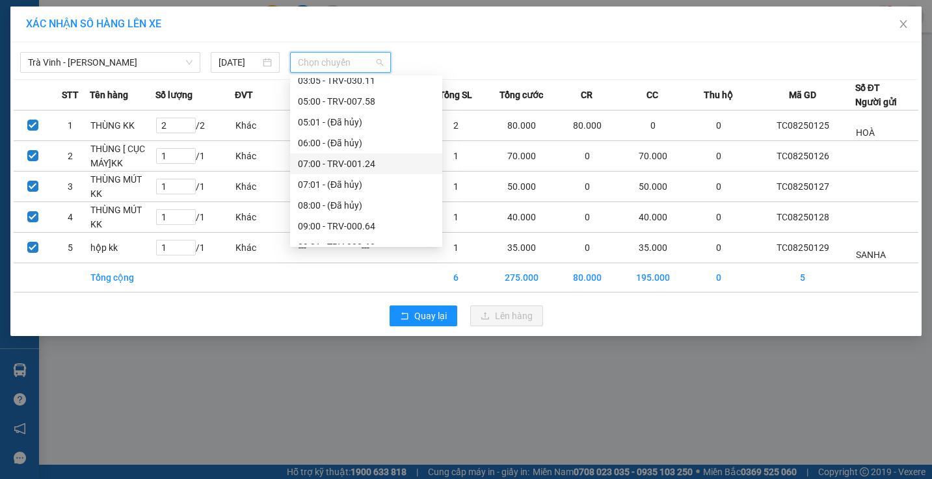
scroll to position [260, 0]
click at [350, 155] on div "09:00 - TRV-000.64" at bounding box center [366, 161] width 137 height 14
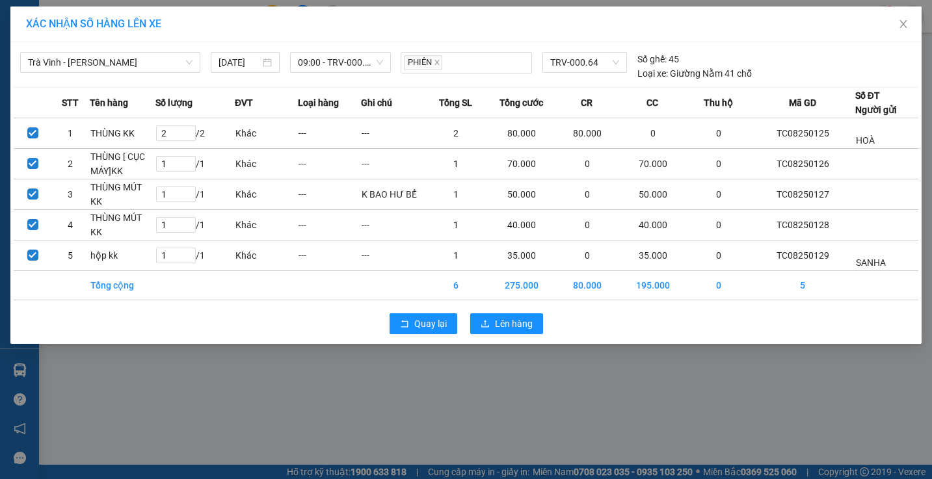
click at [350, 155] on td "---" at bounding box center [329, 164] width 63 height 31
click at [509, 328] on span "Lên hàng" at bounding box center [514, 324] width 38 height 14
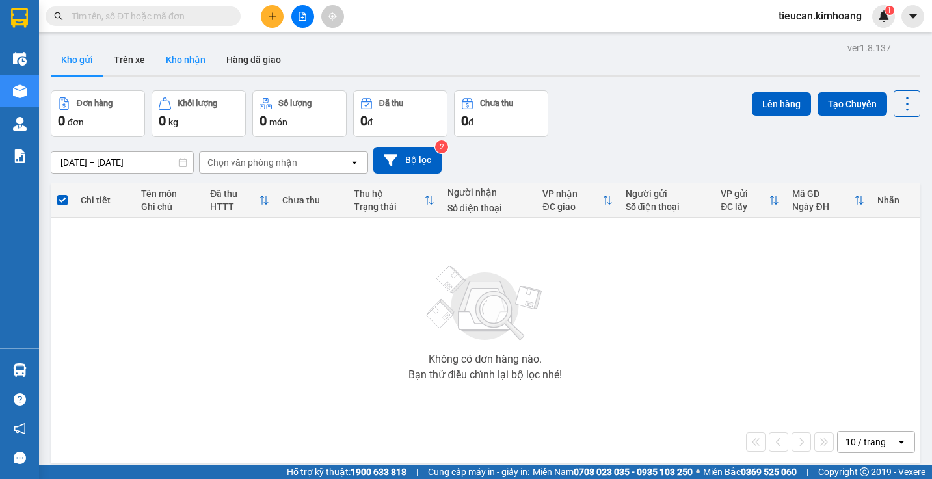
click at [183, 66] on button "Kho nhận" at bounding box center [185, 59] width 60 height 31
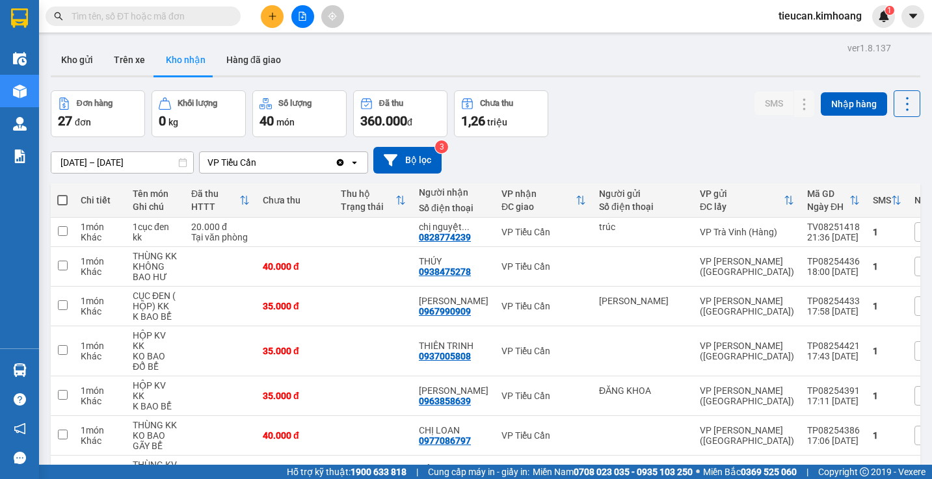
click at [269, 20] on icon "plus" at bounding box center [272, 16] width 9 height 9
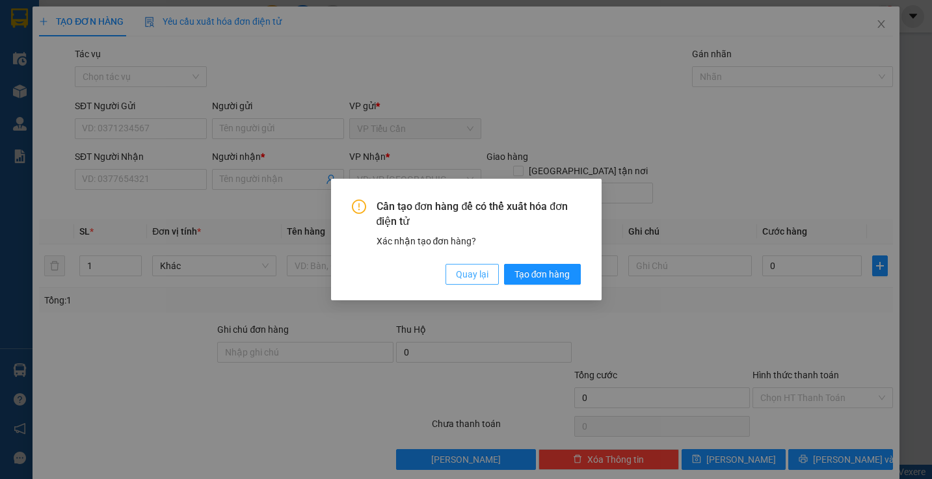
click at [467, 280] on span "Quay lại" at bounding box center [472, 274] width 33 height 14
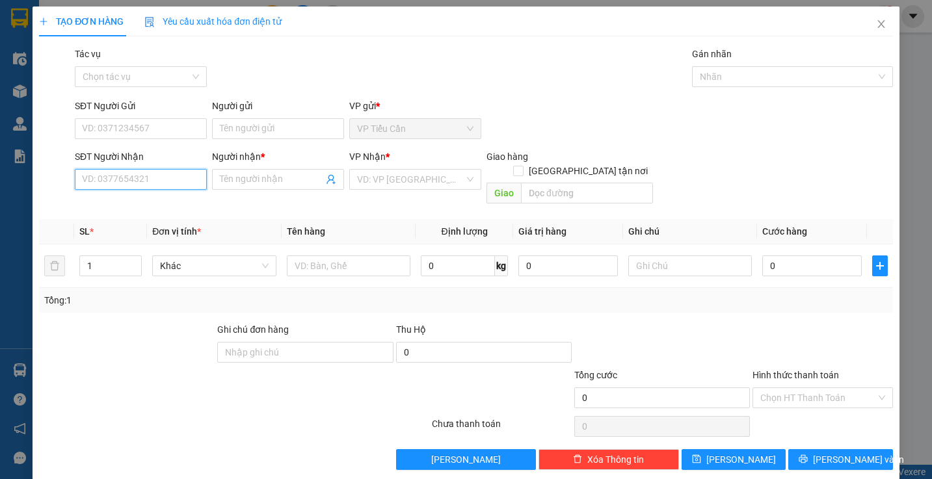
click at [184, 185] on input "SĐT Người Nhận" at bounding box center [141, 179] width 132 height 21
click at [142, 202] on div "0345535328 - BÉ HẢI" at bounding box center [155, 205] width 146 height 14
type input "0345535328"
type input "[PERSON_NAME]"
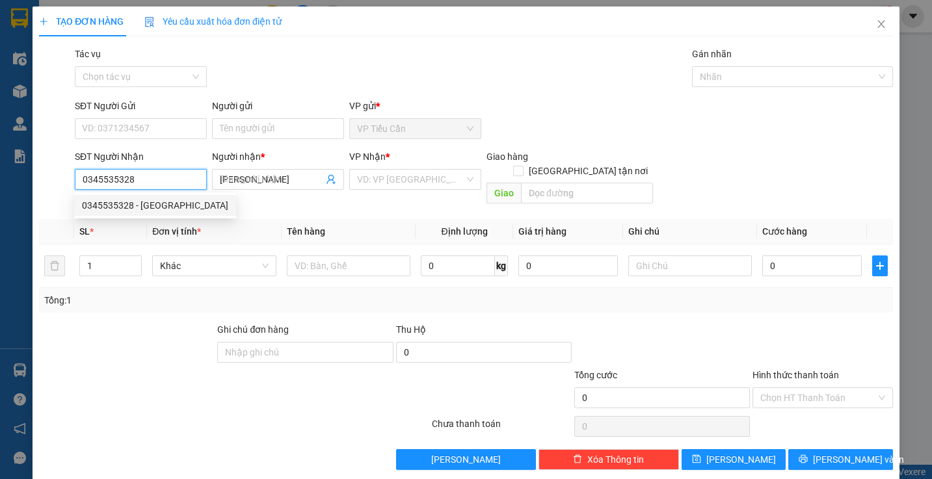
click at [142, 202] on div "0345535328 - BÉ HẢI" at bounding box center [155, 205] width 146 height 14
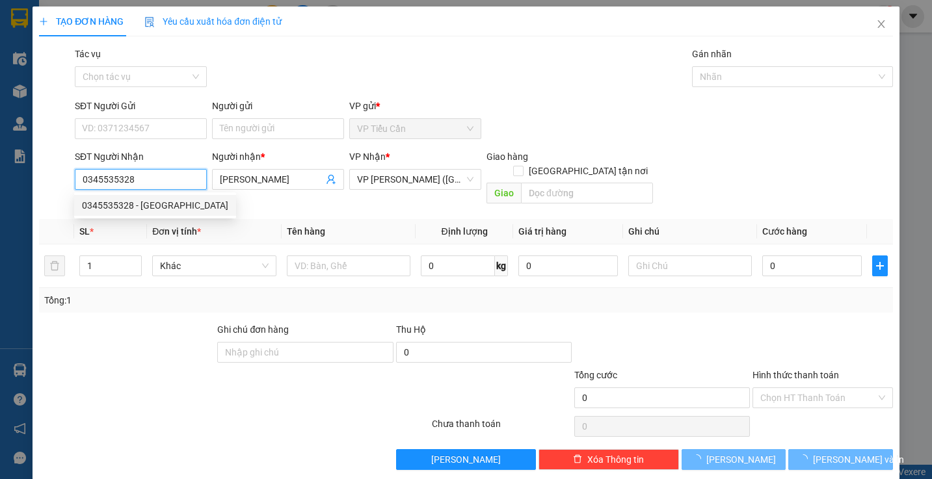
type input "300.000"
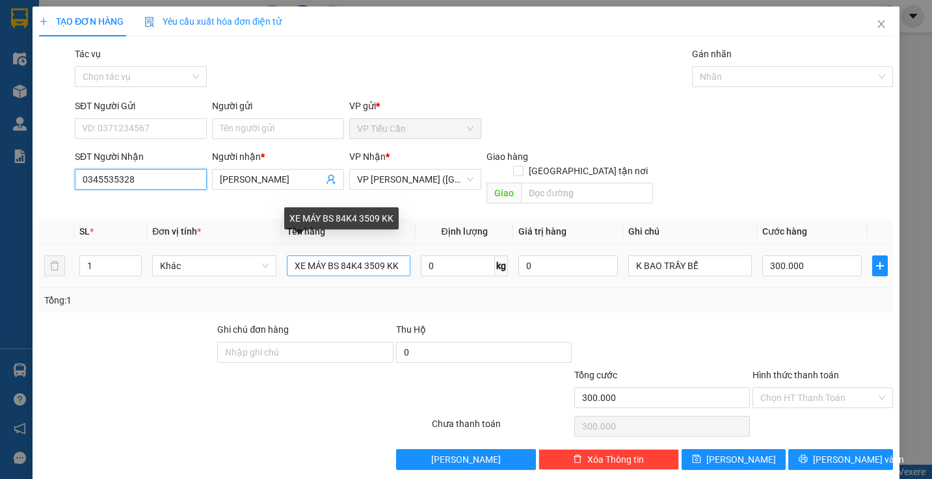
type input "0345535328"
click at [380, 256] on input "XE MÁY BS 84K4 3509 KK" at bounding box center [349, 266] width 124 height 21
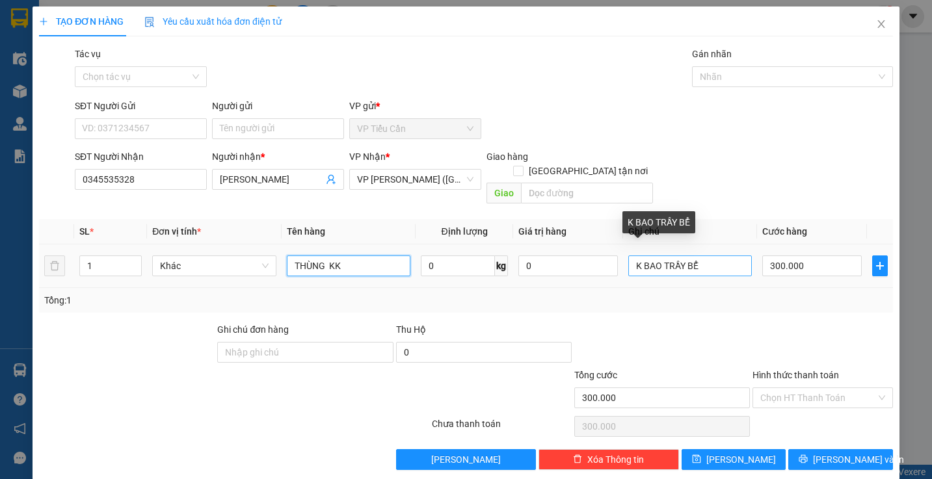
type input "THÙNG KK"
click at [726, 256] on input "K BAO TRẦY BỂ" at bounding box center [690, 266] width 124 height 21
type input "K"
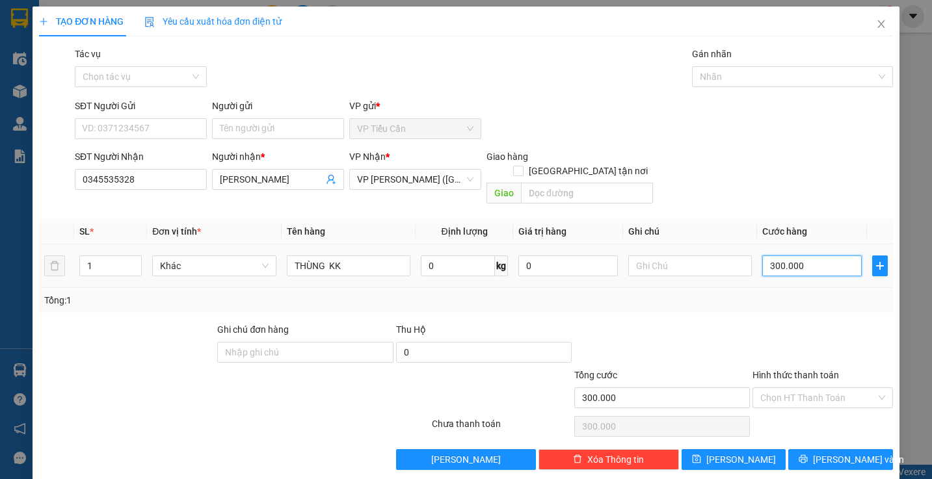
click at [809, 256] on input "300.000" at bounding box center [811, 266] width 99 height 21
type input "0"
click at [762, 256] on input "0" at bounding box center [811, 266] width 99 height 21
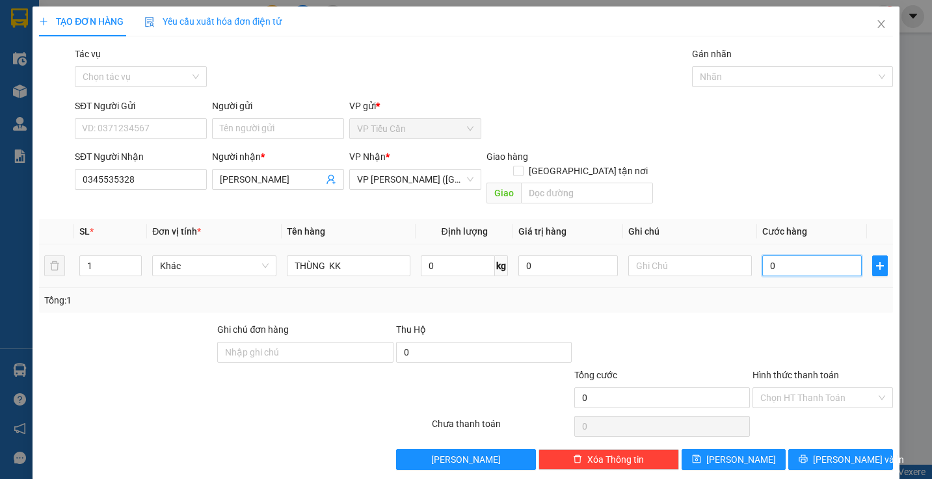
type input "30"
type input "350"
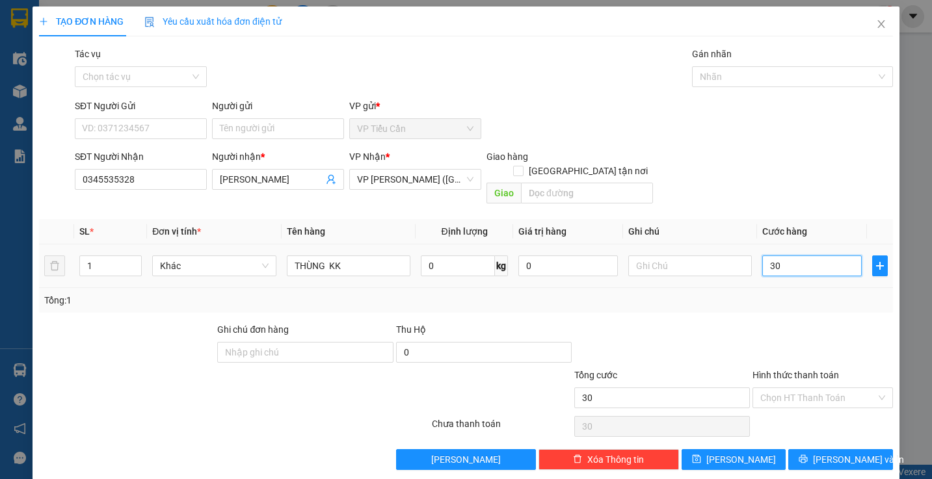
type input "350"
click at [795, 256] on input "350" at bounding box center [811, 266] width 99 height 21
type input "35"
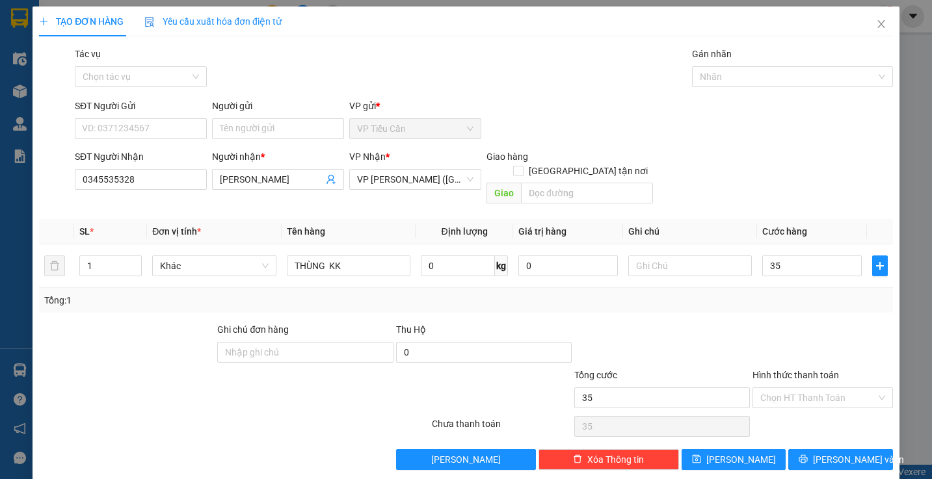
type input "35.000"
click at [708, 342] on div at bounding box center [662, 345] width 178 height 46
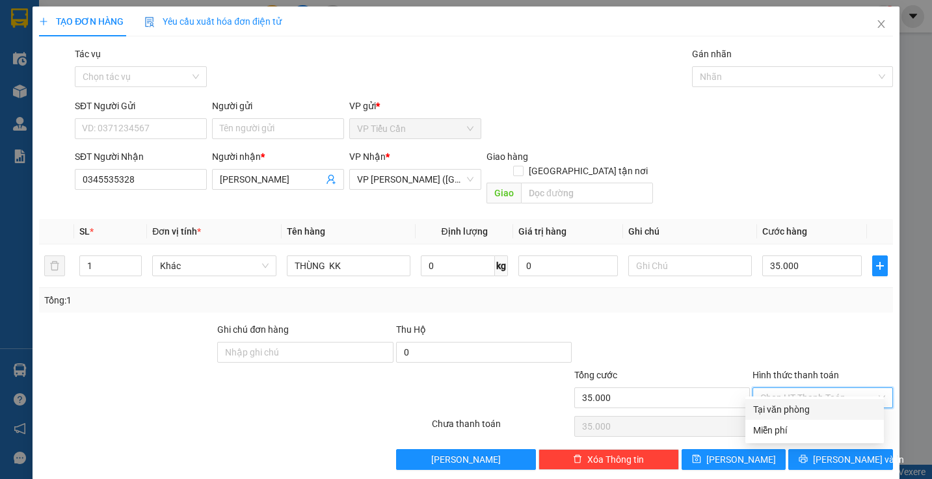
click at [800, 388] on input "Hình thức thanh toán" at bounding box center [817, 398] width 115 height 20
click at [800, 406] on div "Tại văn phòng" at bounding box center [814, 409] width 123 height 14
type input "0"
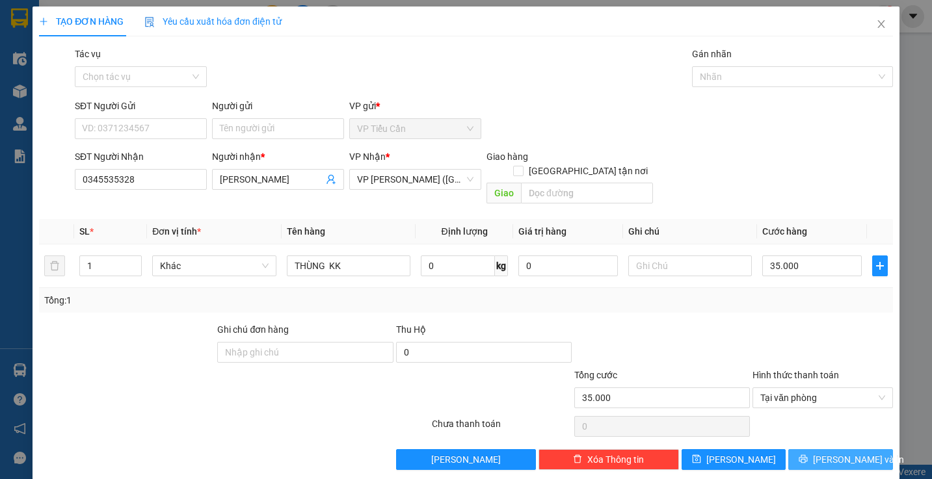
click at [824, 452] on span "Lưu và In" at bounding box center [858, 459] width 91 height 14
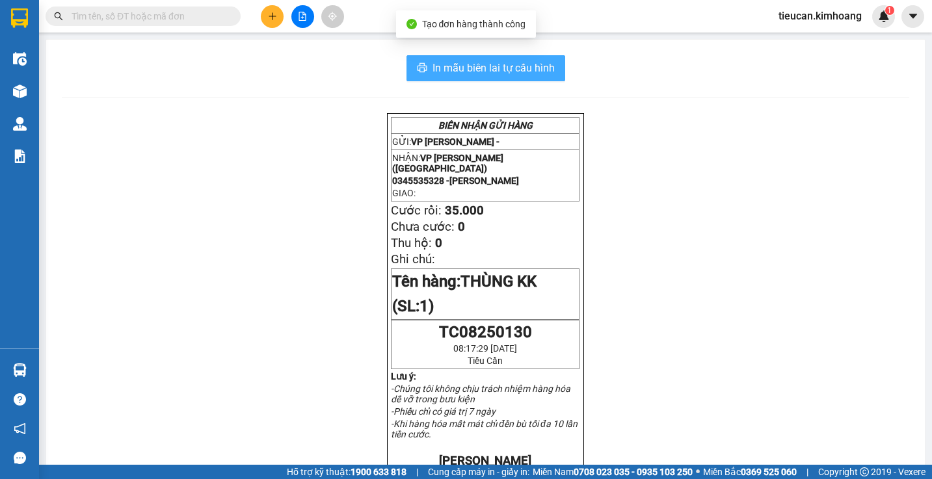
click at [477, 60] on span "In mẫu biên lai tự cấu hình" at bounding box center [493, 68] width 122 height 16
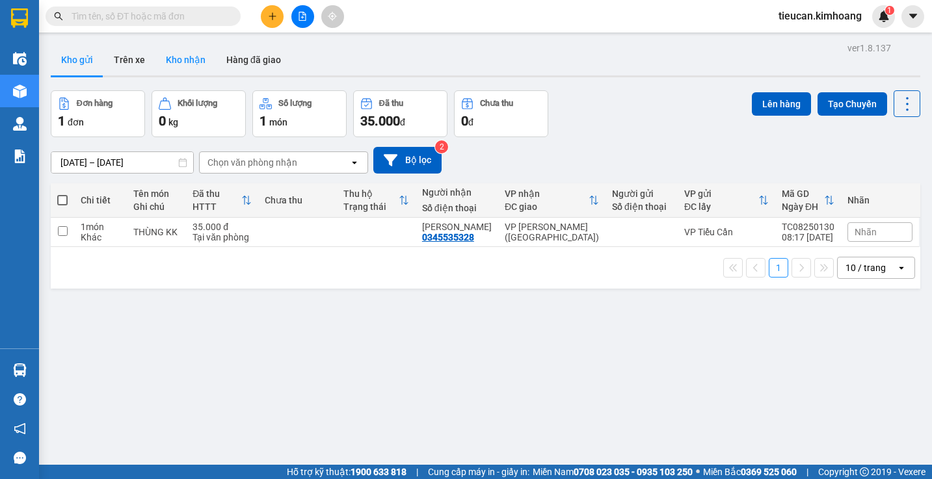
click at [171, 68] on button "Kho nhận" at bounding box center [185, 59] width 60 height 31
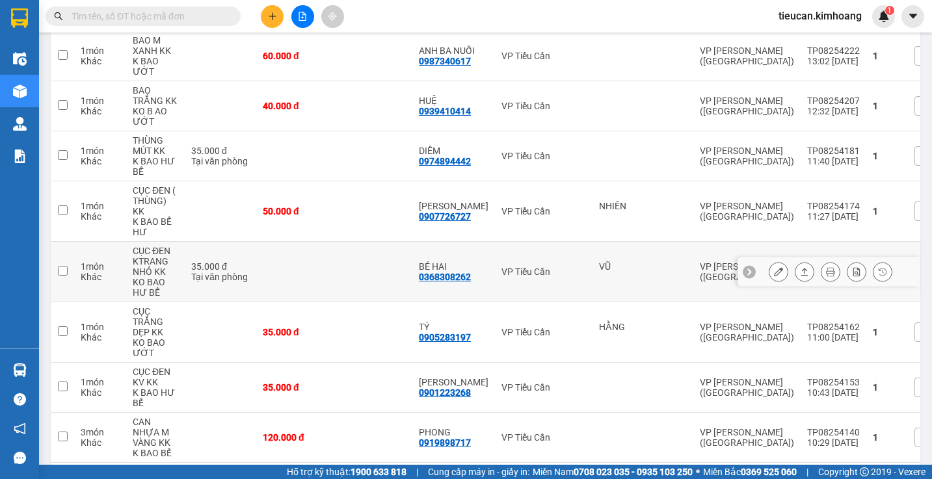
scroll to position [910, 0]
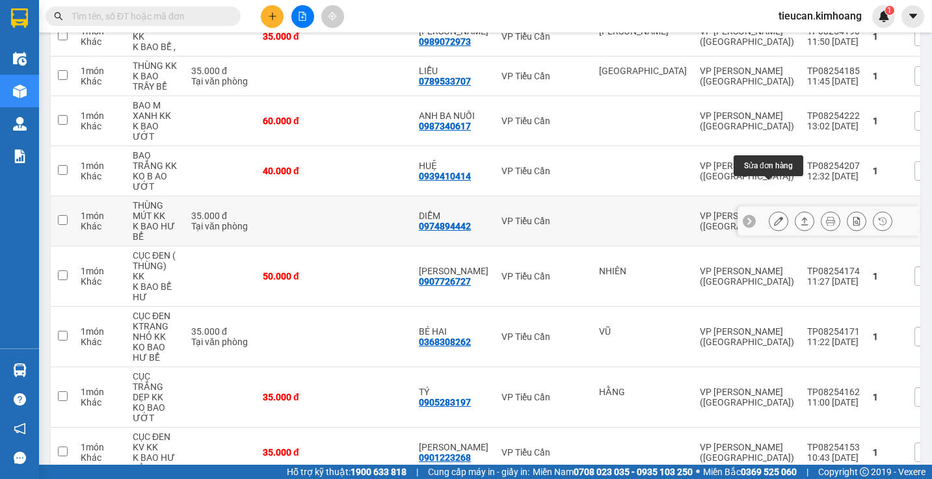
click at [772, 210] on button at bounding box center [778, 221] width 18 height 23
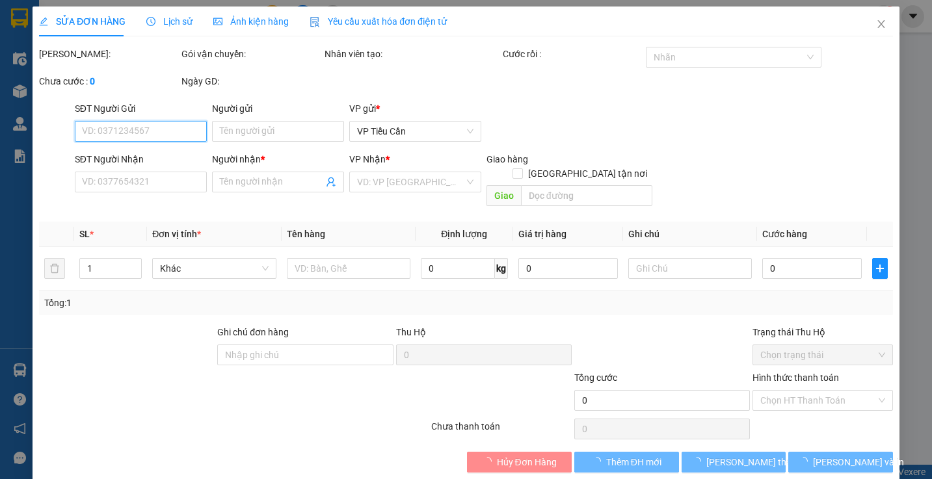
type input "0974894442"
type input "DIỄM"
type input "35.000"
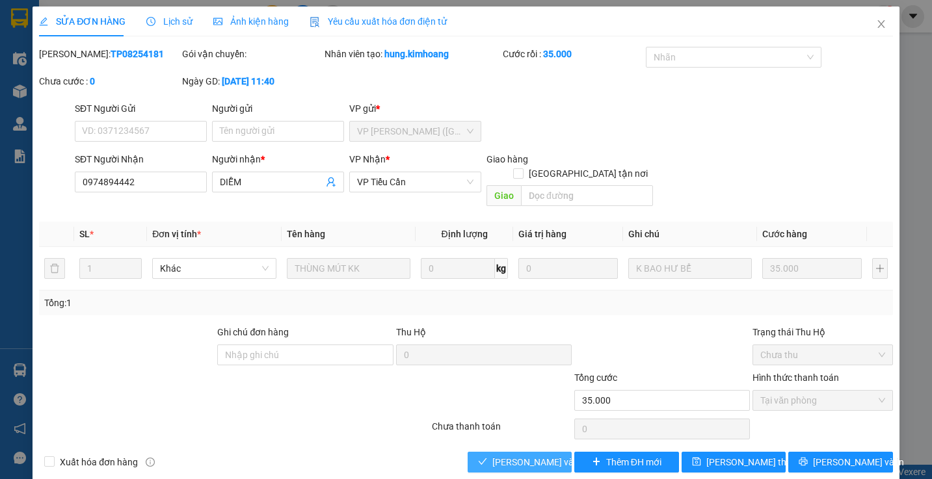
click at [534, 455] on span "[PERSON_NAME] và Giao hàng" at bounding box center [554, 462] width 125 height 14
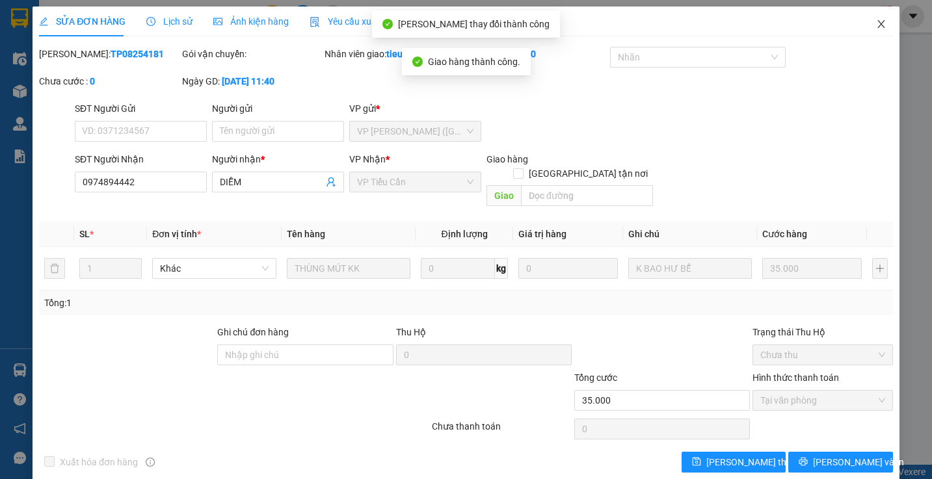
click at [876, 23] on icon "close" at bounding box center [881, 24] width 10 height 10
click at [874, 23] on div "1" at bounding box center [883, 16] width 23 height 23
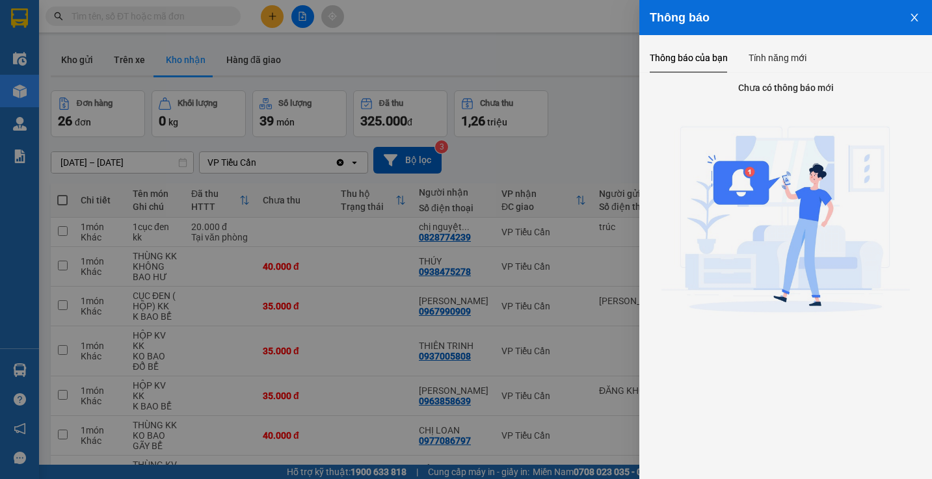
click at [908, 20] on button "Close" at bounding box center [914, 16] width 35 height 33
click at [908, 20] on div "Thông báo" at bounding box center [785, 17] width 293 height 35
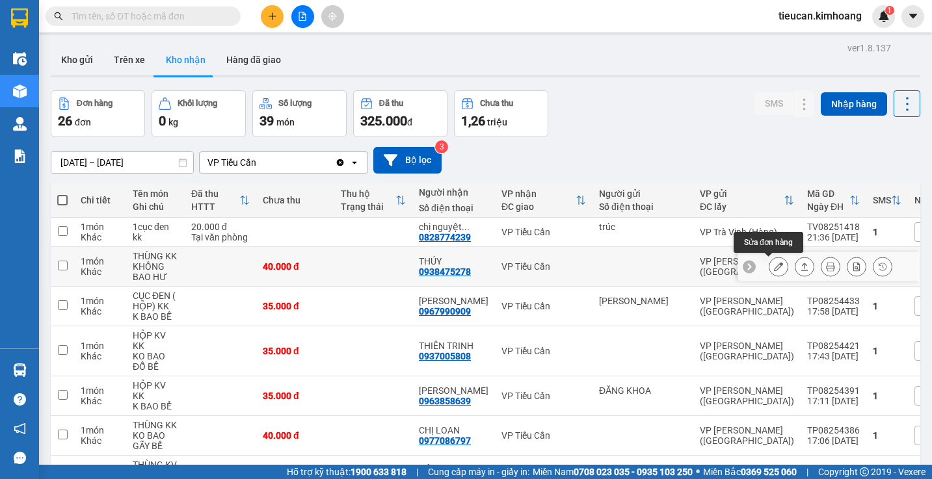
click at [769, 268] on button at bounding box center [778, 267] width 18 height 23
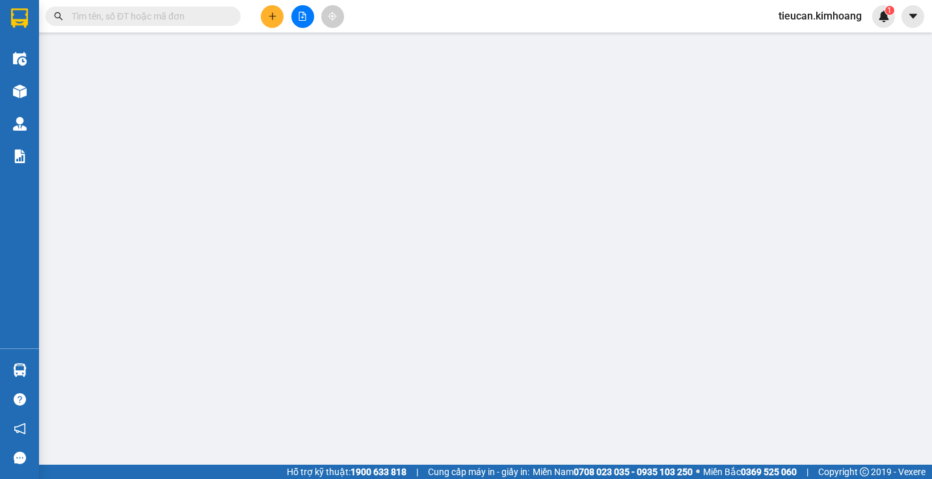
type input "0938475278"
type input "THÚY"
type input "40.000"
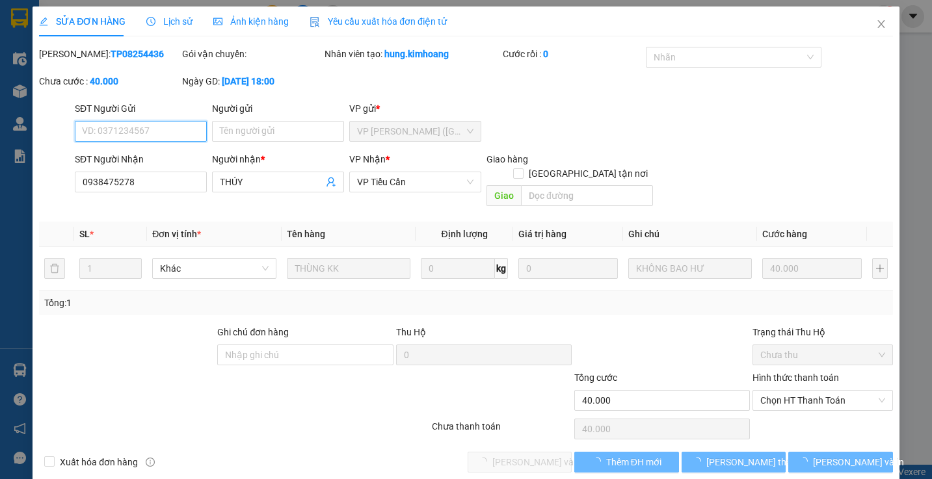
scroll to position [5, 0]
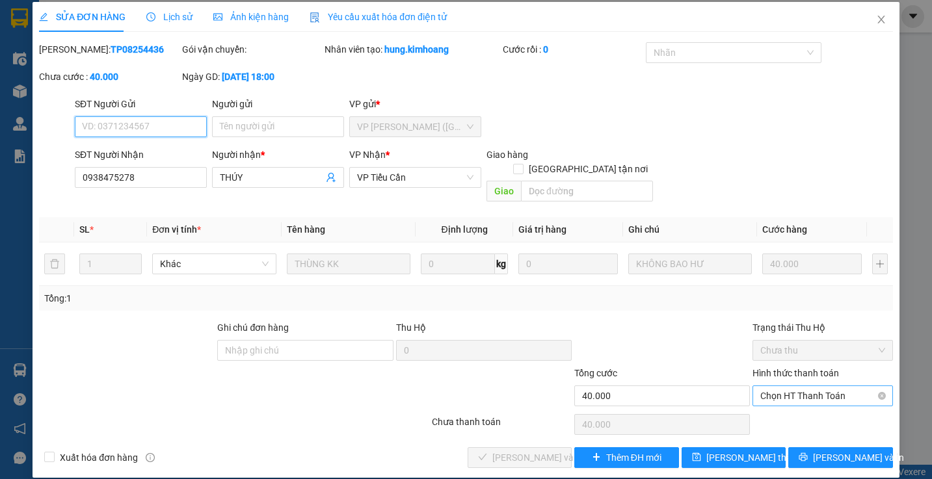
click at [783, 386] on span "Chọn HT Thanh Toán" at bounding box center [822, 396] width 124 height 20
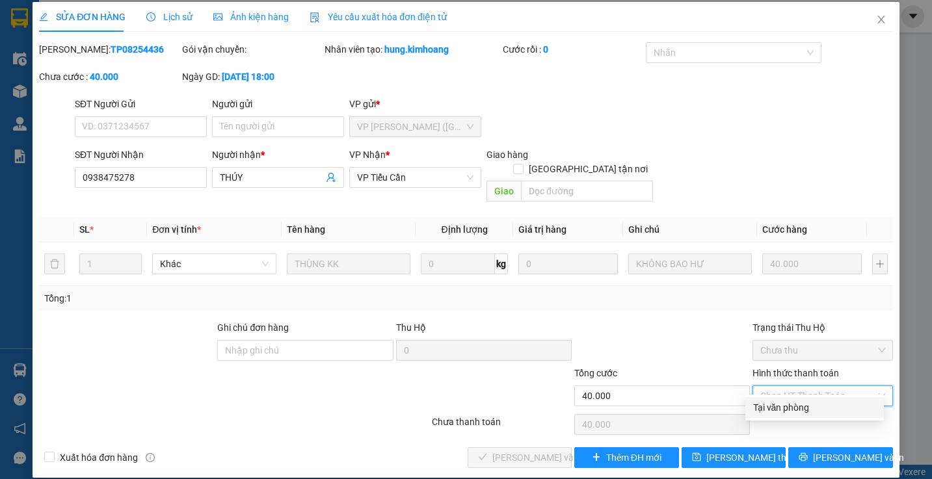
click at [778, 400] on div "Tại văn phòng" at bounding box center [814, 407] width 123 height 14
type input "0"
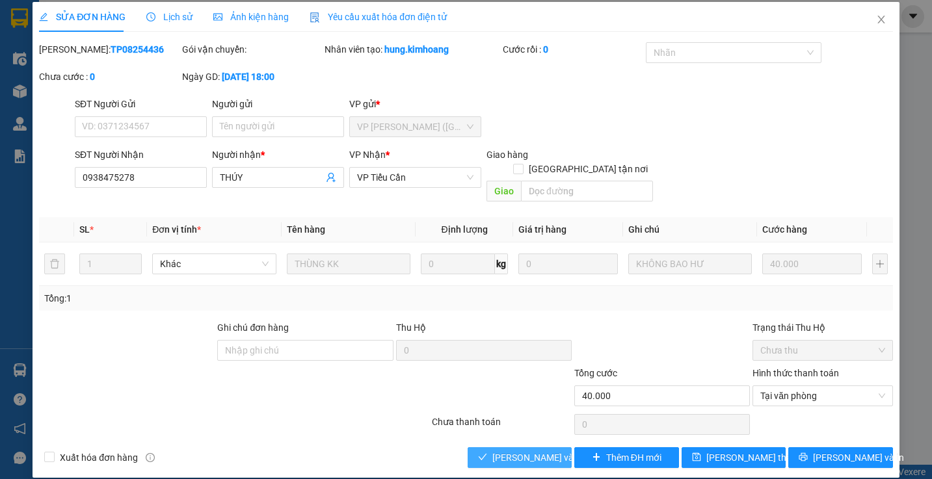
click at [520, 451] on span "Lưu và Giao hàng" at bounding box center [554, 458] width 125 height 14
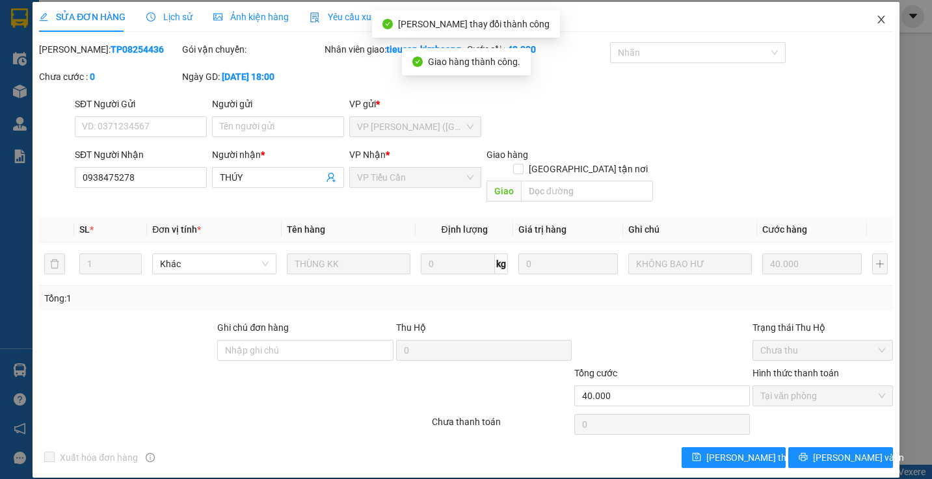
click at [876, 21] on icon "close" at bounding box center [881, 19] width 10 height 10
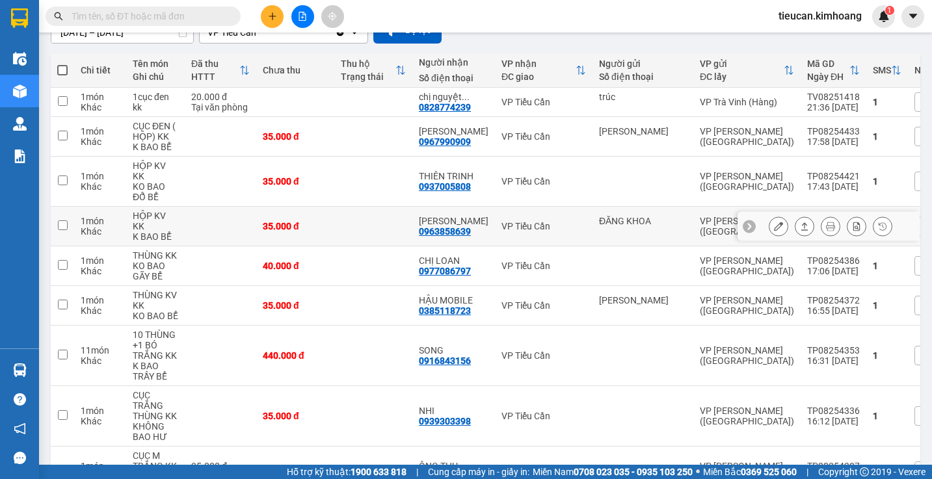
scroll to position [195, 0]
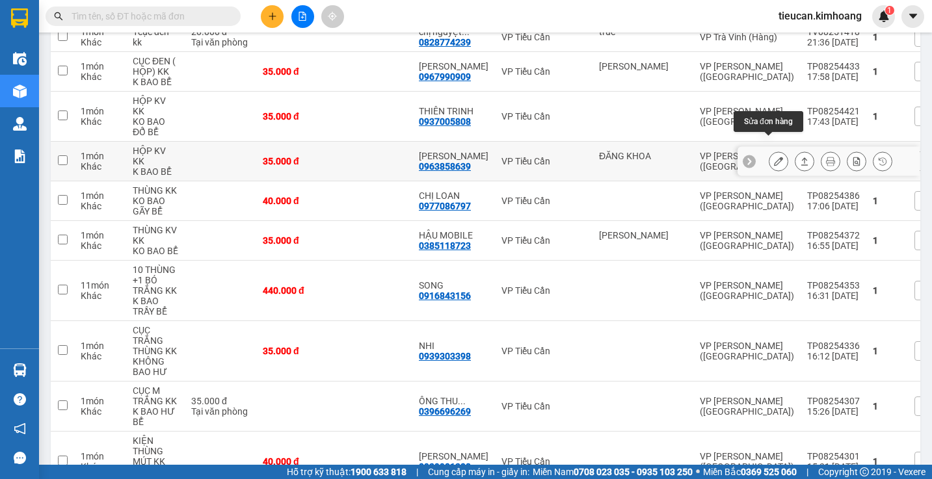
click at [769, 150] on button at bounding box center [778, 161] width 18 height 23
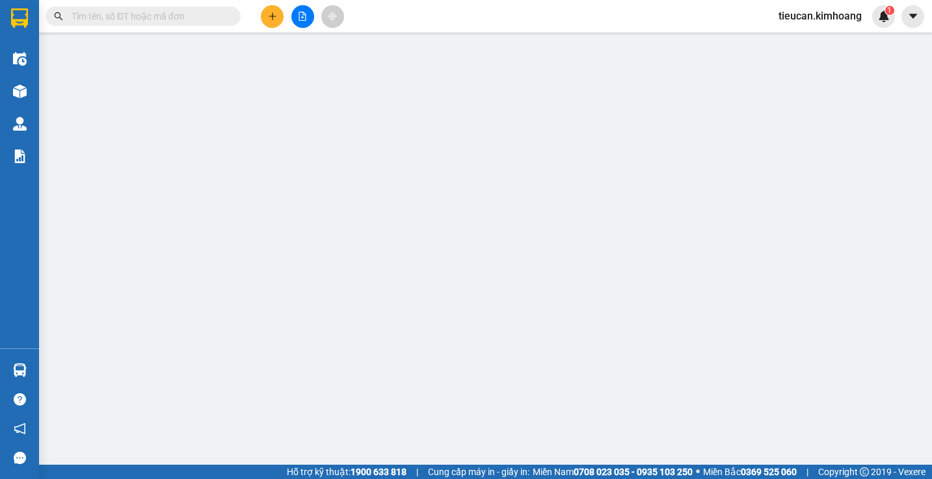
type input "ĐĂNG KHOA"
type input "0963858639"
type input "THANH ĐA"
type input "35.000"
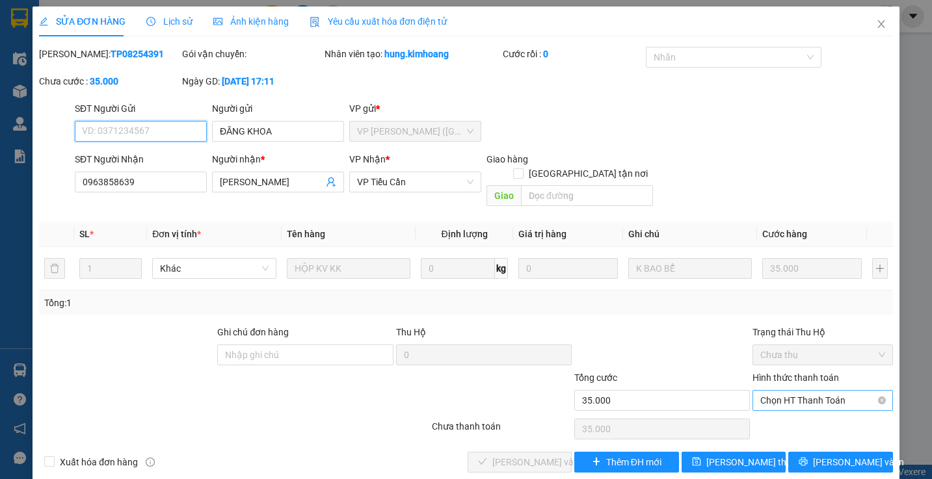
click at [777, 391] on span "Chọn HT Thanh Toán" at bounding box center [822, 401] width 124 height 20
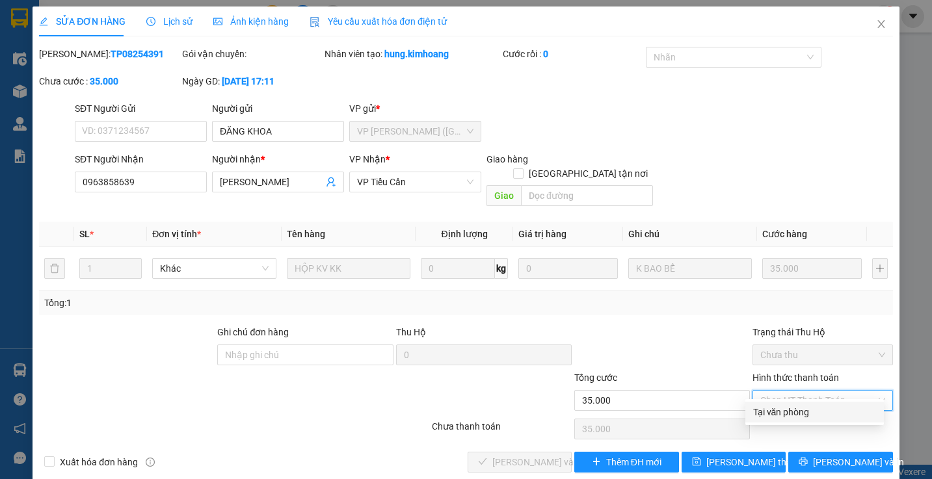
click at [765, 412] on div "Tại văn phòng" at bounding box center [814, 412] width 123 height 14
type input "0"
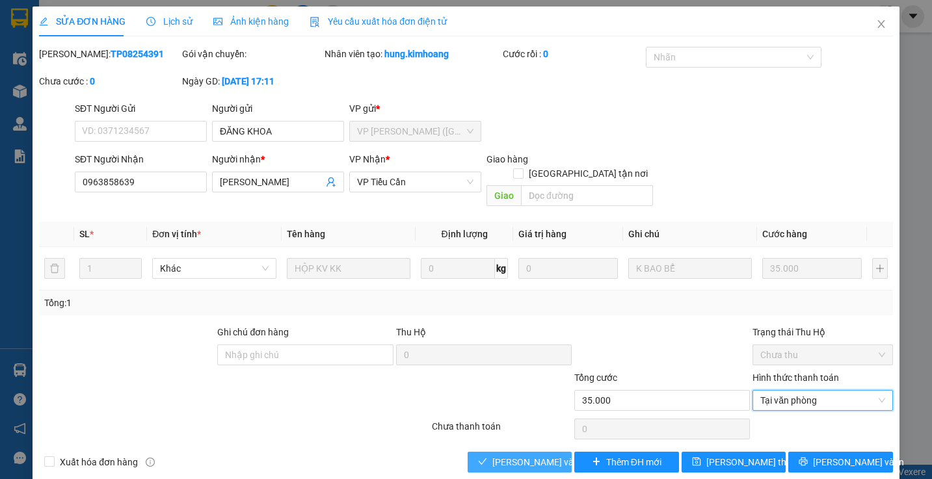
click at [503, 455] on span "Lưu và Giao hàng" at bounding box center [554, 462] width 125 height 14
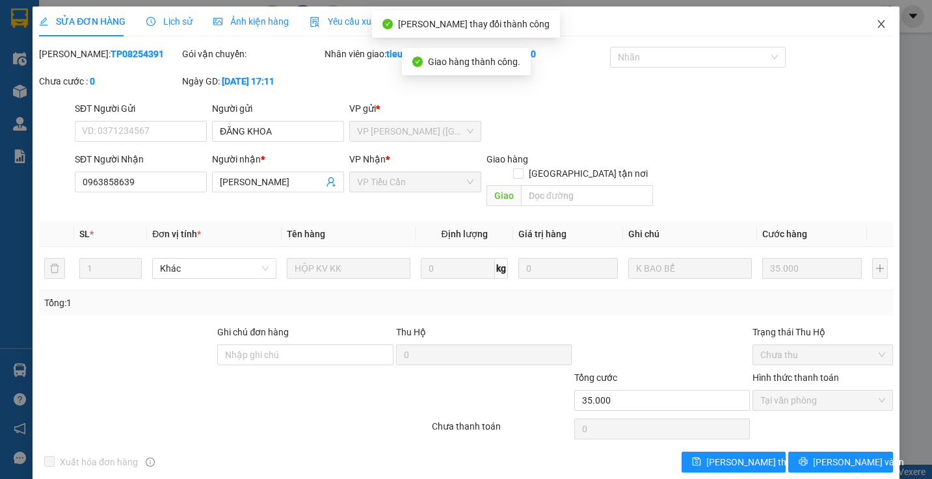
click at [869, 18] on span "Close" at bounding box center [881, 25] width 36 height 36
click at [869, 18] on span "tieucan.kimhoang" at bounding box center [820, 16] width 104 height 16
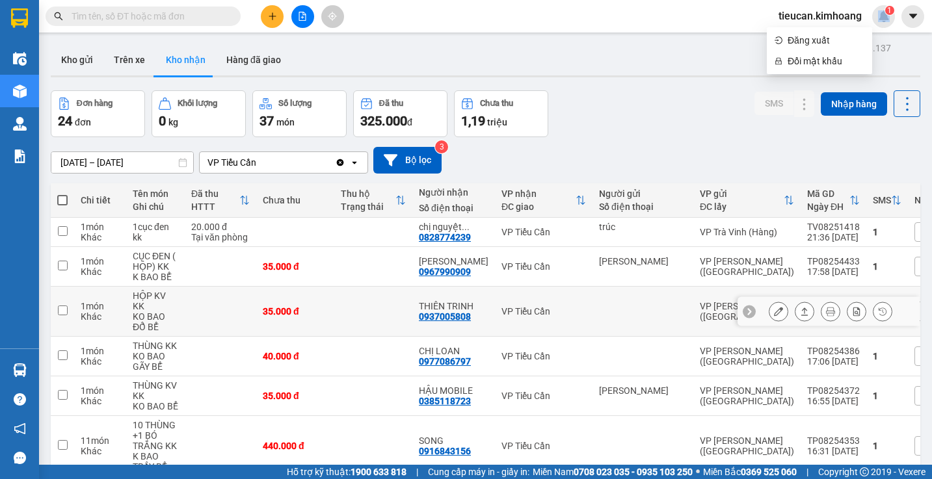
scroll to position [325, 0]
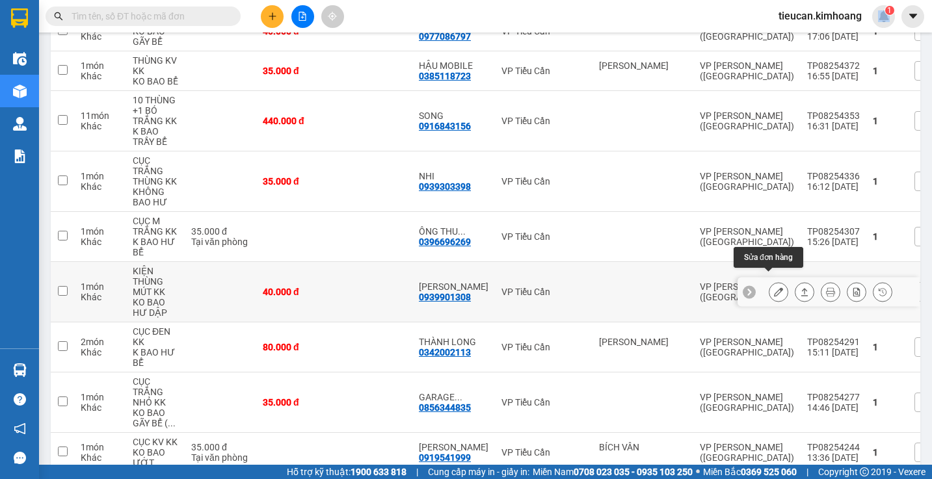
click at [774, 287] on icon at bounding box center [778, 291] width 9 height 9
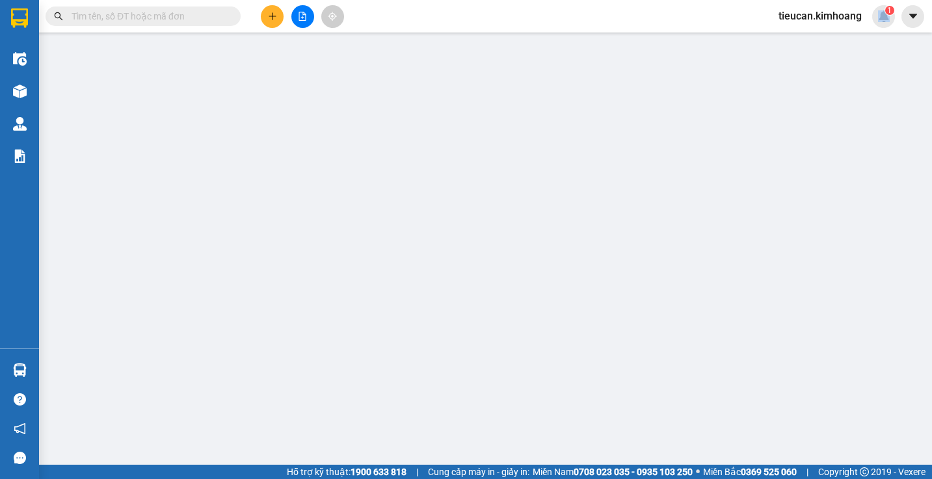
type input "0939901308"
type input "NGỌC TUYỀN"
type input "40.000"
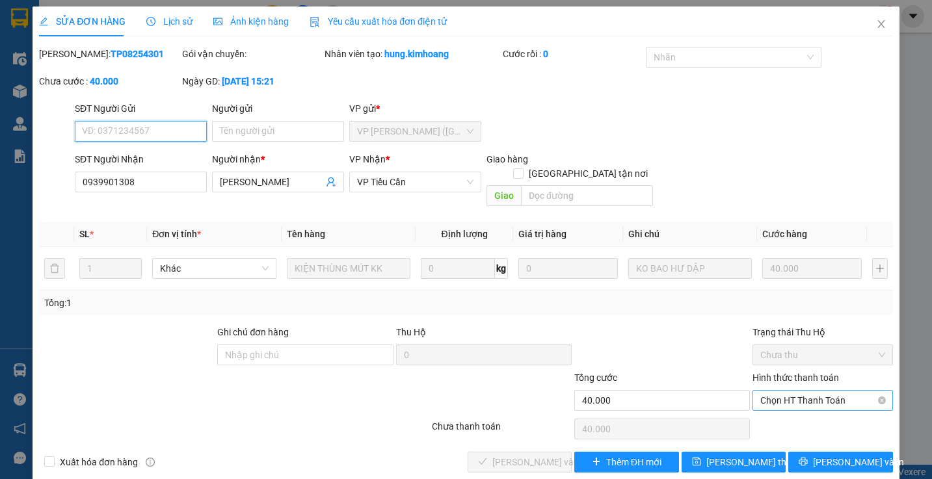
click at [783, 391] on span "Chọn HT Thanh Toán" at bounding box center [822, 401] width 124 height 20
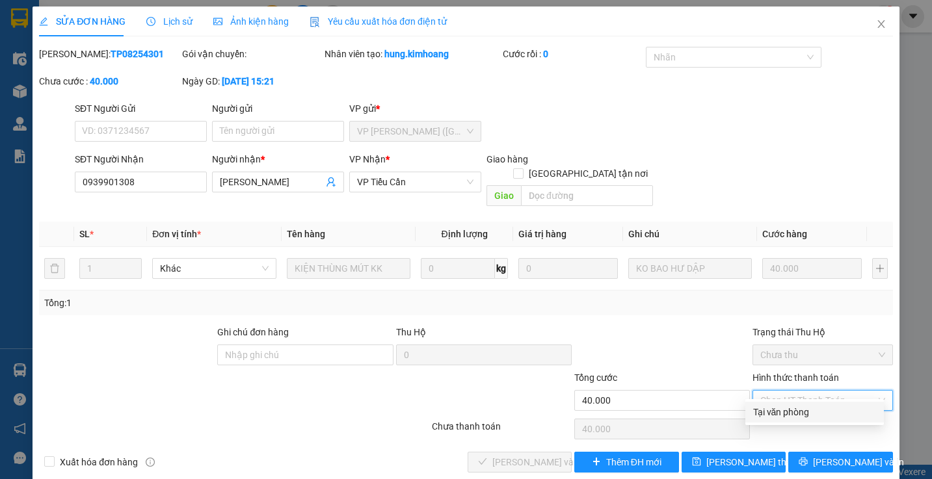
click at [776, 408] on div "Tại văn phòng" at bounding box center [814, 412] width 123 height 14
type input "0"
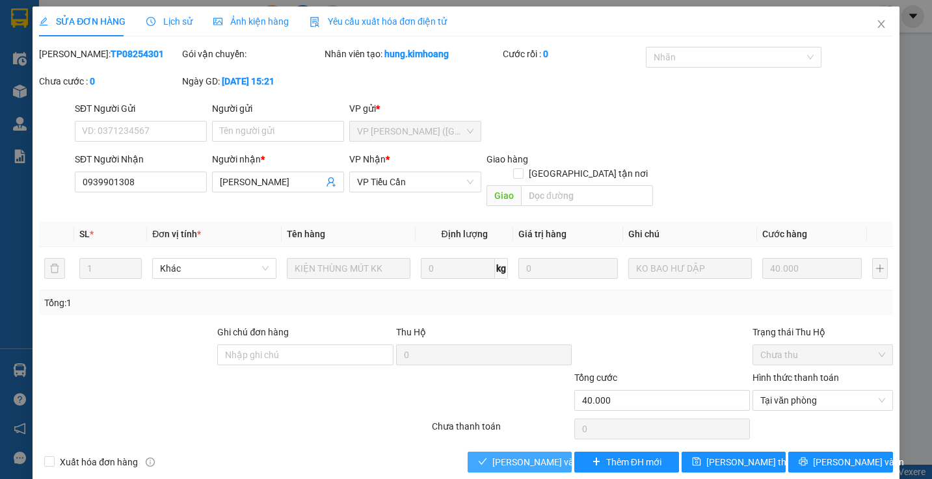
click at [541, 455] on span "Lưu và Giao hàng" at bounding box center [554, 462] width 125 height 14
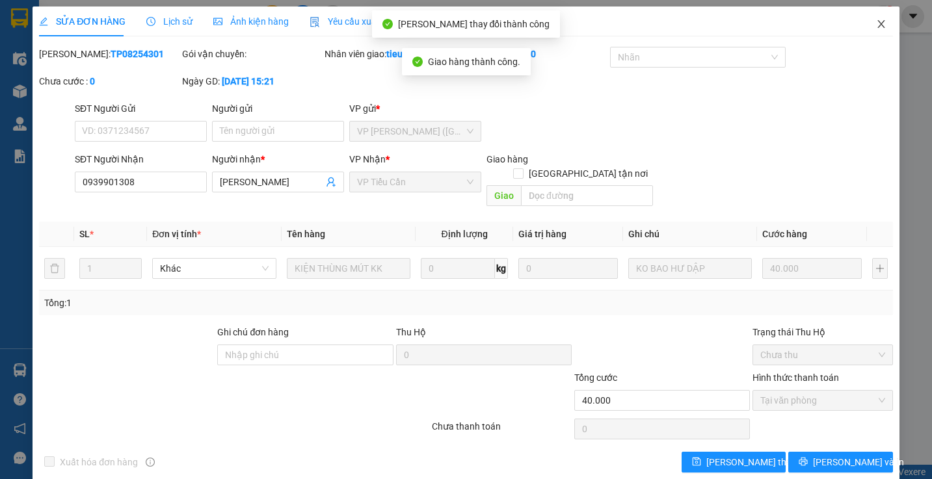
click at [876, 22] on icon "close" at bounding box center [881, 24] width 10 height 10
click at [870, 22] on span "tieucan.kimhoang" at bounding box center [820, 16] width 104 height 16
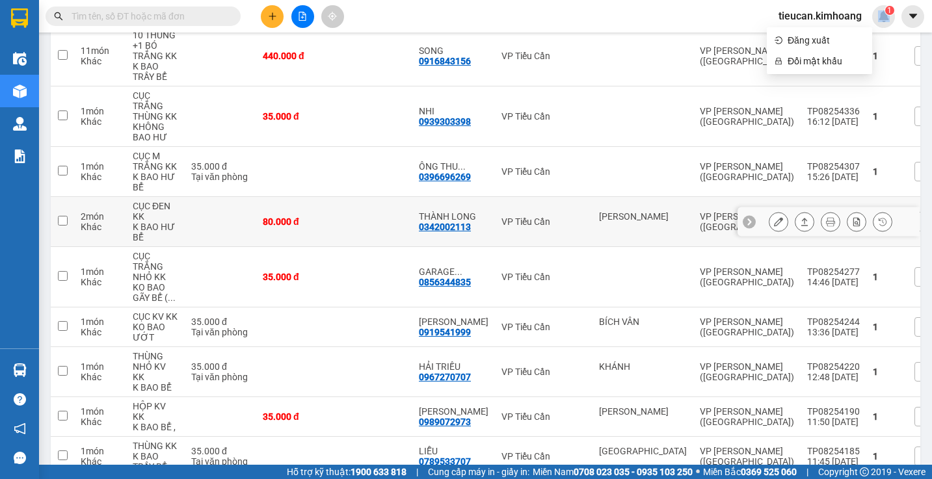
scroll to position [455, 0]
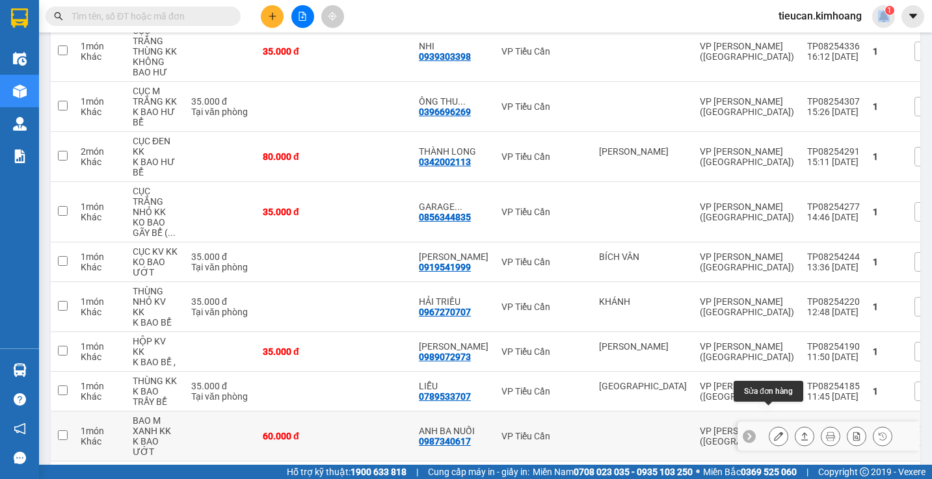
click at [769, 425] on button at bounding box center [778, 436] width 18 height 23
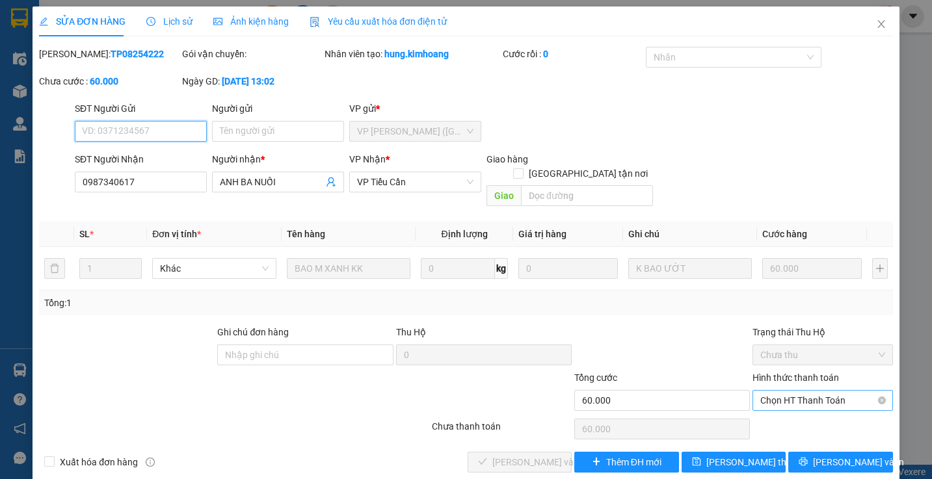
click at [789, 391] on span "Chọn HT Thanh Toán" at bounding box center [822, 401] width 124 height 20
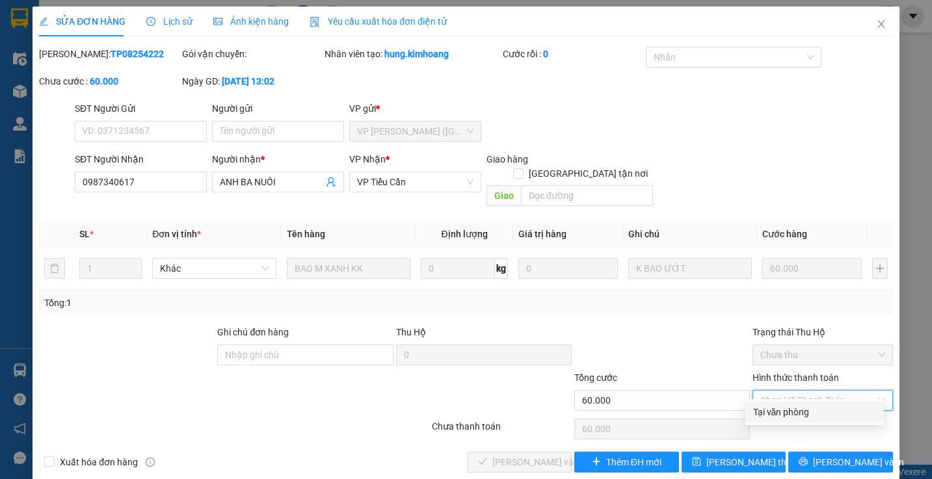
click at [775, 411] on div "Tại văn phòng" at bounding box center [814, 412] width 123 height 14
type input "0"
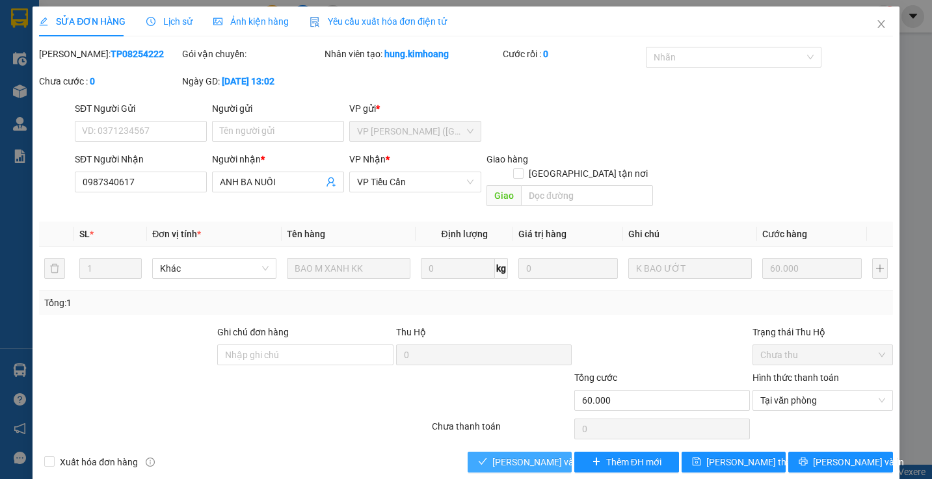
click at [536, 455] on span "Lưu và Giao hàng" at bounding box center [554, 462] width 125 height 14
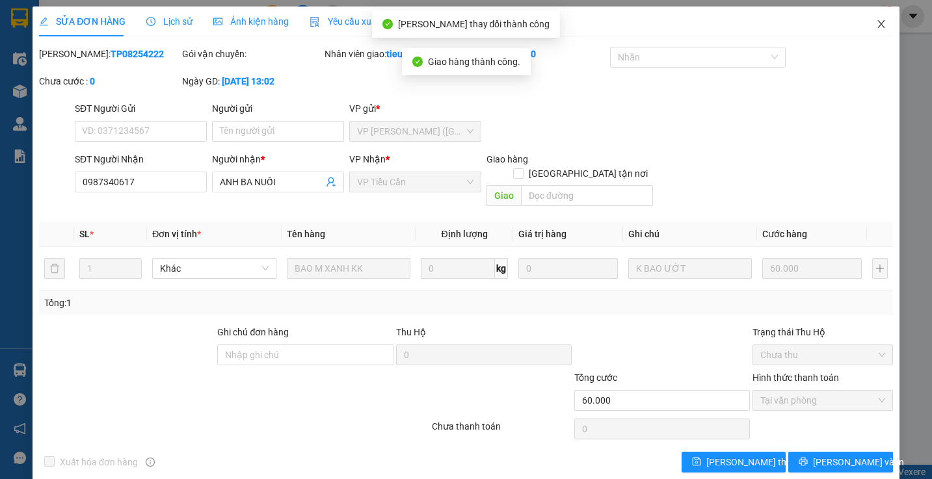
click at [876, 25] on icon "close" at bounding box center [881, 24] width 10 height 10
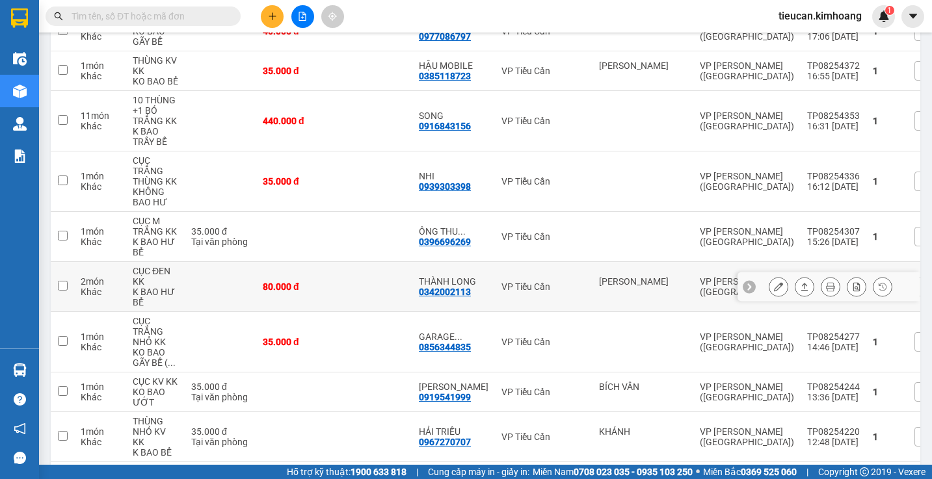
scroll to position [390, 0]
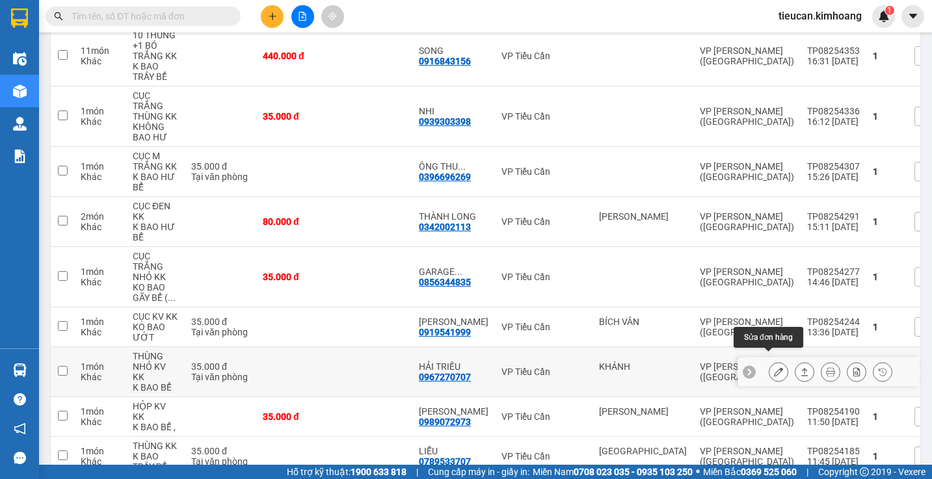
click at [774, 367] on icon at bounding box center [778, 371] width 9 height 9
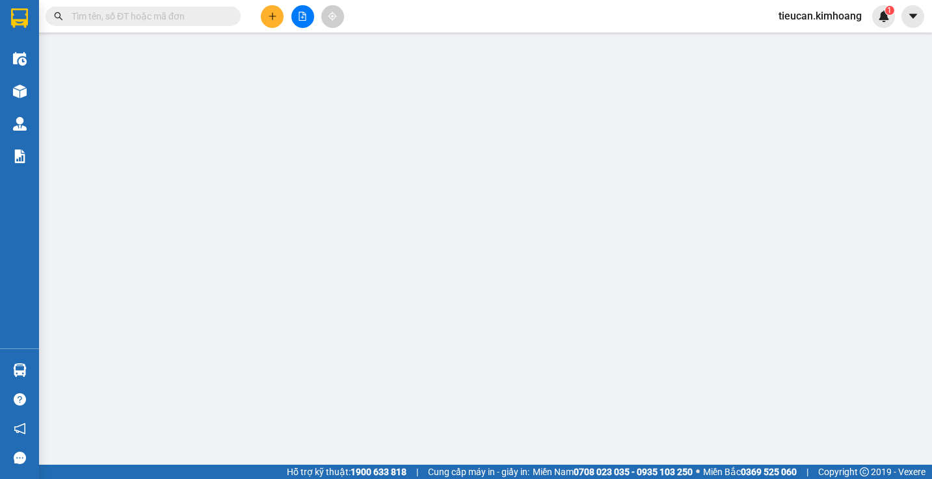
type input "KHÁNH"
type input "0967270707"
type input "HẢI TRIỀU"
type input "35.000"
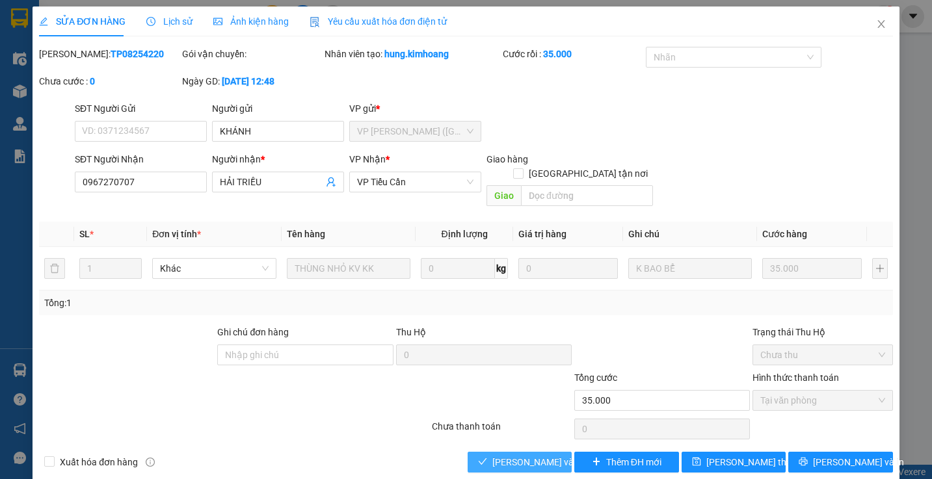
click at [527, 455] on span "Lưu và Giao hàng" at bounding box center [554, 462] width 125 height 14
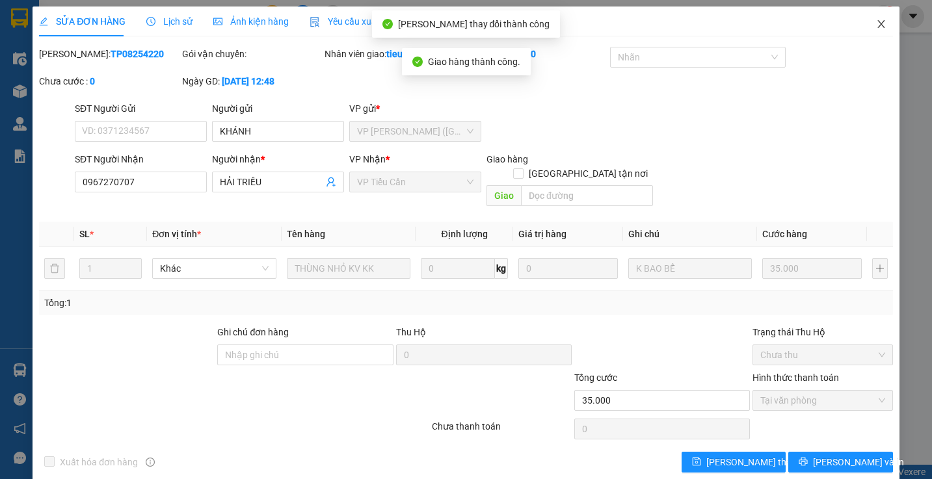
click at [877, 23] on icon "close" at bounding box center [880, 24] width 7 height 8
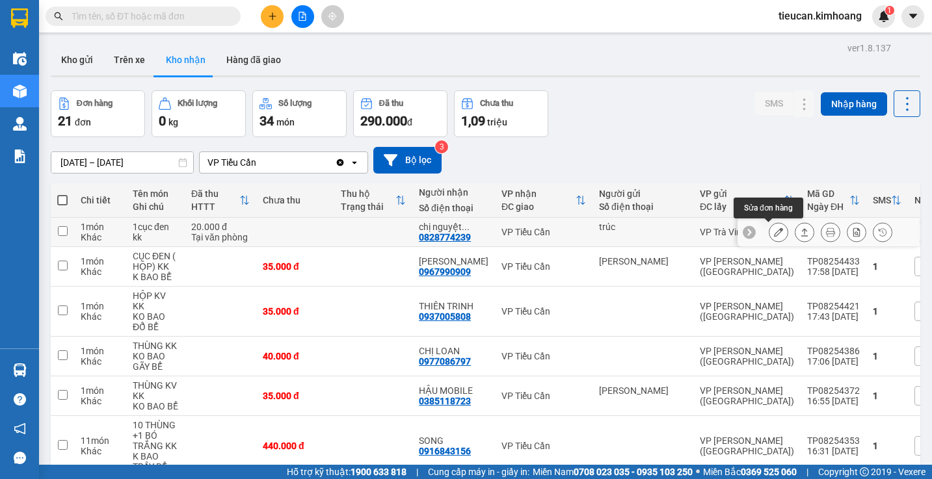
click at [773, 229] on button at bounding box center [778, 232] width 18 height 23
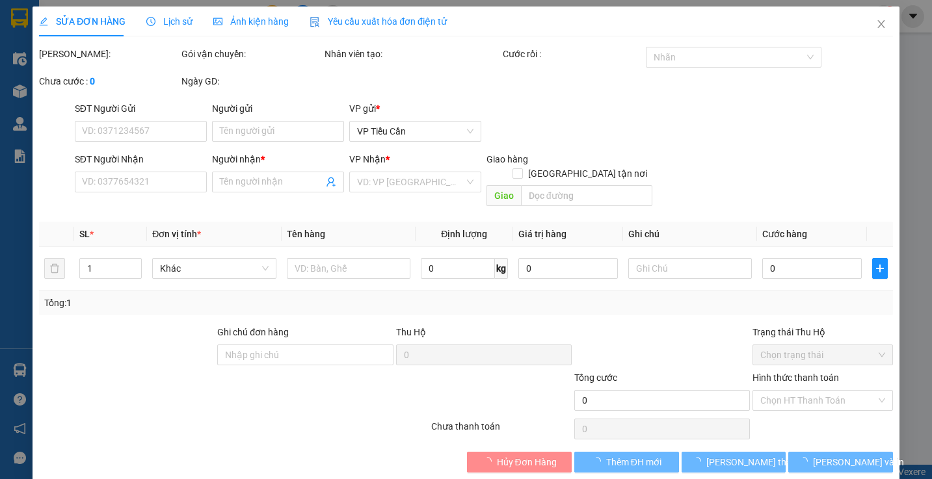
type input "trúc"
type input "0828774239"
type input "chị nguyệt tiểu cần"
type input "20.000"
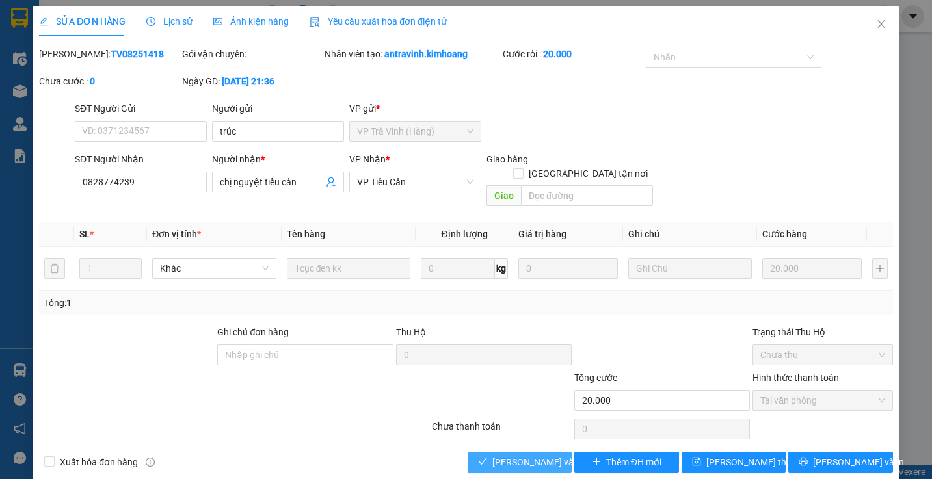
click at [545, 452] on button "Lưu và Giao hàng" at bounding box center [519, 462] width 105 height 21
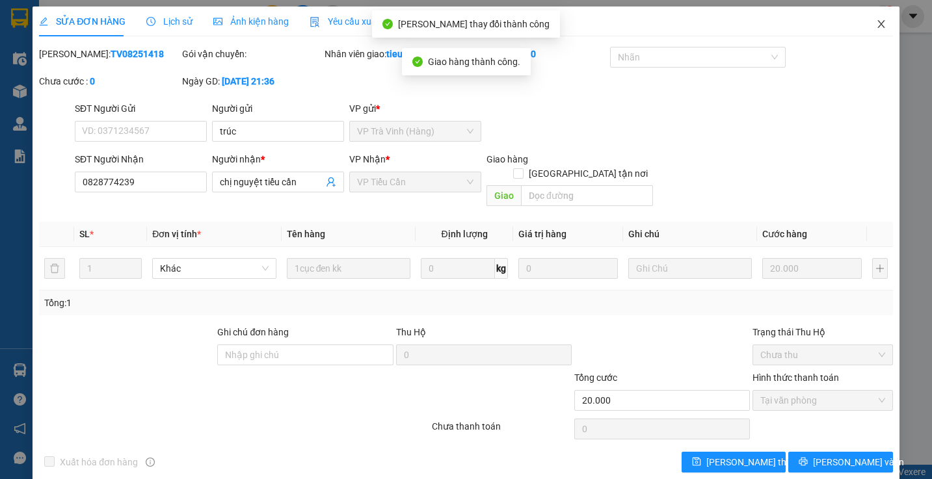
click at [865, 21] on span "Close" at bounding box center [881, 25] width 36 height 36
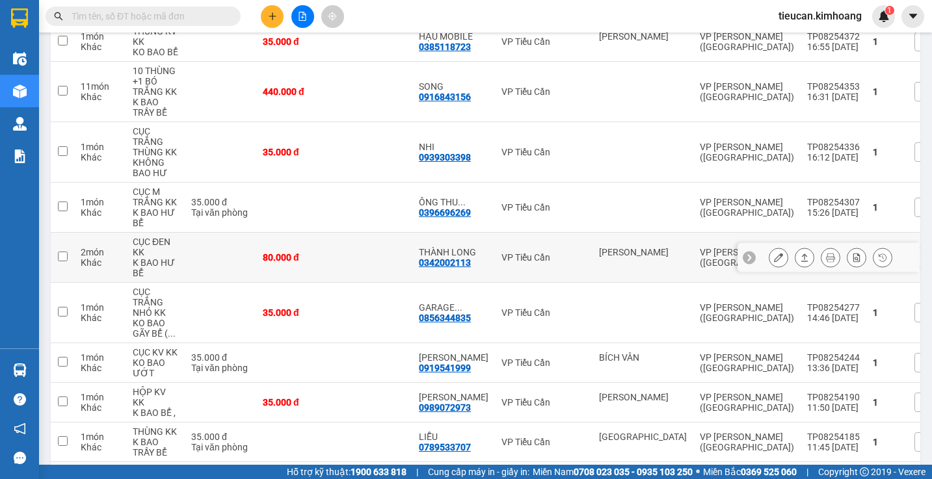
scroll to position [390, 0]
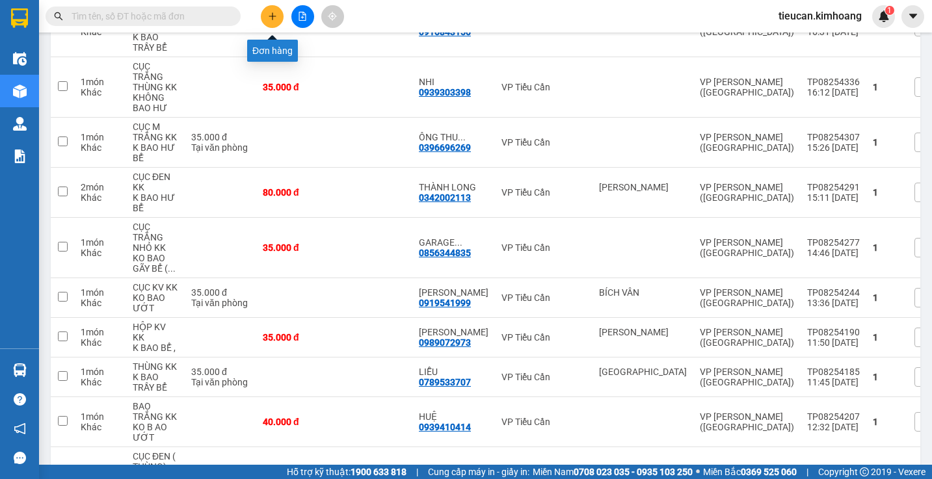
click at [279, 18] on button at bounding box center [272, 16] width 23 height 23
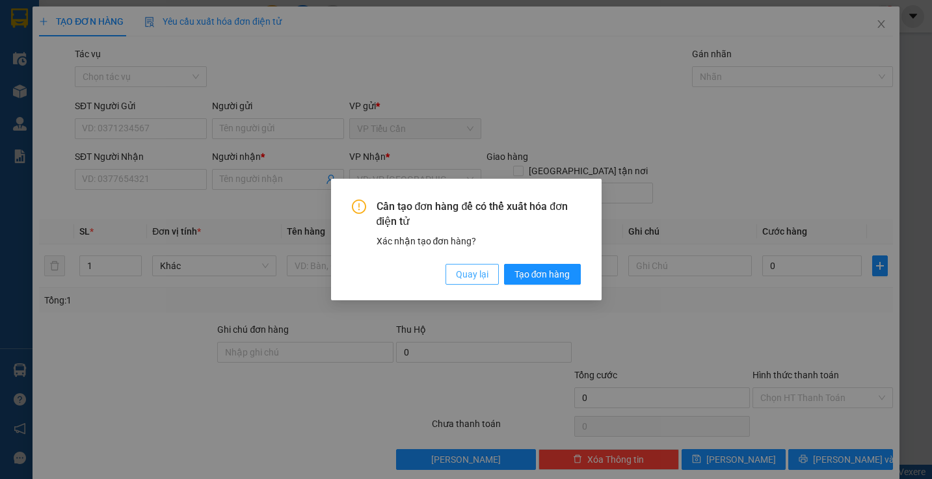
click at [490, 269] on button "Quay lại" at bounding box center [471, 274] width 53 height 21
drag, startPoint x: 490, startPoint y: 269, endPoint x: 460, endPoint y: 261, distance: 30.5
click at [490, 269] on button "Quay lại" at bounding box center [471, 274] width 53 height 21
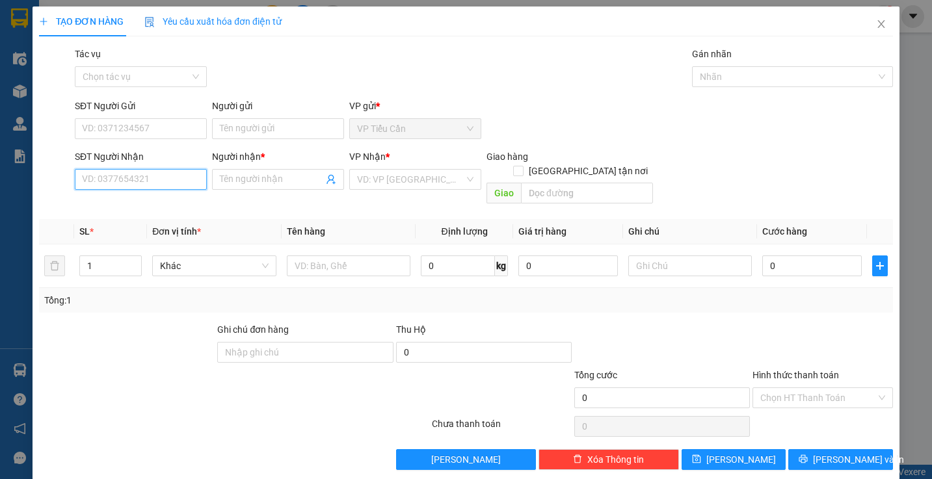
click at [181, 183] on input "SĐT Người Nhận" at bounding box center [141, 179] width 132 height 21
type input "0903614484"
click at [242, 183] on input "Người nhận *" at bounding box center [271, 179] width 103 height 14
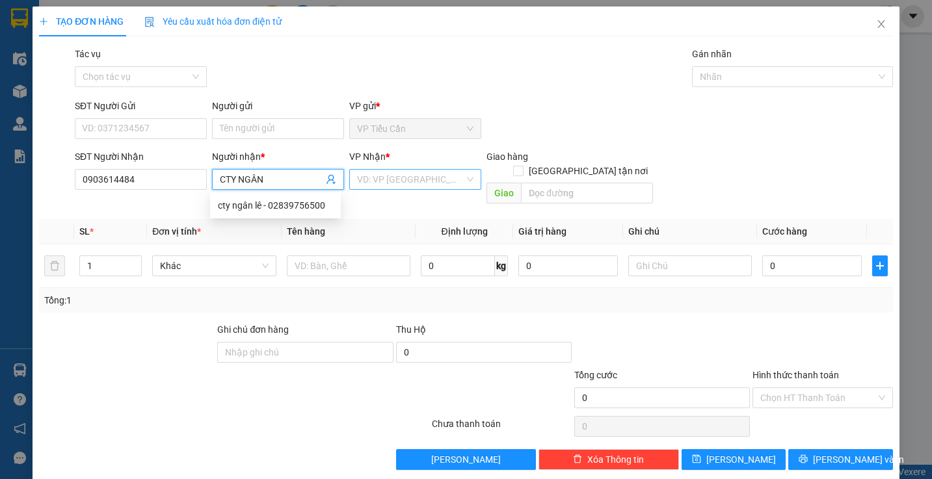
type input "CTY NGÂN"
click at [414, 183] on input "search" at bounding box center [410, 180] width 107 height 20
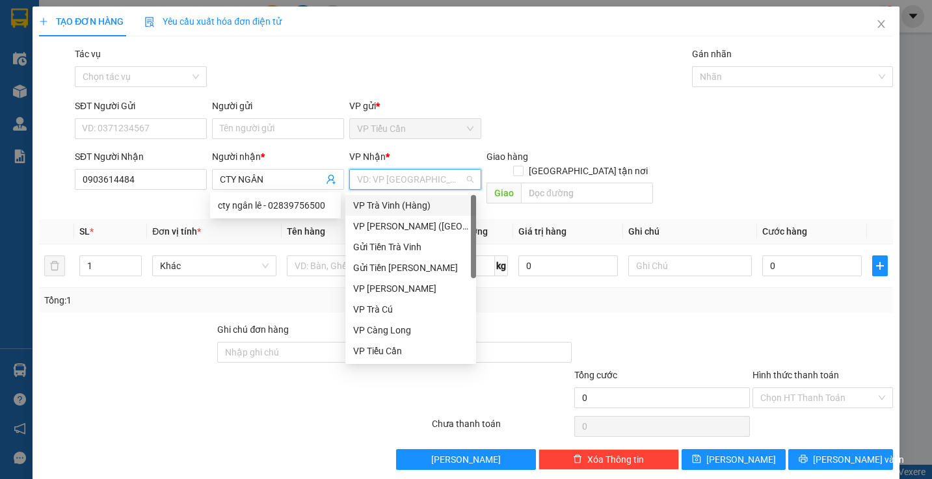
click at [414, 183] on input "search" at bounding box center [410, 180] width 107 height 20
click at [392, 224] on div "VP [PERSON_NAME] ([GEOGRAPHIC_DATA])" at bounding box center [410, 226] width 115 height 14
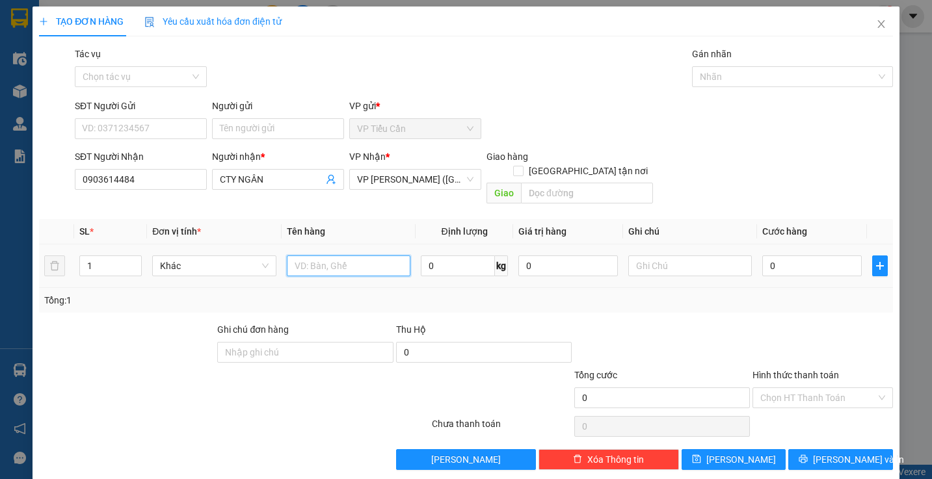
click at [287, 256] on input "text" at bounding box center [349, 266] width 124 height 21
type input "THÙNG DÀI KK"
click at [762, 256] on input "0" at bounding box center [811, 266] width 99 height 21
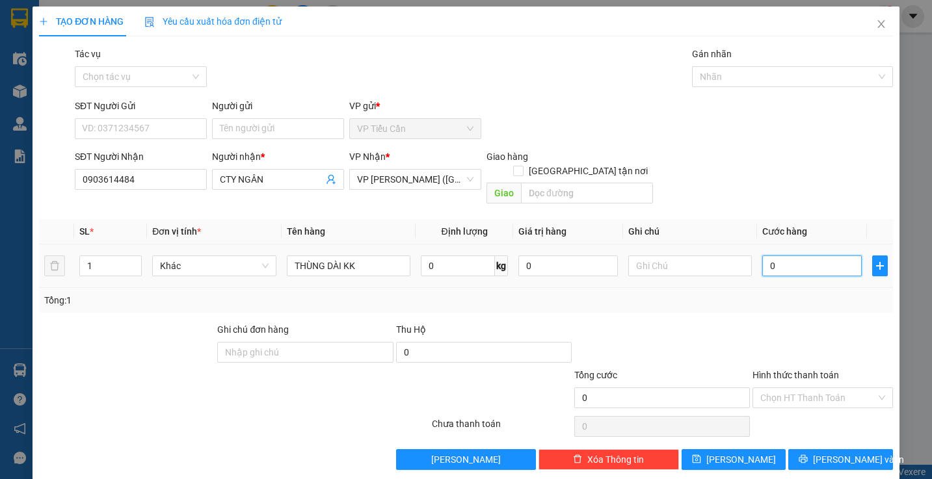
type input "4"
type input "40"
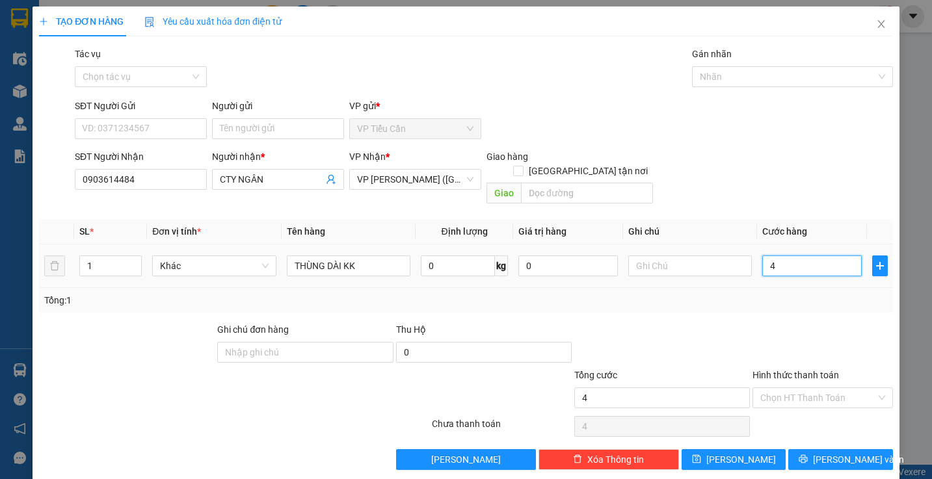
type input "40"
type input "40.000"
click at [726, 293] on div "Tổng: 1" at bounding box center [465, 300] width 843 height 14
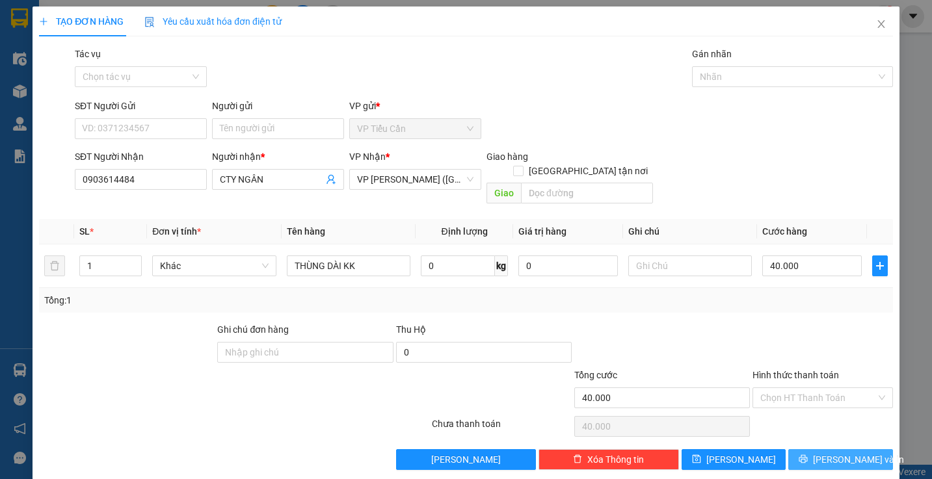
click at [826, 452] on span "Lưu và In" at bounding box center [858, 459] width 91 height 14
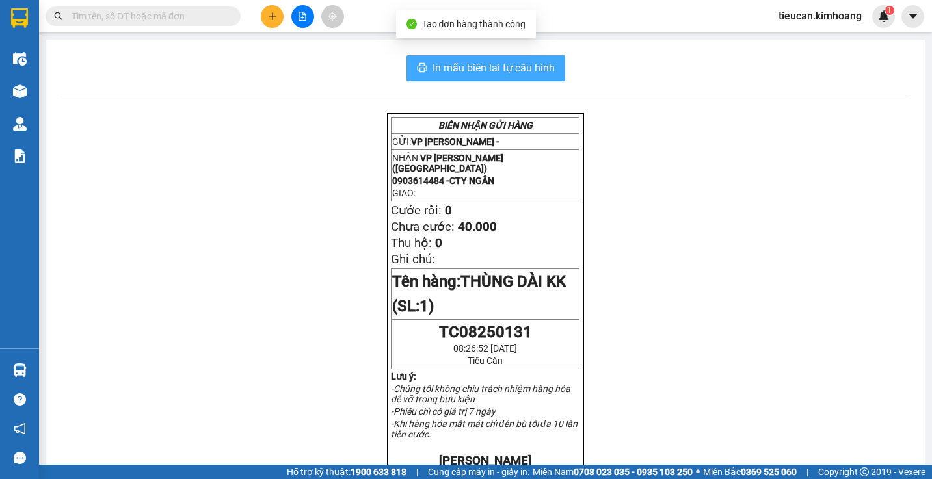
click at [508, 66] on span "In mẫu biên lai tự cấu hình" at bounding box center [493, 68] width 122 height 16
